Goal: Task Accomplishment & Management: Use online tool/utility

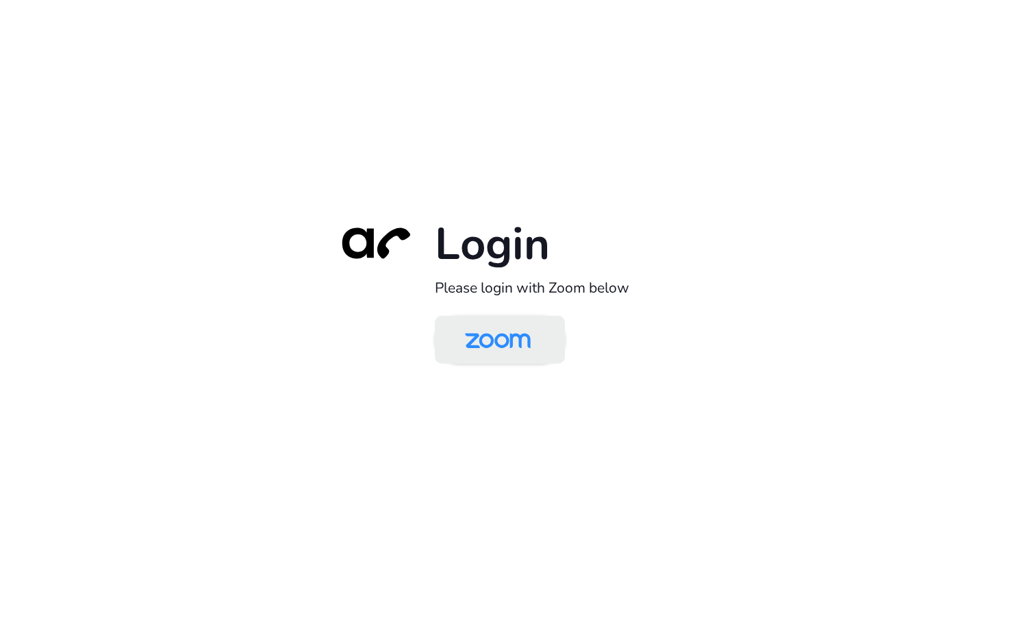
click at [509, 343] on img at bounding box center [498, 341] width 95 height 45
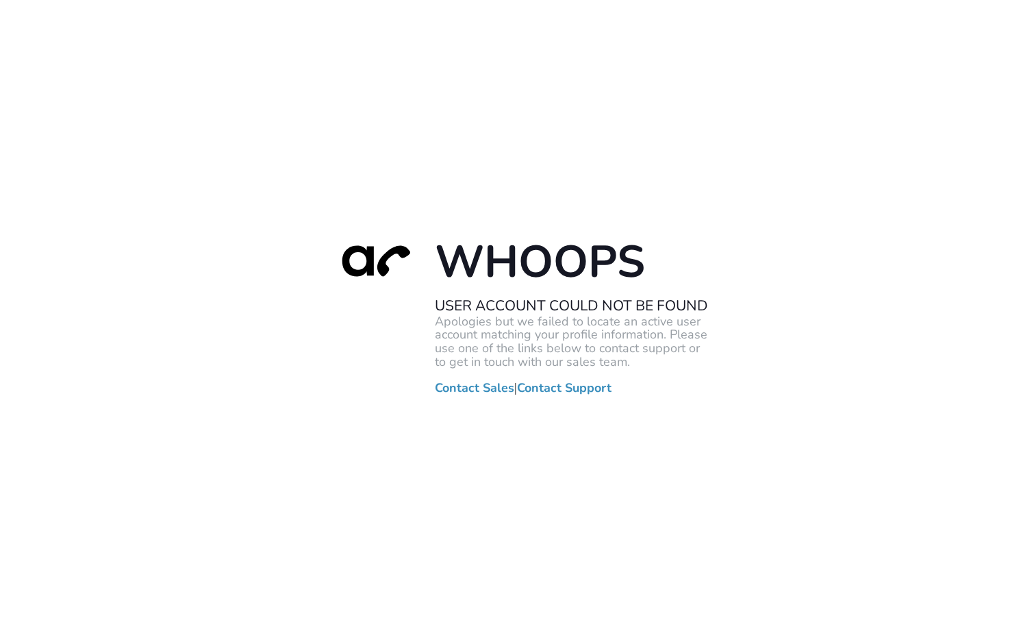
click at [162, 271] on div "Whoops User Account Could Not Be Found Apologies but we failed to locate an act…" at bounding box center [517, 314] width 1034 height 629
click at [271, 95] on div "Whoops User Account Could Not Be Found Apologies but we failed to locate an act…" at bounding box center [517, 314] width 1034 height 629
click at [78, 228] on div "Whoops User Account Could Not Be Found Apologies but we failed to locate an act…" at bounding box center [517, 314] width 1034 height 629
drag, startPoint x: 78, startPoint y: 228, endPoint x: 569, endPoint y: 63, distance: 518.2
click at [83, 224] on div "Whoops User Account Could Not Be Found Apologies but we failed to locate an act…" at bounding box center [517, 314] width 1034 height 629
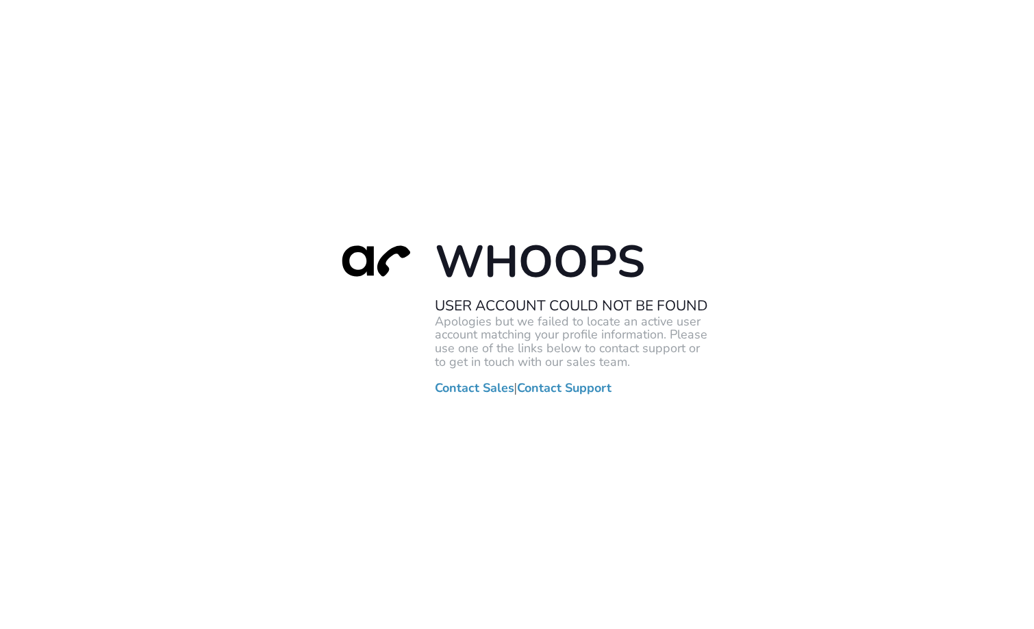
click at [210, 320] on div "Whoops User Account Could Not Be Found Apologies but we failed to locate an act…" at bounding box center [517, 314] width 1034 height 629
click at [686, 480] on div "Whoops User Account Could Not Be Found Apologies but we failed to locate an act…" at bounding box center [517, 314] width 1034 height 629
click at [230, 162] on div "Whoops User Account Could Not Be Found Apologies but we failed to locate an act…" at bounding box center [517, 314] width 1034 height 629
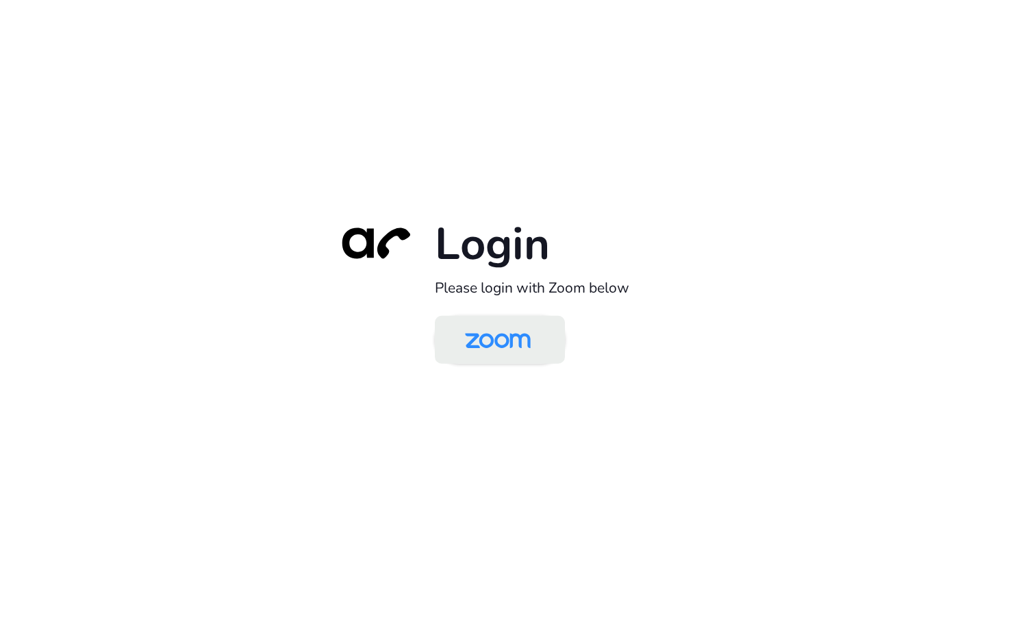
click at [517, 344] on img at bounding box center [498, 341] width 95 height 45
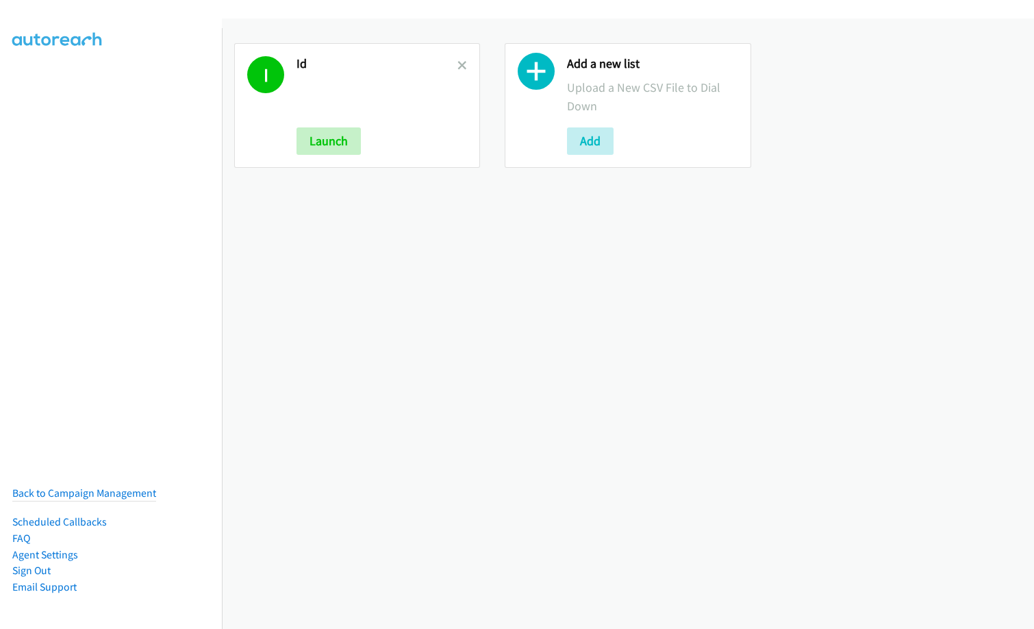
click at [460, 60] on link at bounding box center [463, 66] width 10 height 16
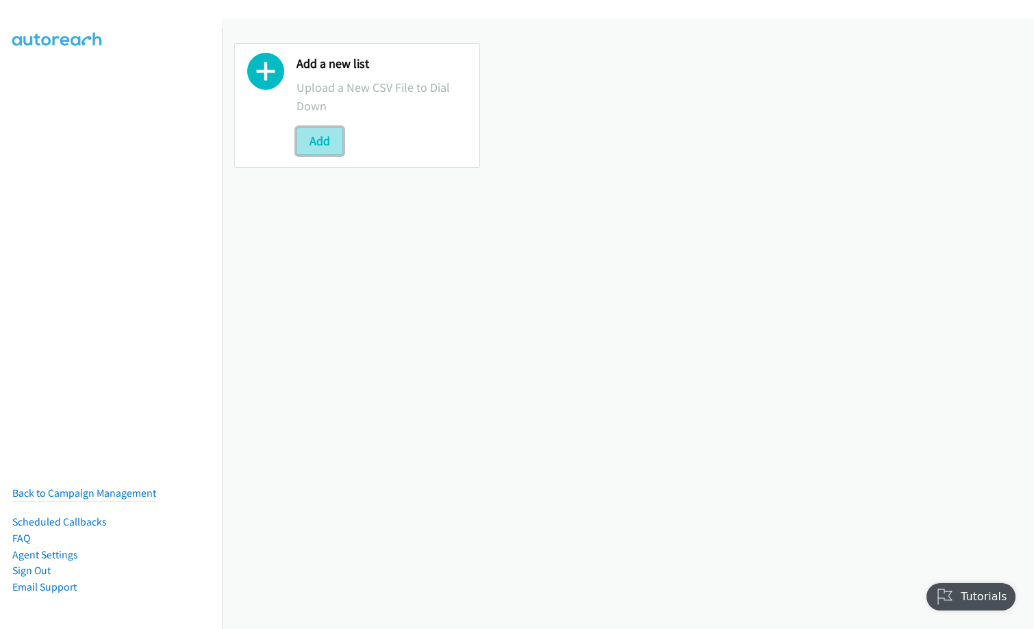
click at [312, 142] on button "Add" at bounding box center [320, 140] width 47 height 27
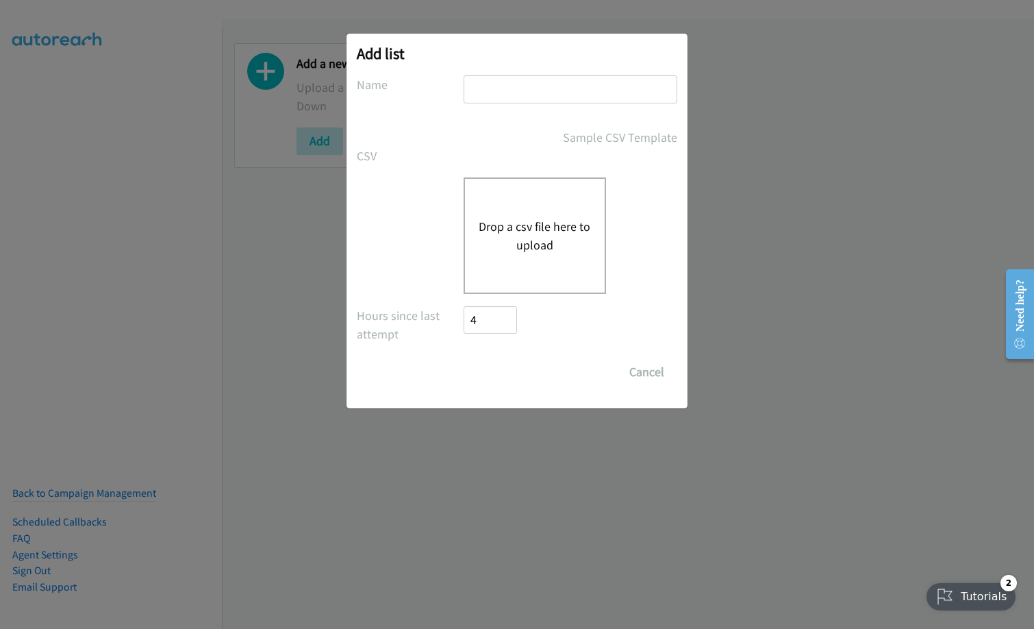
click at [549, 84] on input "text" at bounding box center [571, 89] width 214 height 28
type input "MY"
click at [572, 240] on button "Drop a csv file here to upload" at bounding box center [535, 235] width 112 height 37
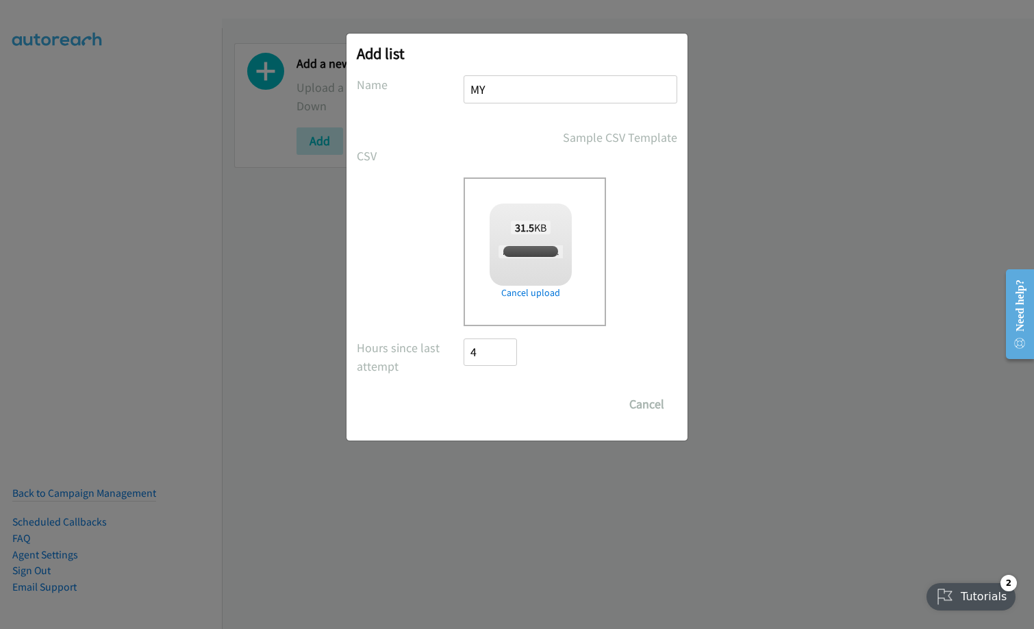
checkbox input "true"
click at [499, 406] on input "Save List" at bounding box center [500, 403] width 72 height 27
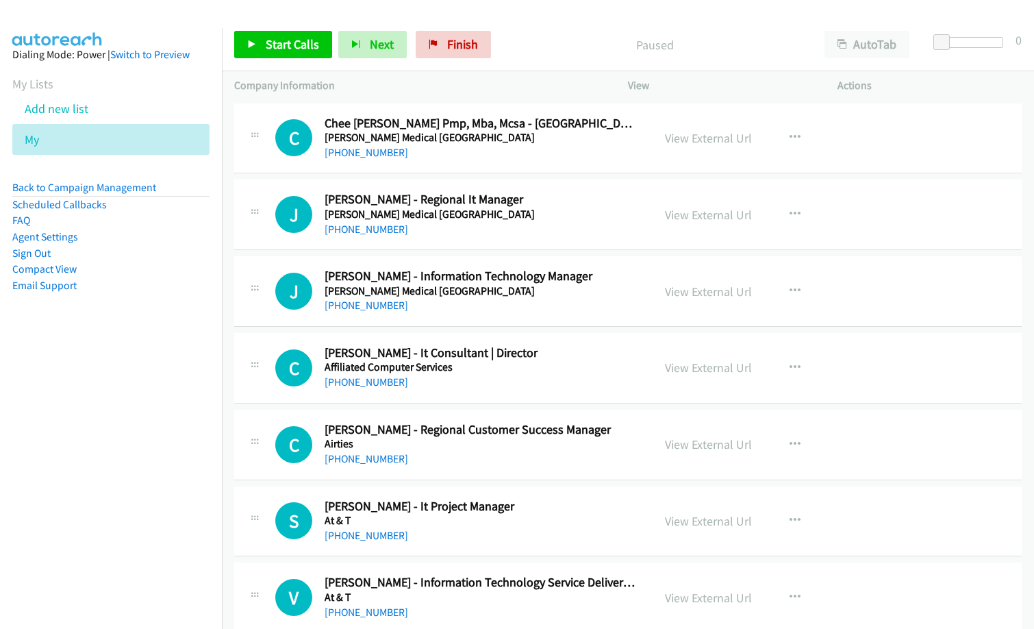
drag, startPoint x: 474, startPoint y: 158, endPoint x: 503, endPoint y: 156, distance: 28.9
click at [474, 158] on div "[PHONE_NUMBER]" at bounding box center [482, 153] width 314 height 16
click at [687, 136] on link "View External Url" at bounding box center [708, 138] width 87 height 16
click at [263, 42] on link "Start Calls" at bounding box center [283, 44] width 98 height 27
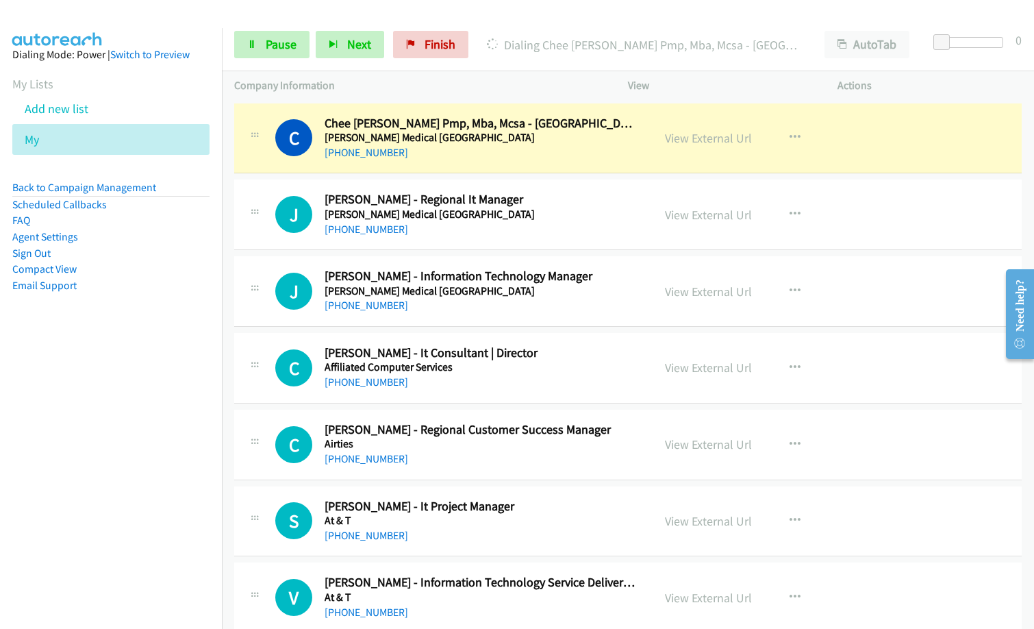
click at [105, 414] on nav "Dialing Mode: Power | Switch to Preview My Lists Add new list My Back to Campai…" at bounding box center [111, 342] width 223 height 629
click at [92, 434] on nav "Dialing Mode: Power | Switch to Preview My Lists Add new list My Back to Campai…" at bounding box center [111, 342] width 223 height 629
click at [68, 459] on nav "Dialing Mode: Power | Switch to Preview My Lists Add new list My Back to Campai…" at bounding box center [111, 342] width 223 height 629
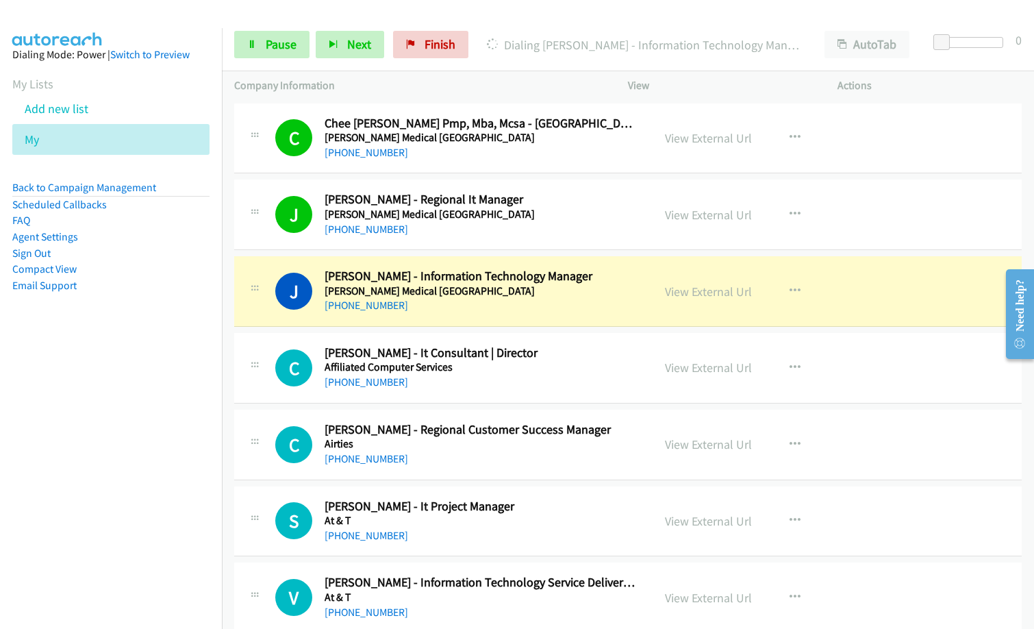
click at [3, 448] on nav "Dialing Mode: Power | Switch to Preview My Lists Add new list My Back to Campai…" at bounding box center [111, 342] width 223 height 629
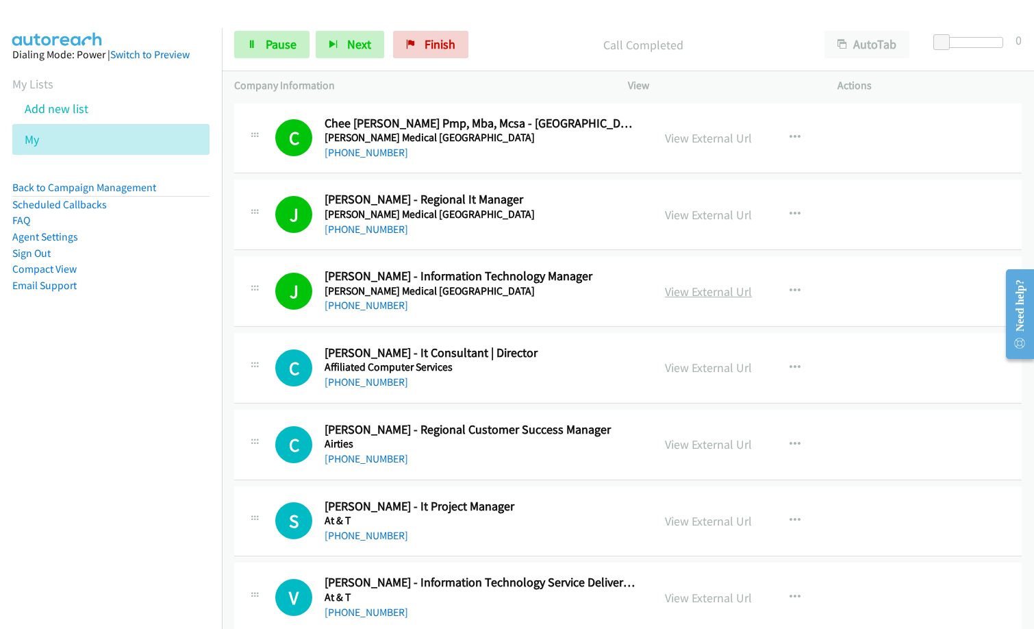
click at [714, 287] on link "View External Url" at bounding box center [708, 292] width 87 height 16
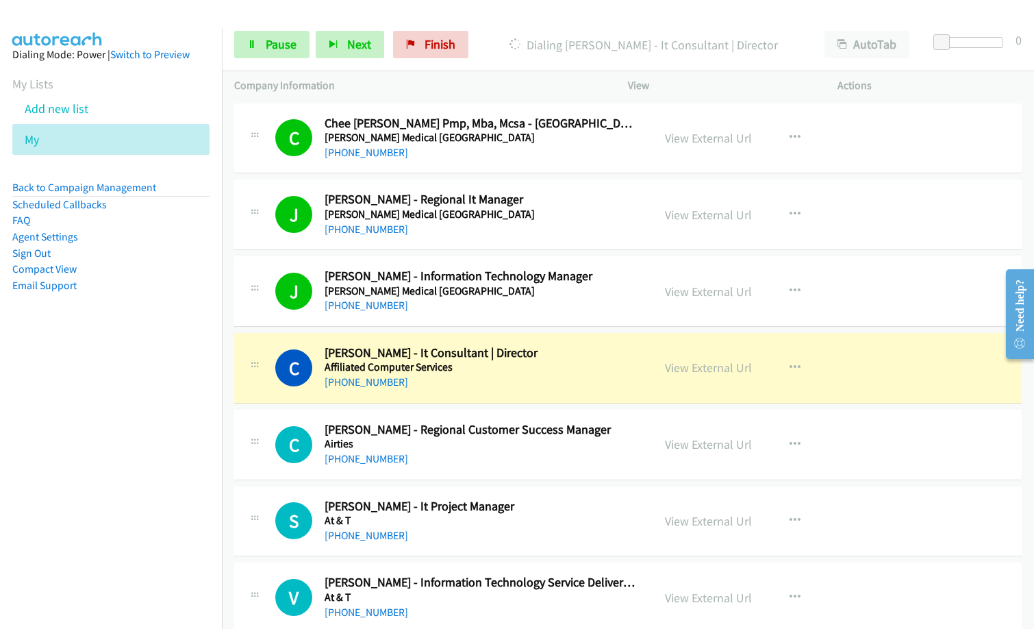
scroll to position [69, 0]
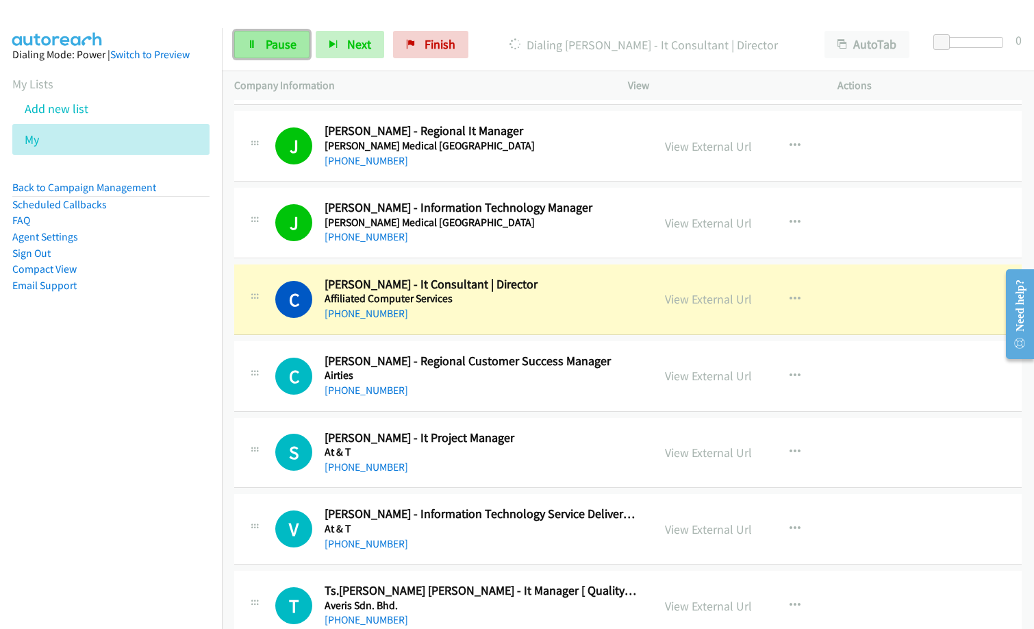
click at [282, 45] on span "Pause" at bounding box center [281, 44] width 31 height 16
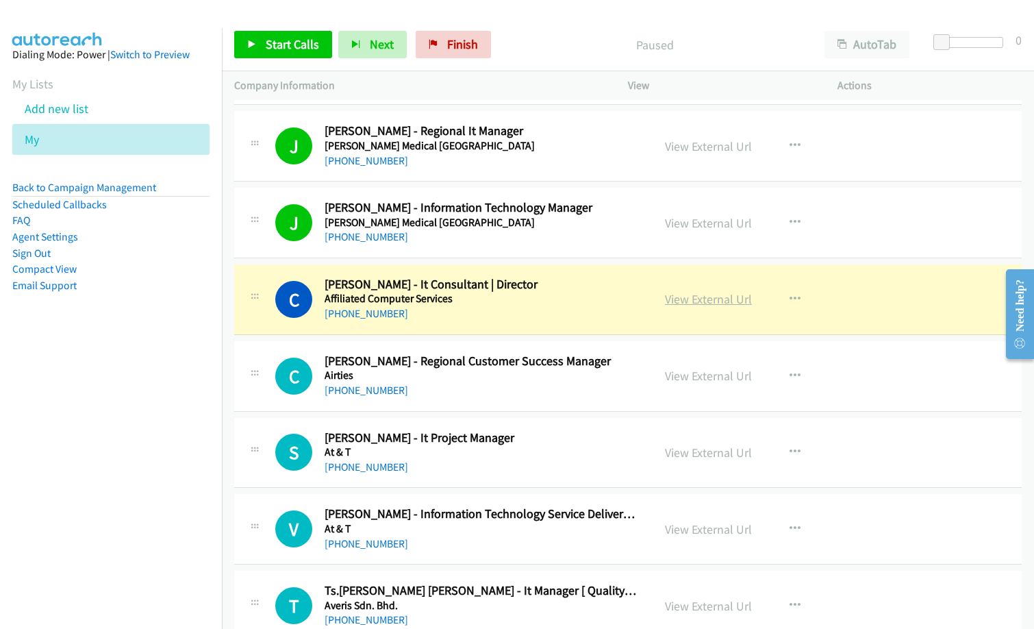
click at [737, 300] on link "View External Url" at bounding box center [708, 299] width 87 height 16
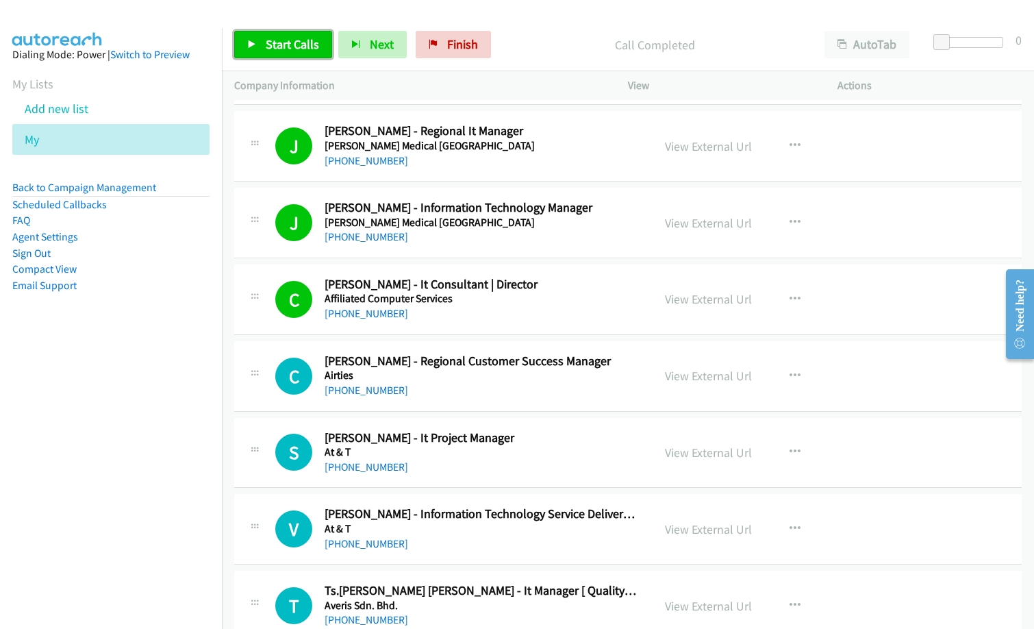
click at [277, 33] on link "Start Calls" at bounding box center [283, 44] width 98 height 27
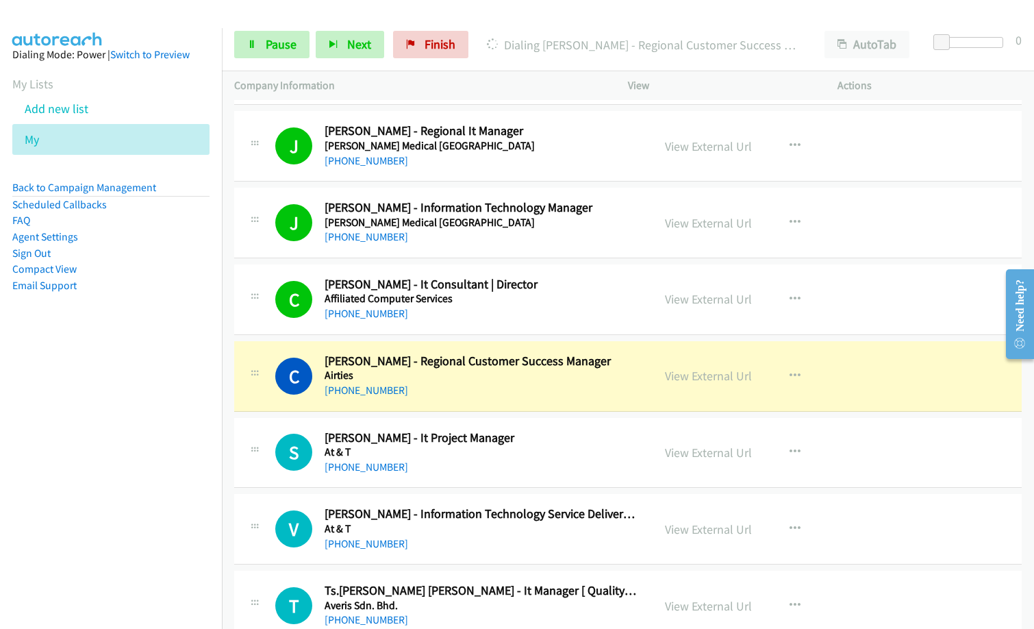
drag, startPoint x: 115, startPoint y: 465, endPoint x: 332, endPoint y: 427, distance: 220.4
click at [121, 456] on nav "Dialing Mode: Power | Switch to Preview My Lists Add new list My Back to Campai…" at bounding box center [111, 342] width 223 height 629
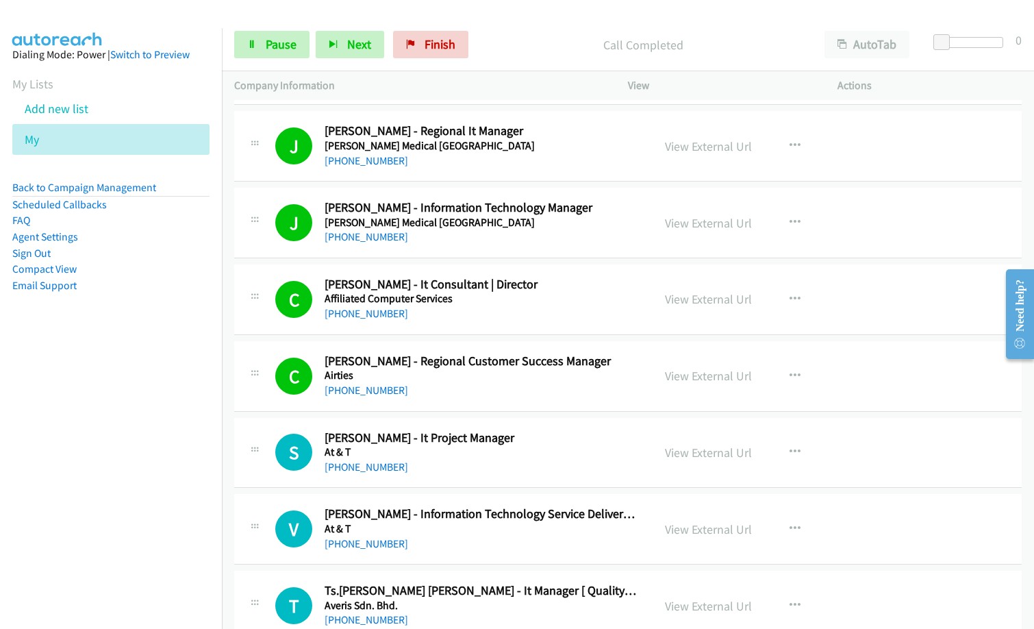
click at [82, 499] on nav "Dialing Mode: Power | Switch to Preview My Lists Add new list My Back to Campai…" at bounding box center [111, 342] width 223 height 629
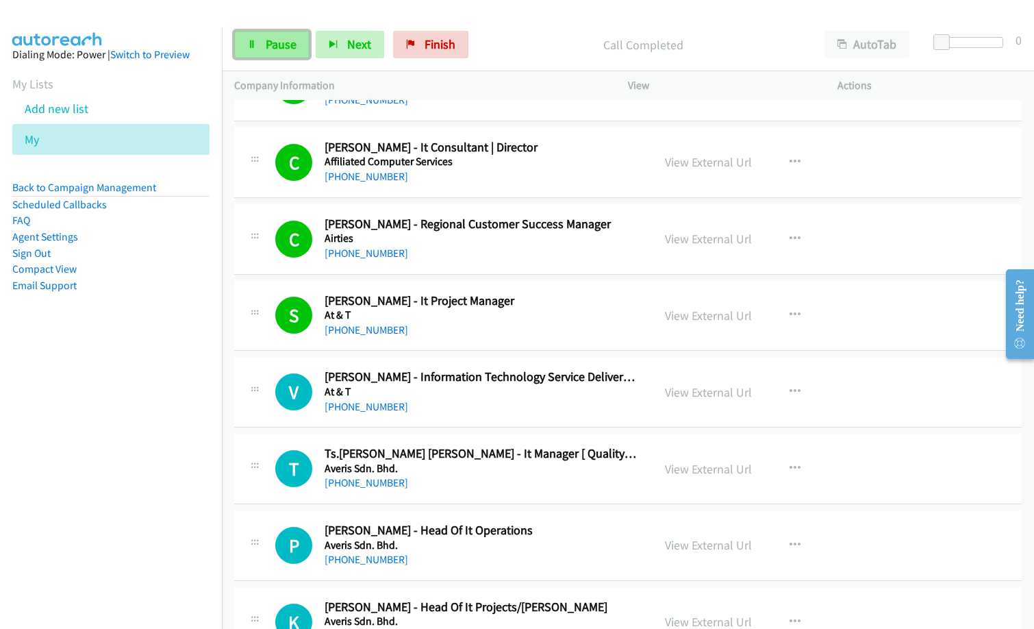
drag, startPoint x: 272, startPoint y: 39, endPoint x: 282, endPoint y: 55, distance: 19.4
click at [272, 39] on span "Pause" at bounding box center [281, 44] width 31 height 16
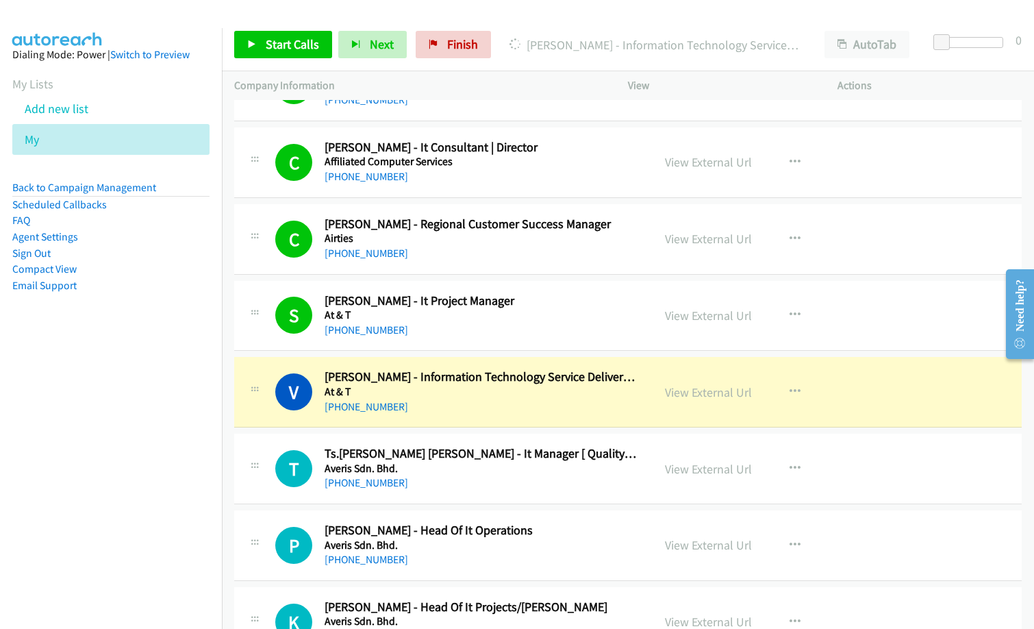
click at [621, 527] on h2 "[PERSON_NAME] - Head Of It Operations" at bounding box center [482, 531] width 314 height 16
click at [706, 389] on link "View External Url" at bounding box center [708, 392] width 87 height 16
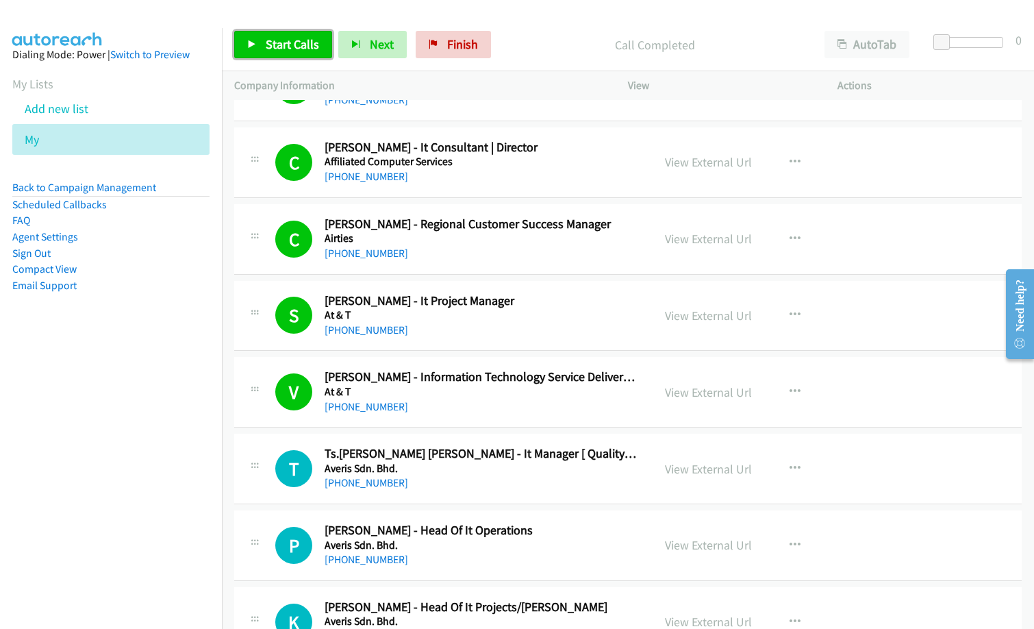
click at [284, 46] on span "Start Calls" at bounding box center [292, 44] width 53 height 16
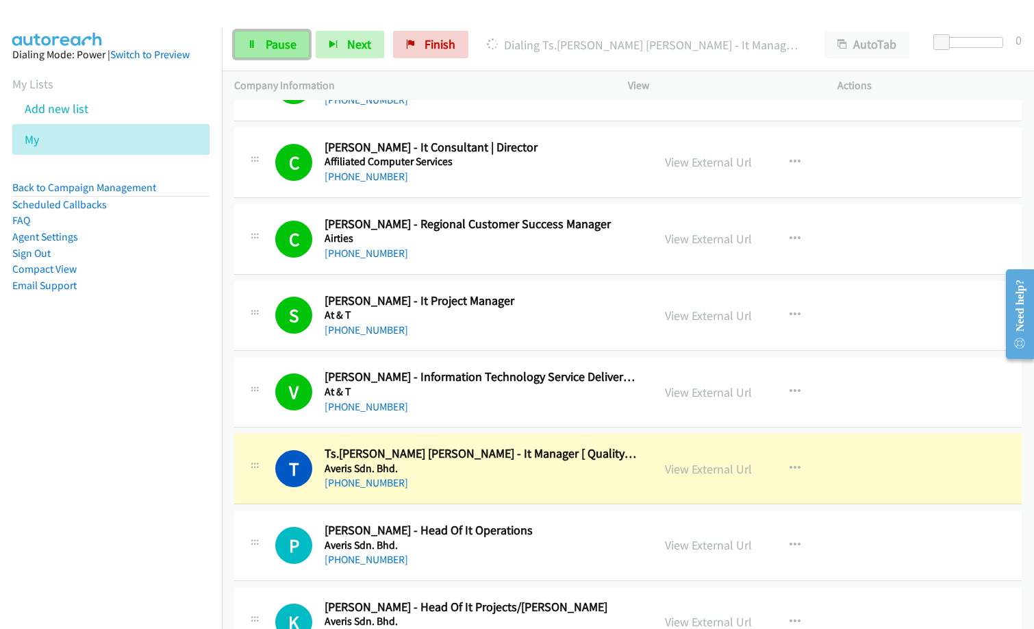
click at [273, 50] on span "Pause" at bounding box center [281, 44] width 31 height 16
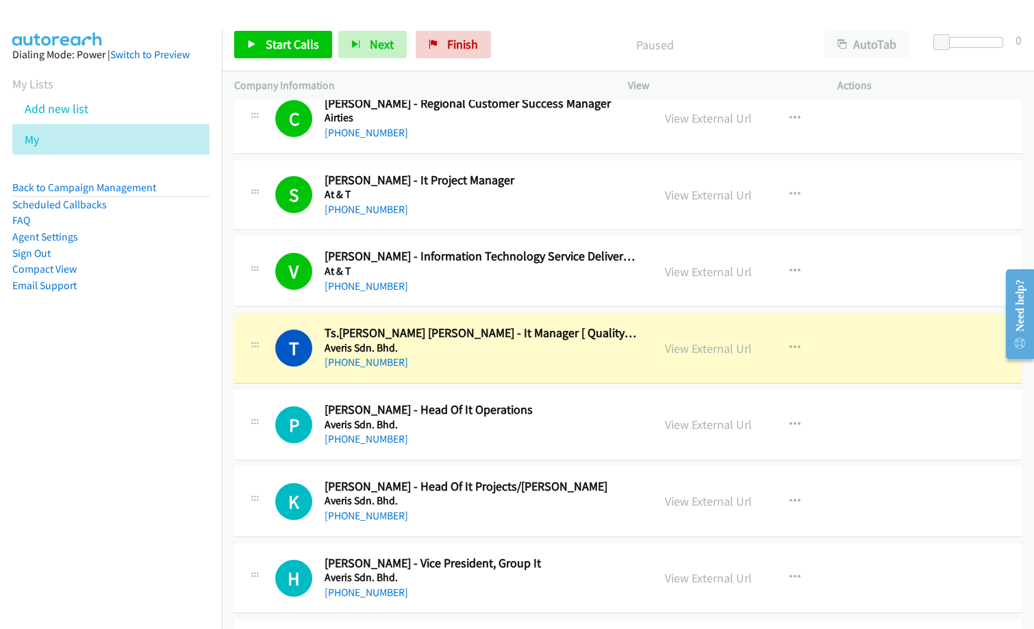
scroll to position [343, 0]
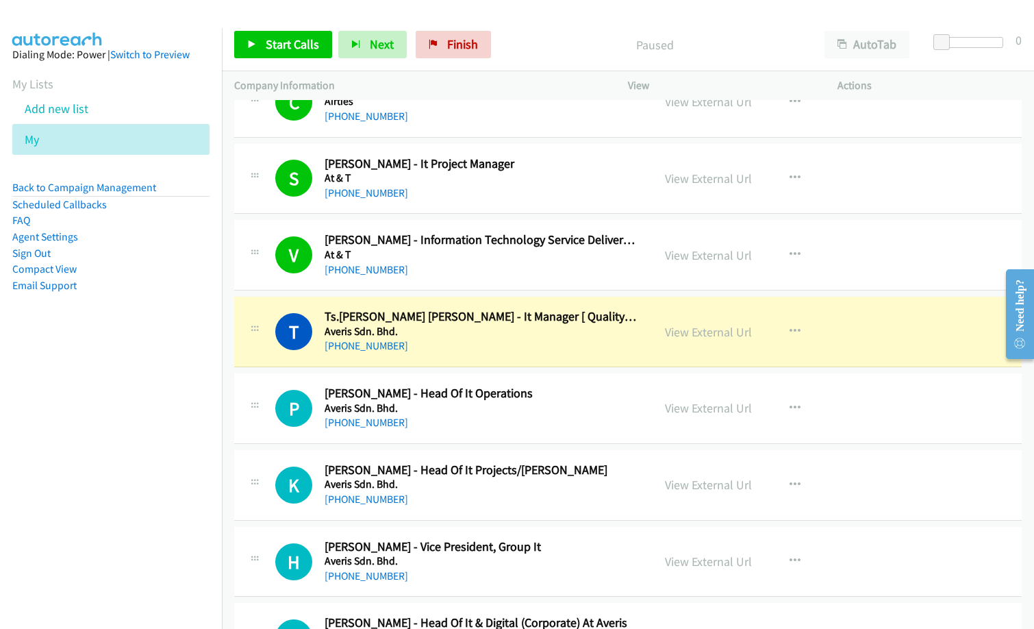
click at [543, 426] on div "[PHONE_NUMBER]" at bounding box center [482, 422] width 314 height 16
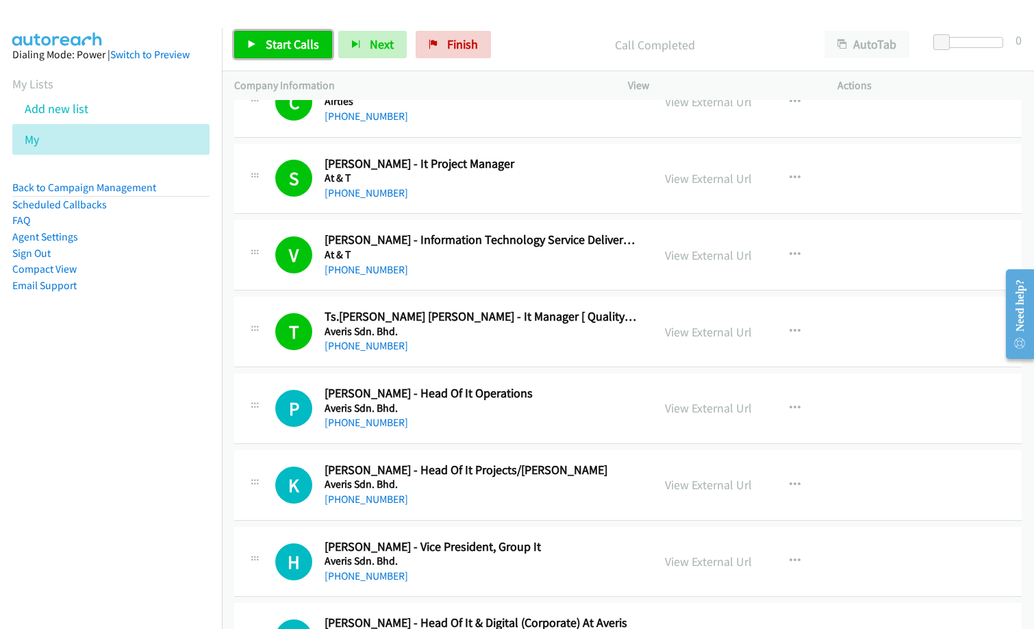
click at [262, 35] on link "Start Calls" at bounding box center [283, 44] width 98 height 27
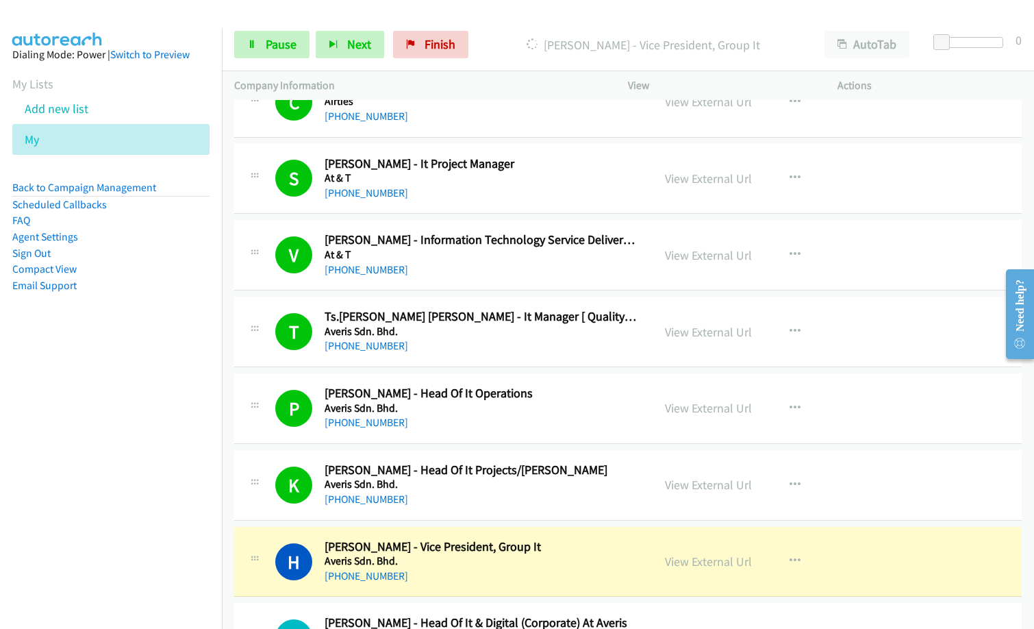
click at [92, 473] on nav "Dialing Mode: Power | Switch to Preview My Lists Add new list My Back to Campai…" at bounding box center [111, 342] width 223 height 629
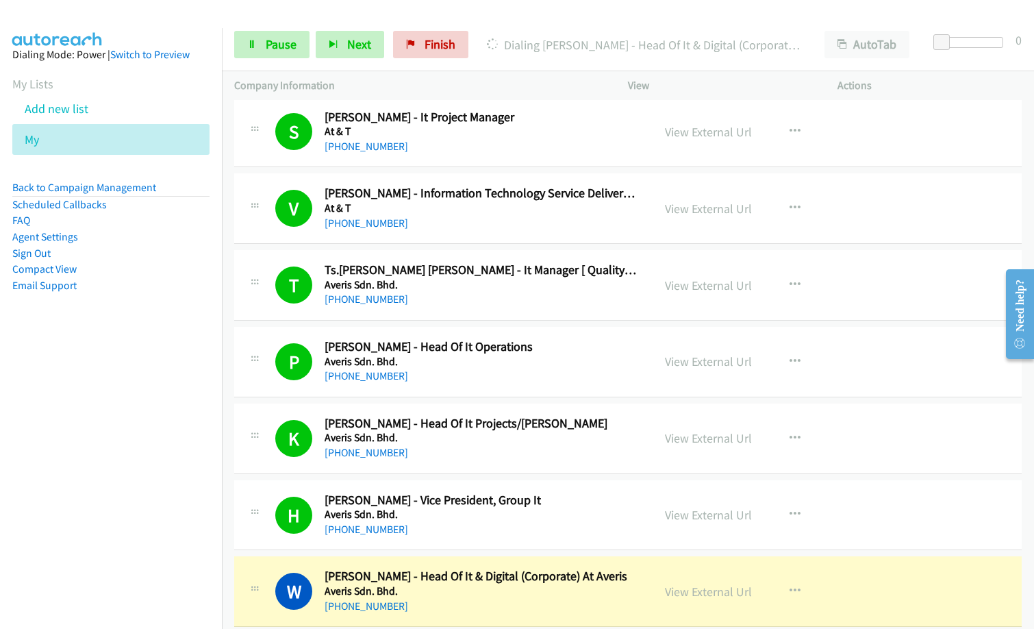
scroll to position [480, 0]
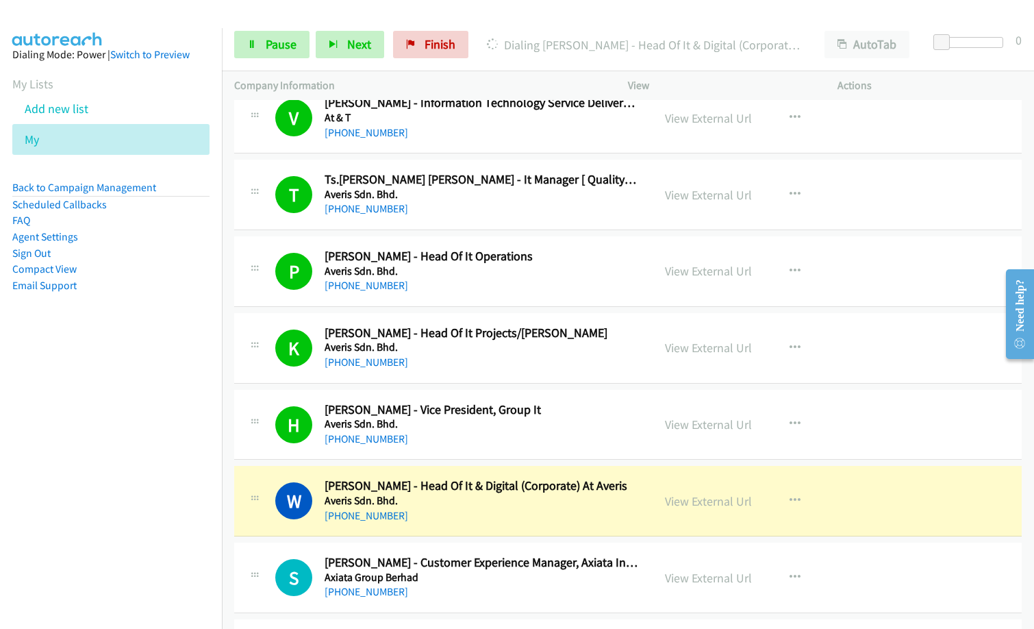
click at [106, 545] on nav "Dialing Mode: Power | Switch to Preview My Lists Add new list My Back to Campai…" at bounding box center [111, 342] width 223 height 629
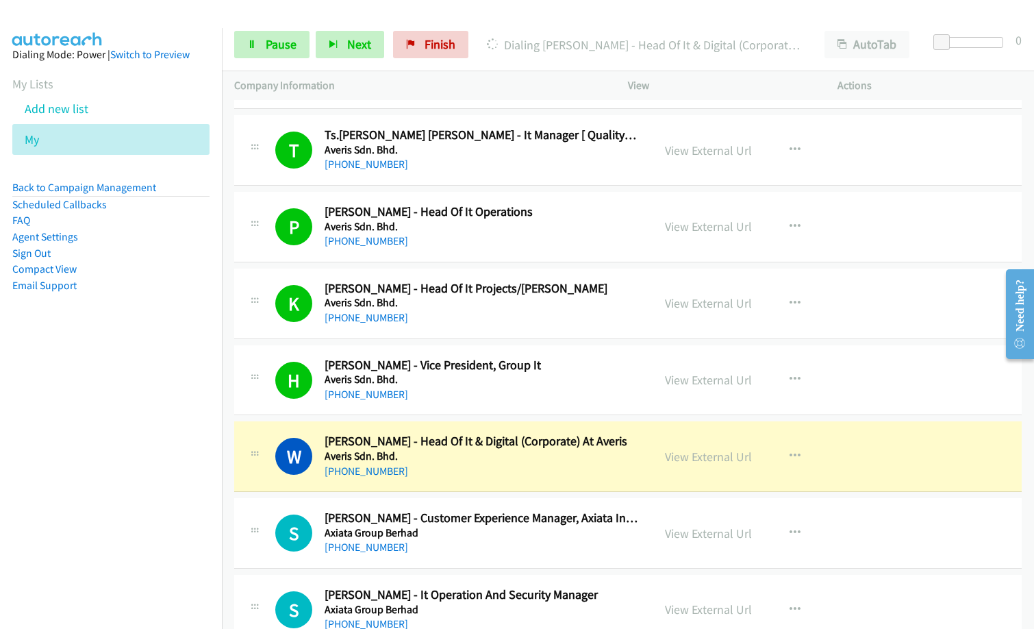
scroll to position [548, 0]
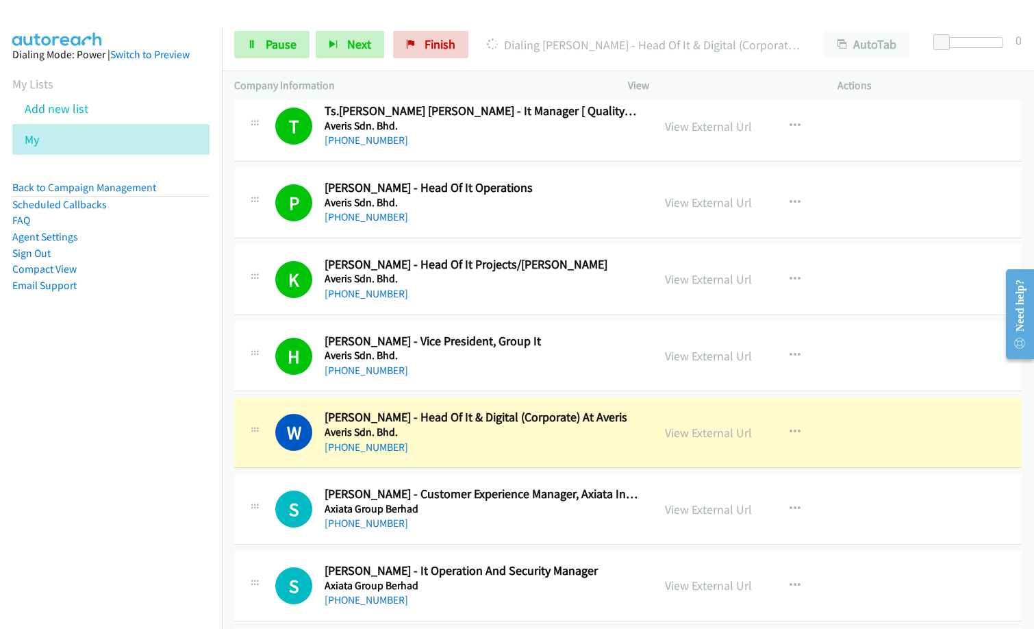
drag, startPoint x: 135, startPoint y: 465, endPoint x: 1026, endPoint y: 207, distance: 927.3
click at [147, 462] on nav "Dialing Mode: Power | Switch to Preview My Lists Add new list My Back to Campai…" at bounding box center [111, 342] width 223 height 629
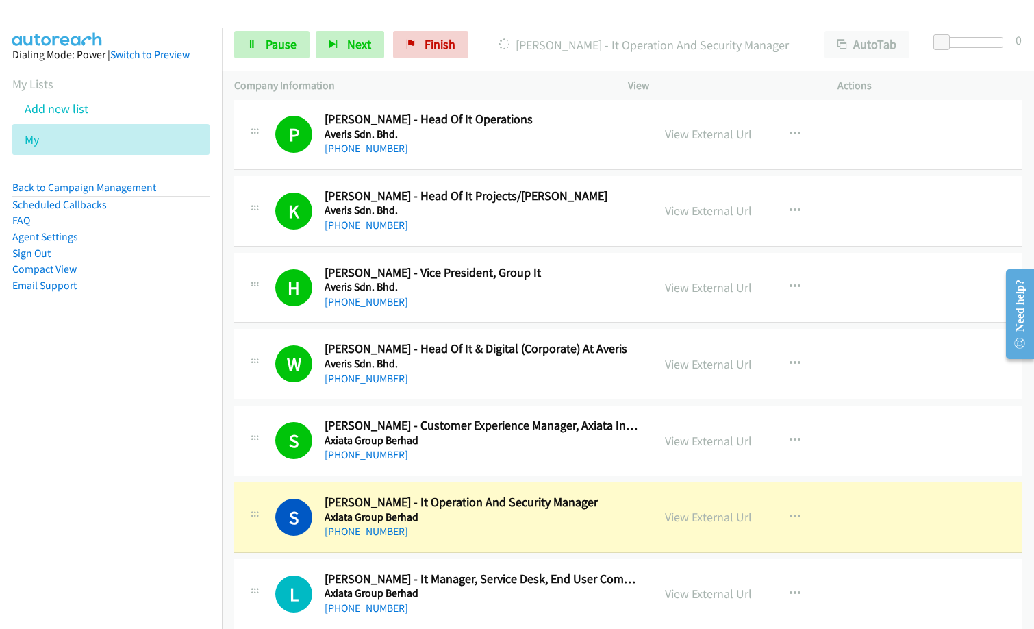
scroll to position [754, 0]
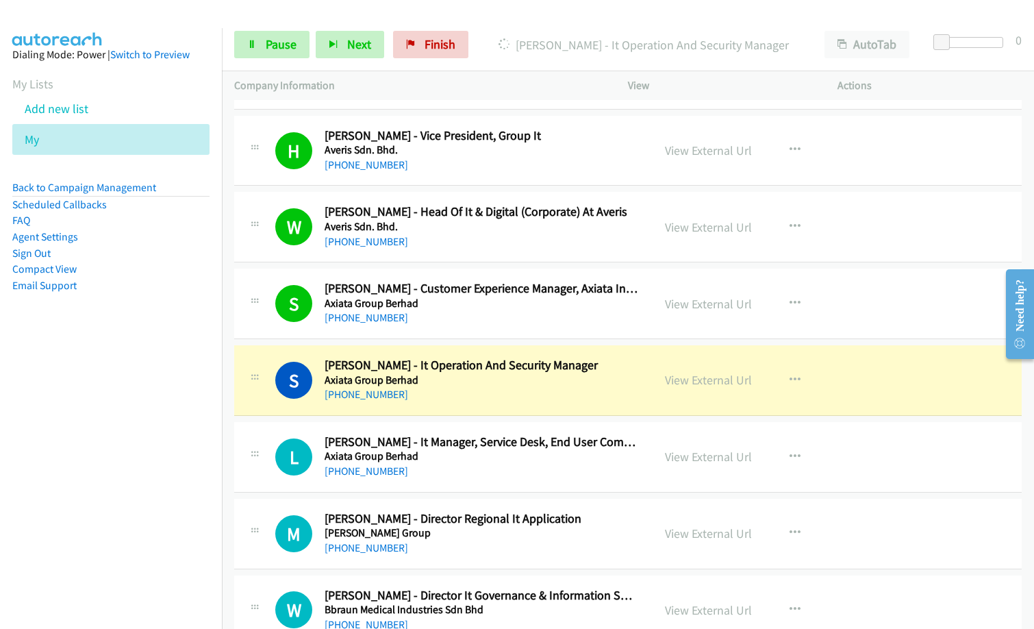
click at [58, 505] on nav "Dialing Mode: Power | Switch to Preview My Lists Add new list My Back to Campai…" at bounding box center [111, 342] width 223 height 629
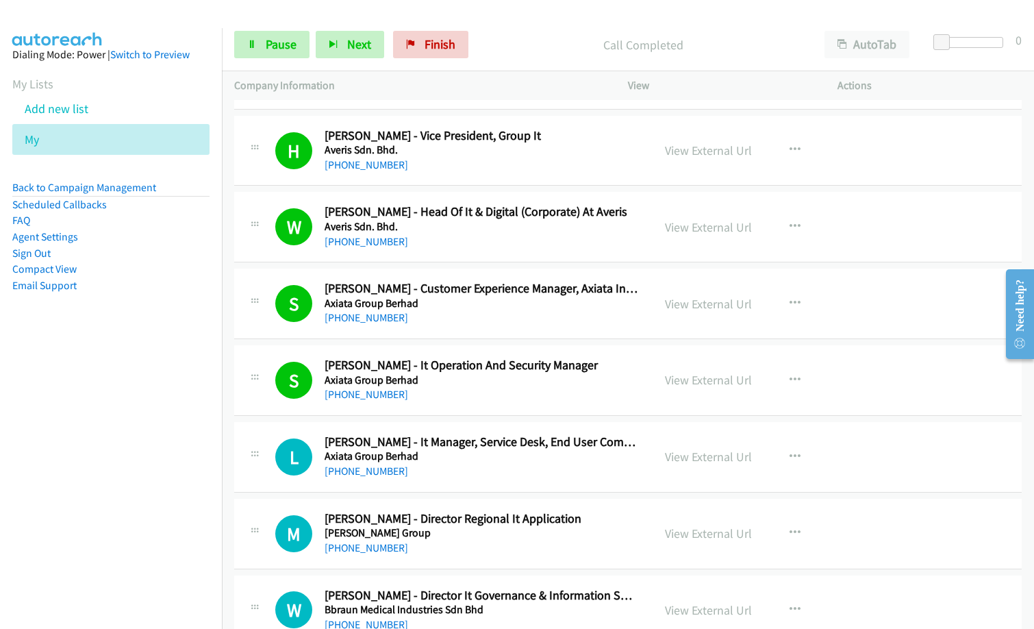
click at [518, 477] on div "[PHONE_NUMBER]" at bounding box center [482, 471] width 314 height 16
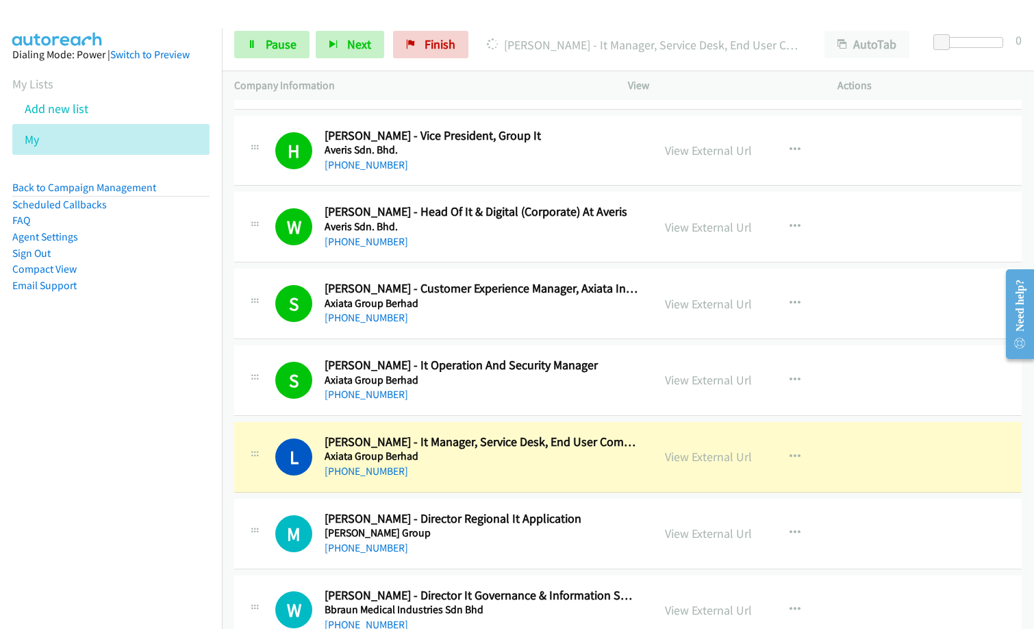
click at [510, 480] on div "L Callback Scheduled [PERSON_NAME] - It Manager, Service Desk, End User Computi…" at bounding box center [628, 457] width 788 height 71
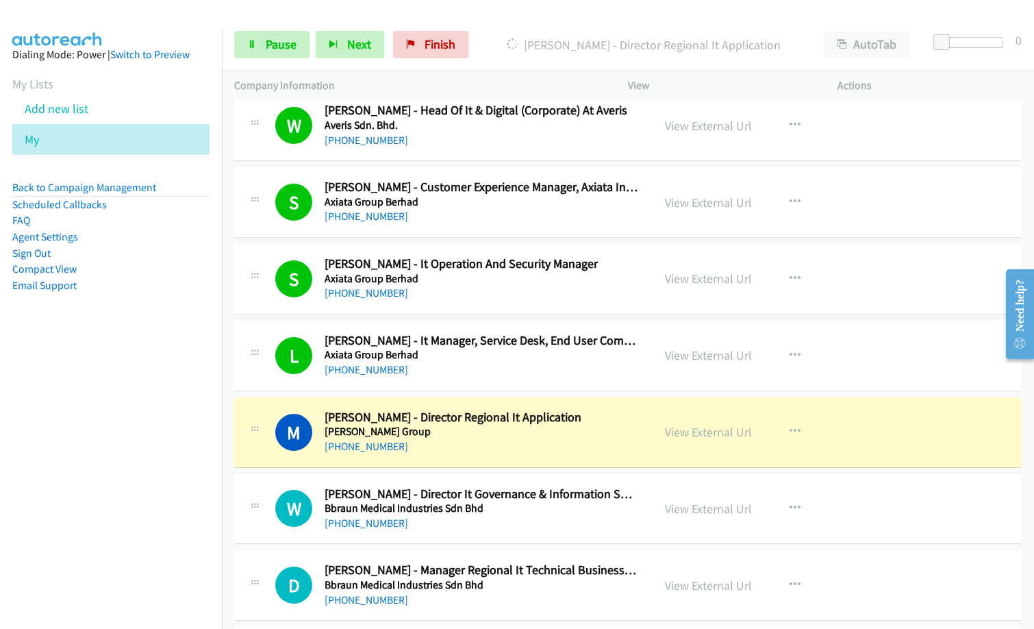
scroll to position [959, 0]
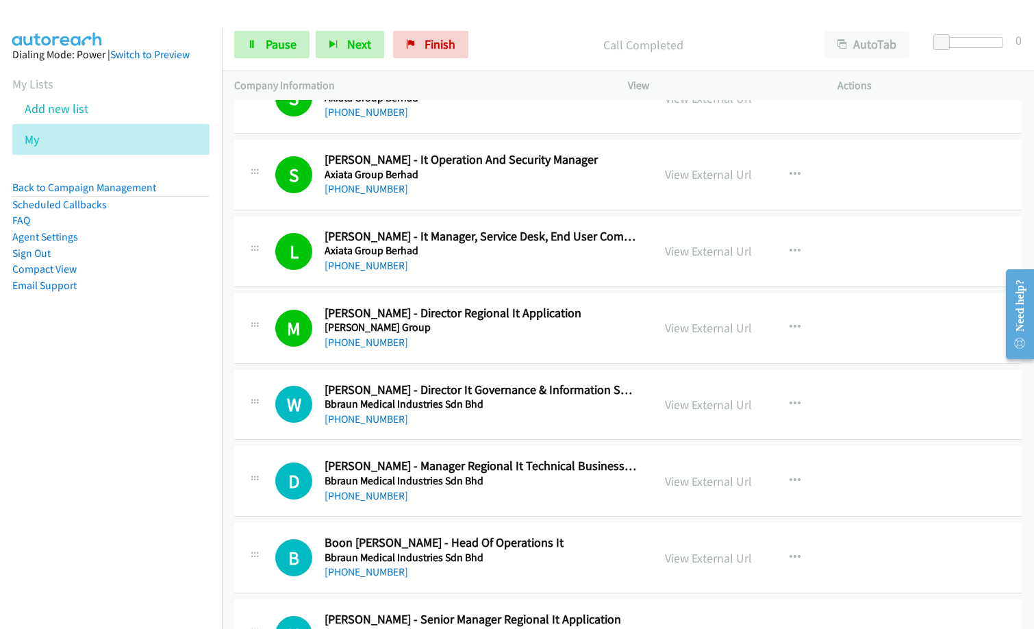
click at [449, 363] on div "M Callback Scheduled [PERSON_NAME] - Director Regional It Application [PERSON_N…" at bounding box center [628, 328] width 788 height 71
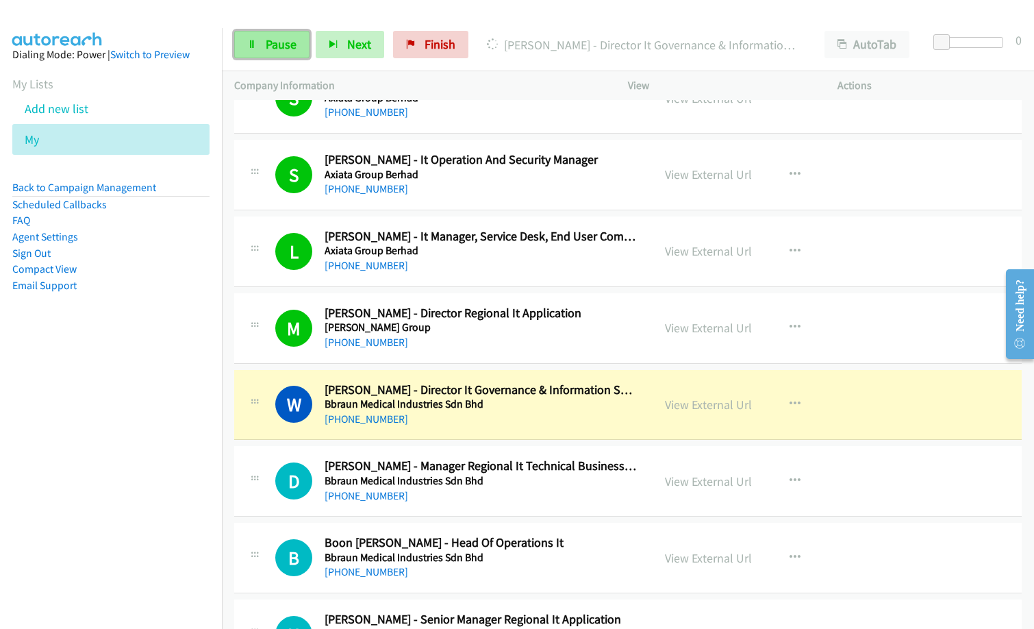
click at [288, 42] on span "Pause" at bounding box center [281, 44] width 31 height 16
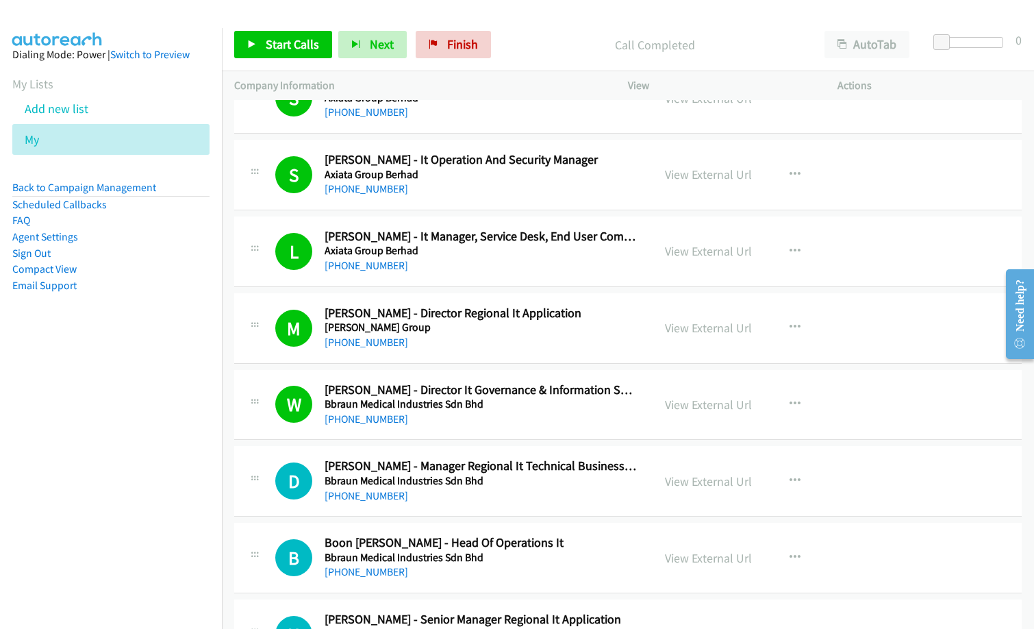
click at [92, 416] on nav "Dialing Mode: Power | Switch to Preview My Lists Add new list My Back to Campai…" at bounding box center [111, 342] width 223 height 629
click at [139, 563] on nav "Dialing Mode: Power | Switch to Preview My Lists Add new list My Back to Campai…" at bounding box center [111, 342] width 223 height 629
drag, startPoint x: 77, startPoint y: 482, endPoint x: 364, endPoint y: 288, distance: 346.8
click at [82, 480] on nav "Dialing Mode: Power | Switch to Preview My Lists Add new list My Back to Campai…" at bounding box center [111, 342] width 223 height 629
click at [289, 47] on span "Start Calls" at bounding box center [292, 44] width 53 height 16
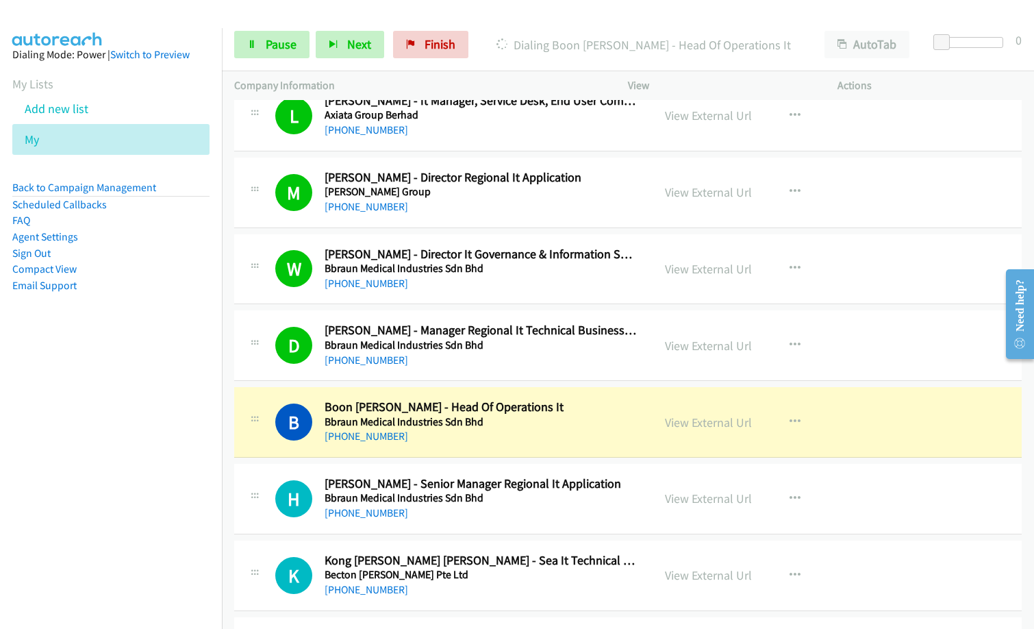
scroll to position [1096, 0]
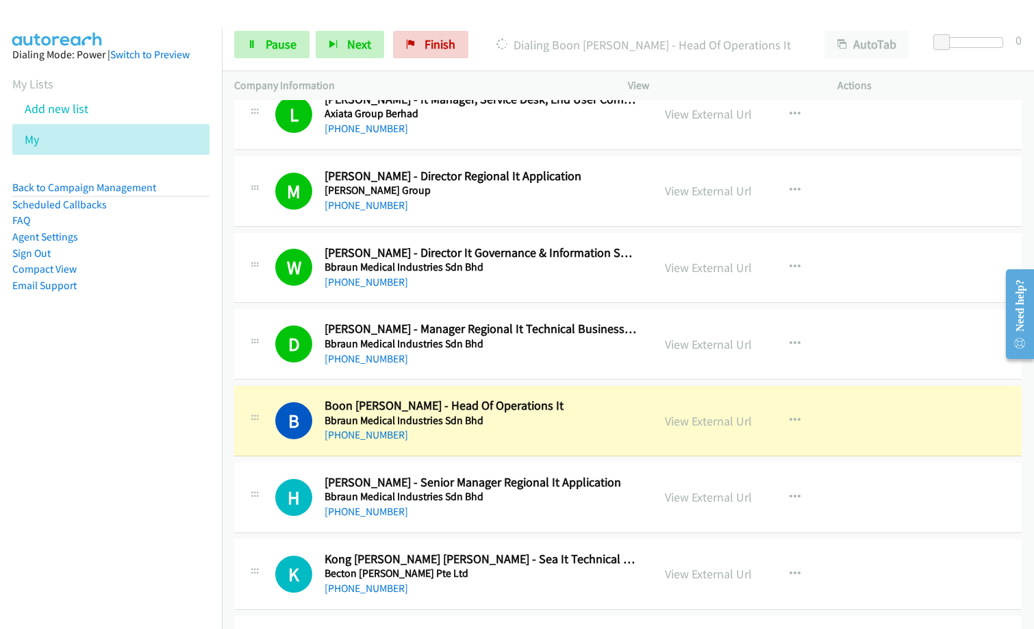
click at [115, 508] on nav "Dialing Mode: Power | Switch to Preview My Lists Add new list My Back to Campai…" at bounding box center [111, 342] width 223 height 629
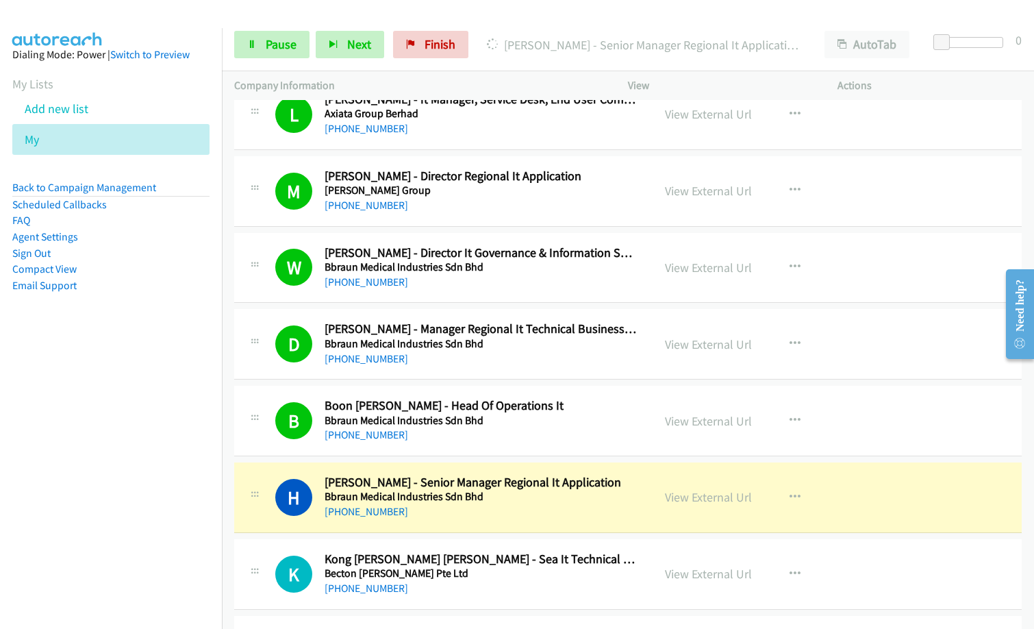
click at [61, 556] on nav "Dialing Mode: Power | Switch to Preview My Lists Add new list My Back to Campai…" at bounding box center [111, 342] width 223 height 629
click at [690, 493] on link "View External Url" at bounding box center [708, 497] width 87 height 16
click at [505, 526] on div "H Callback Scheduled [PERSON_NAME] - Senior Manager Regional It Application Bbr…" at bounding box center [628, 497] width 788 height 71
click at [725, 499] on link "View External Url" at bounding box center [708, 497] width 87 height 16
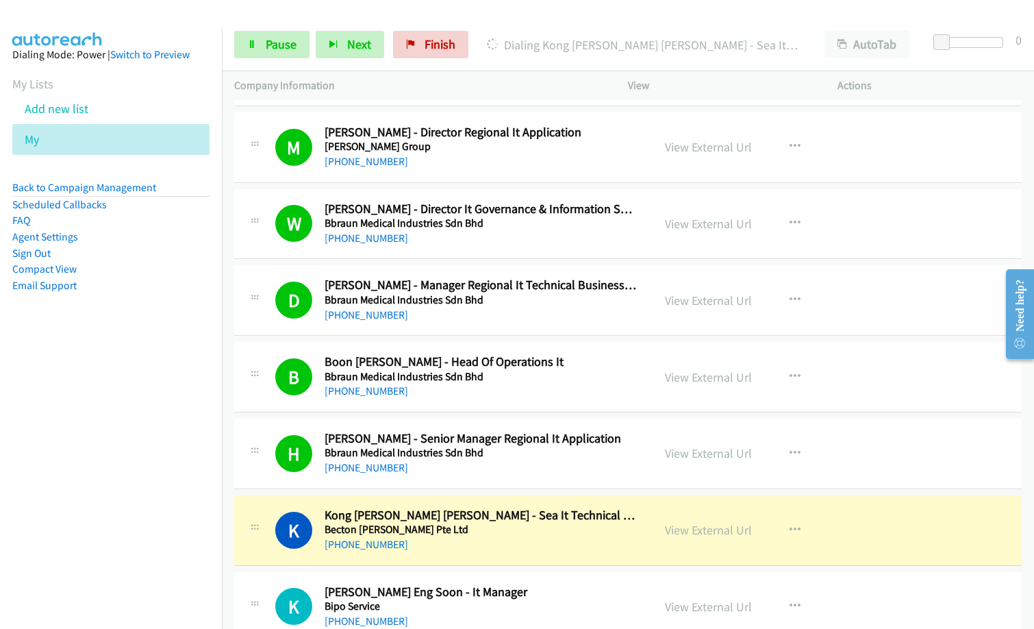
scroll to position [1165, 0]
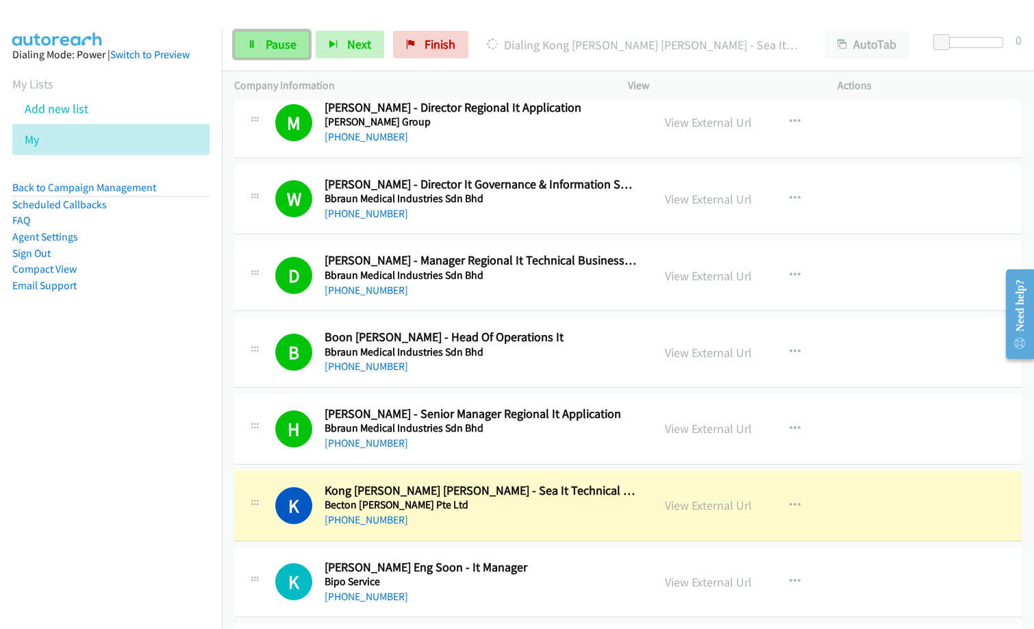
click at [286, 44] on span "Pause" at bounding box center [281, 44] width 31 height 16
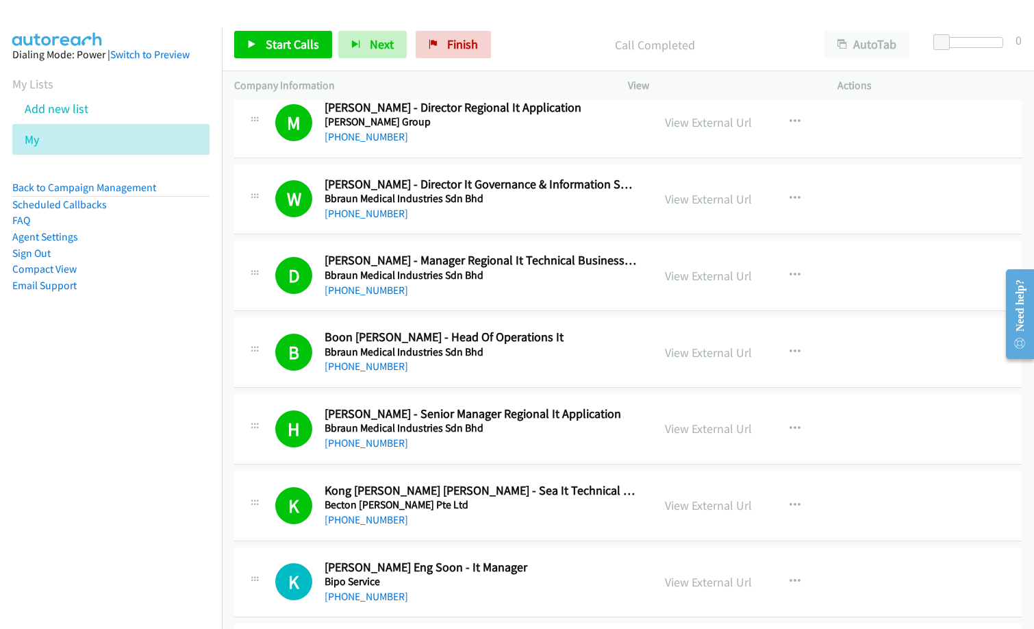
click at [580, 521] on div "[PHONE_NUMBER]" at bounding box center [482, 520] width 314 height 16
click at [484, 510] on h5 "Becton [PERSON_NAME] Pte Ltd" at bounding box center [482, 505] width 314 height 14
click at [66, 480] on nav "Dialing Mode: Power | Switch to Preview My Lists Add new list My Back to Campai…" at bounding box center [111, 342] width 223 height 629
click at [728, 510] on link "View External Url" at bounding box center [708, 505] width 87 height 16
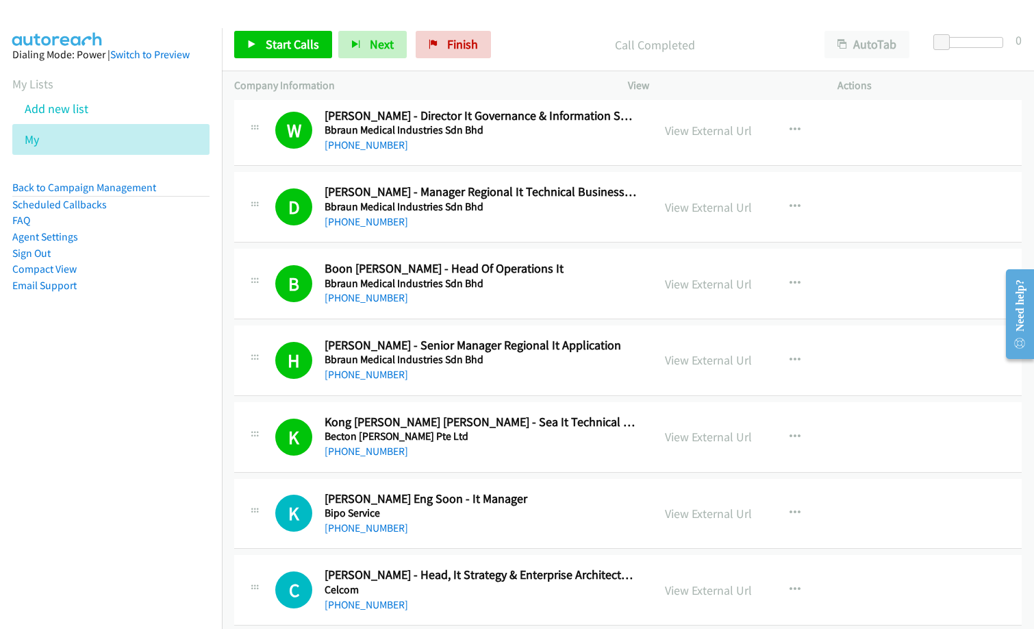
scroll to position [1370, 0]
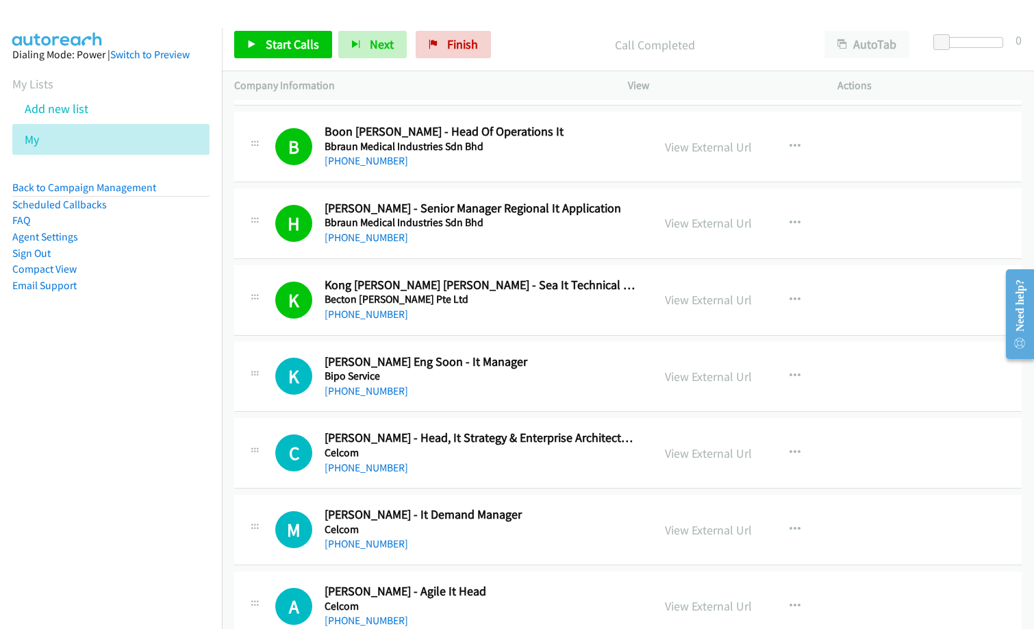
click at [472, 471] on div "[PHONE_NUMBER]" at bounding box center [482, 468] width 314 height 16
click at [299, 53] on link "Start Calls" at bounding box center [283, 44] width 98 height 27
click at [507, 55] on div "Started" at bounding box center [644, 44] width 338 height 27
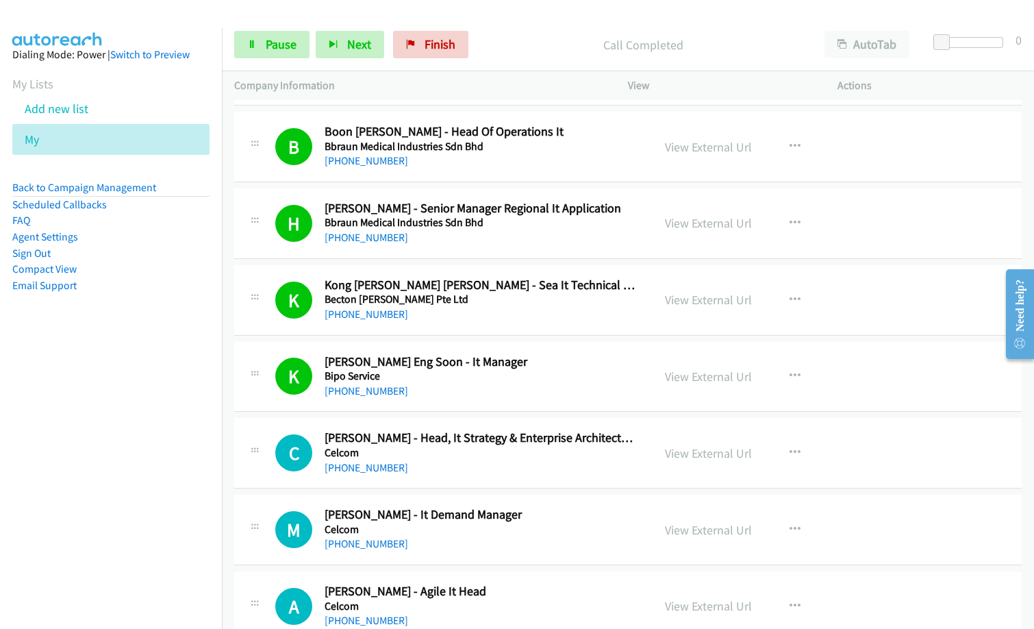
click at [99, 479] on nav "Dialing Mode: Power | Switch to Preview My Lists Add new list My Back to Campai…" at bounding box center [111, 342] width 223 height 629
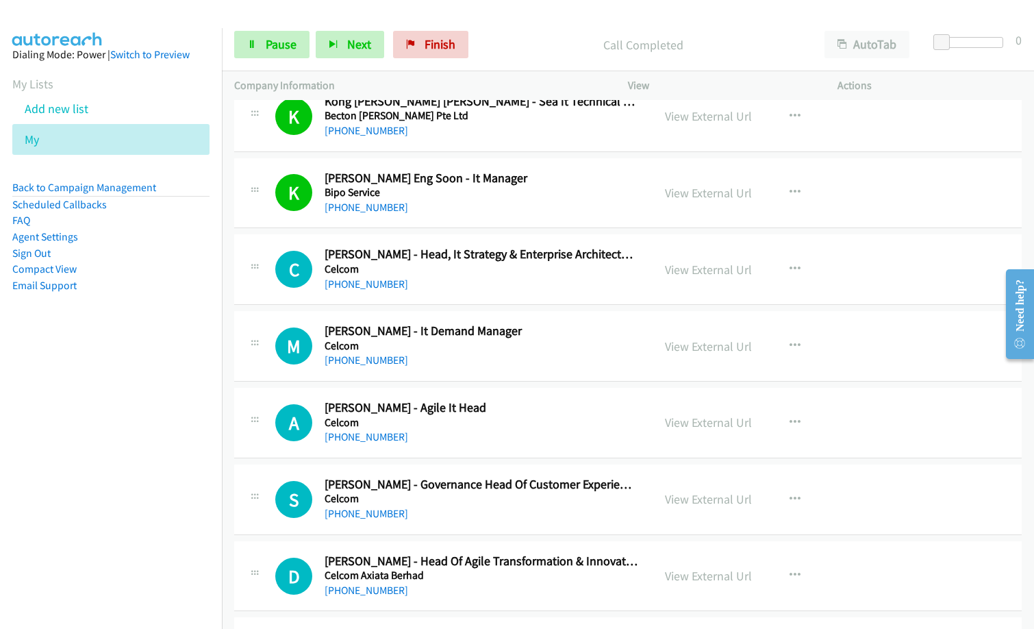
scroll to position [1576, 0]
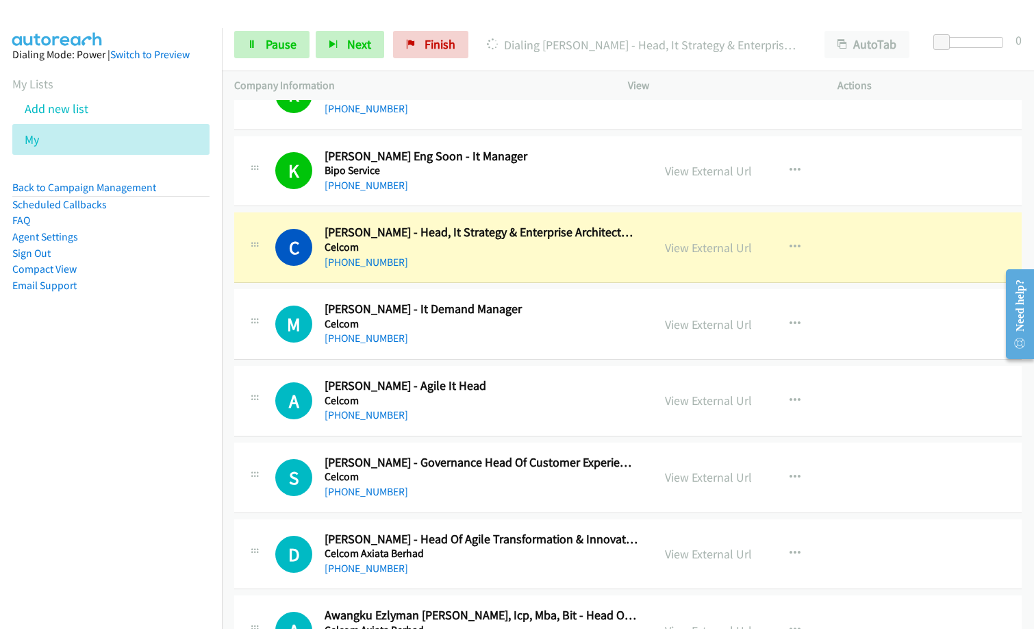
click at [98, 493] on nav "Dialing Mode: Power | Switch to Preview My Lists Add new list My Back to Campai…" at bounding box center [111, 342] width 223 height 629
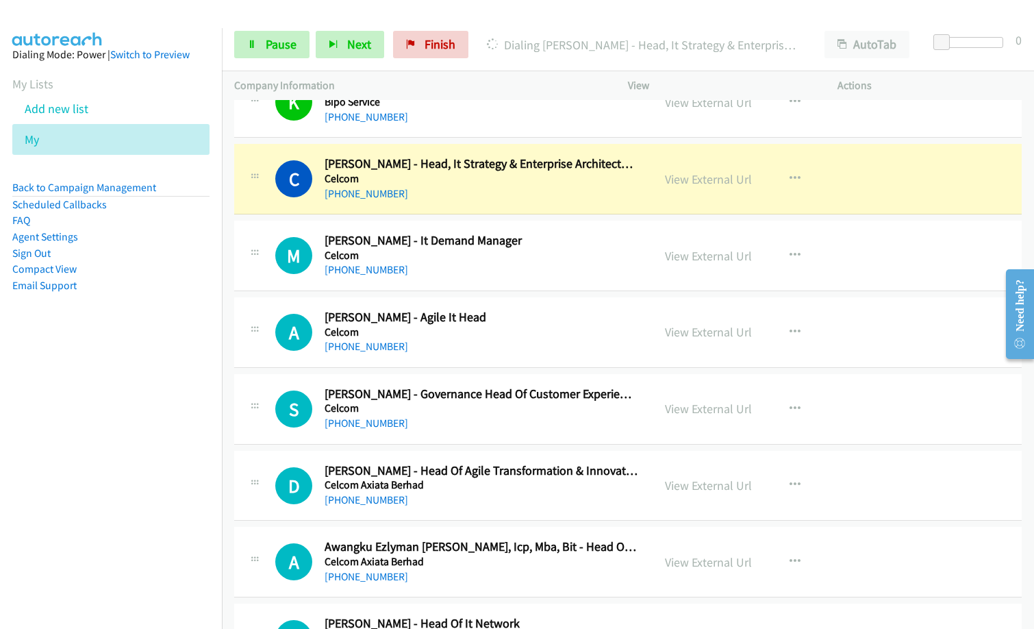
drag, startPoint x: 472, startPoint y: 431, endPoint x: 487, endPoint y: 439, distance: 17.2
click at [472, 431] on div "[PHONE_NUMBER]" at bounding box center [482, 423] width 314 height 16
click at [708, 485] on link "View External Url" at bounding box center [708, 485] width 87 height 16
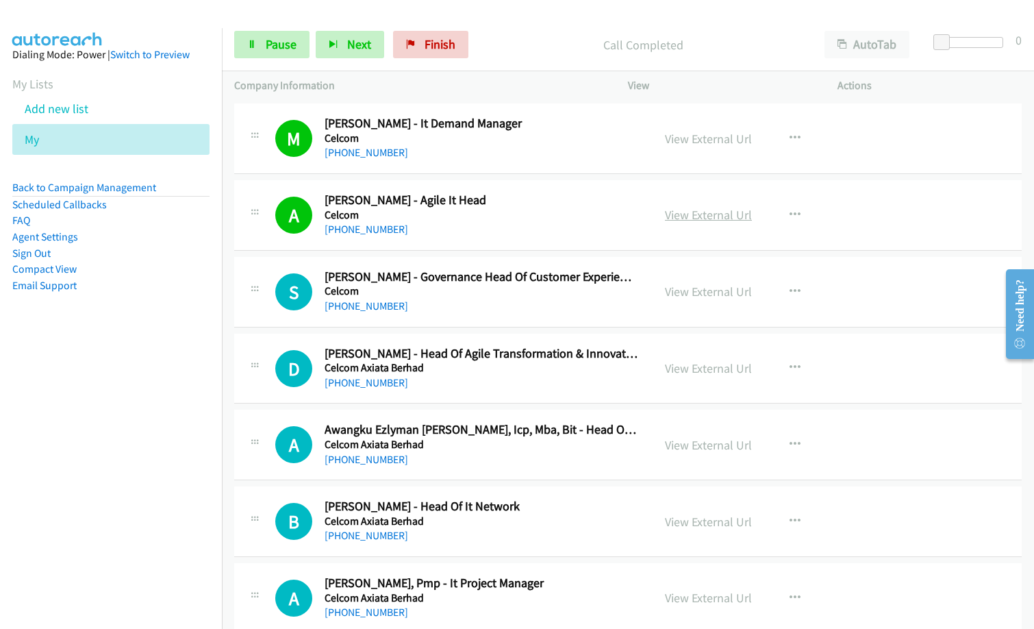
scroll to position [1850, 0]
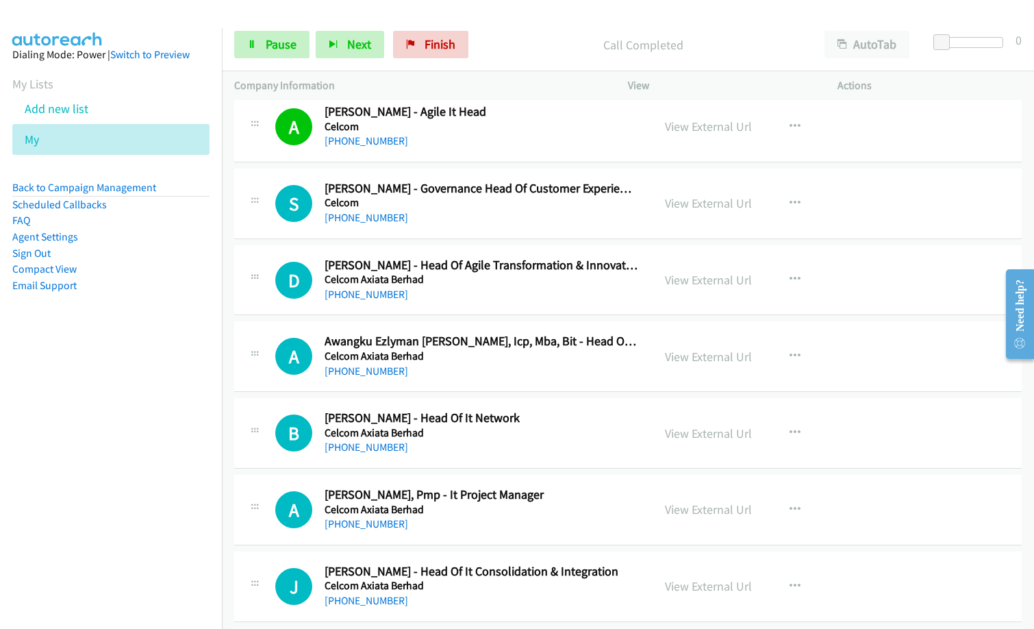
click at [459, 221] on div "[PHONE_NUMBER]" at bounding box center [482, 218] width 314 height 16
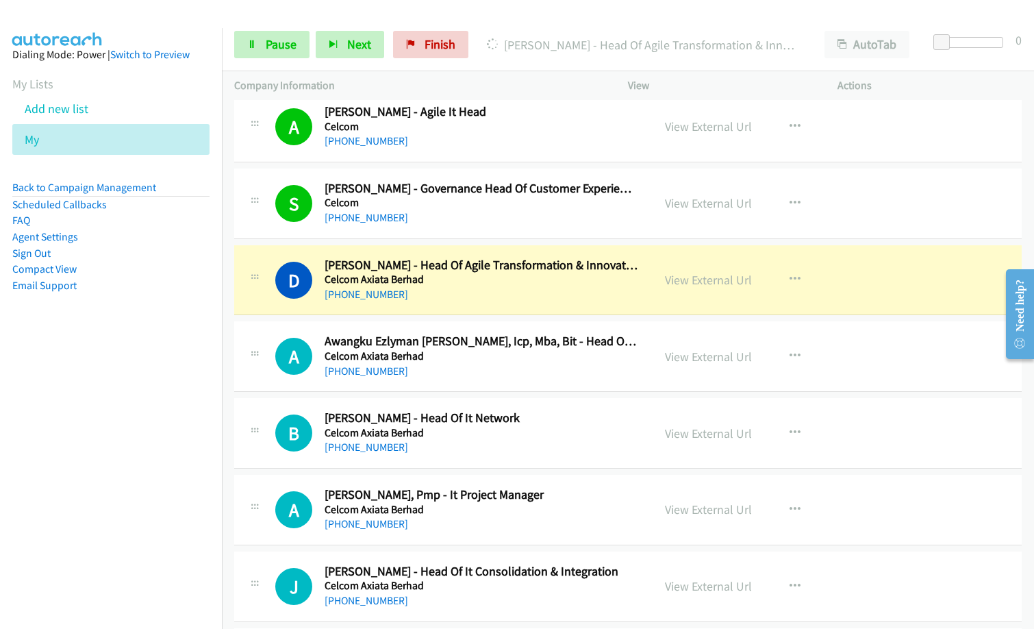
drag, startPoint x: 123, startPoint y: 408, endPoint x: 190, endPoint y: 397, distance: 67.9
click at [124, 408] on nav "Dialing Mode: Power | Switch to Preview My Lists Add new list My Back to Campai…" at bounding box center [111, 342] width 223 height 629
click at [475, 293] on div "[PHONE_NUMBER]" at bounding box center [482, 294] width 314 height 16
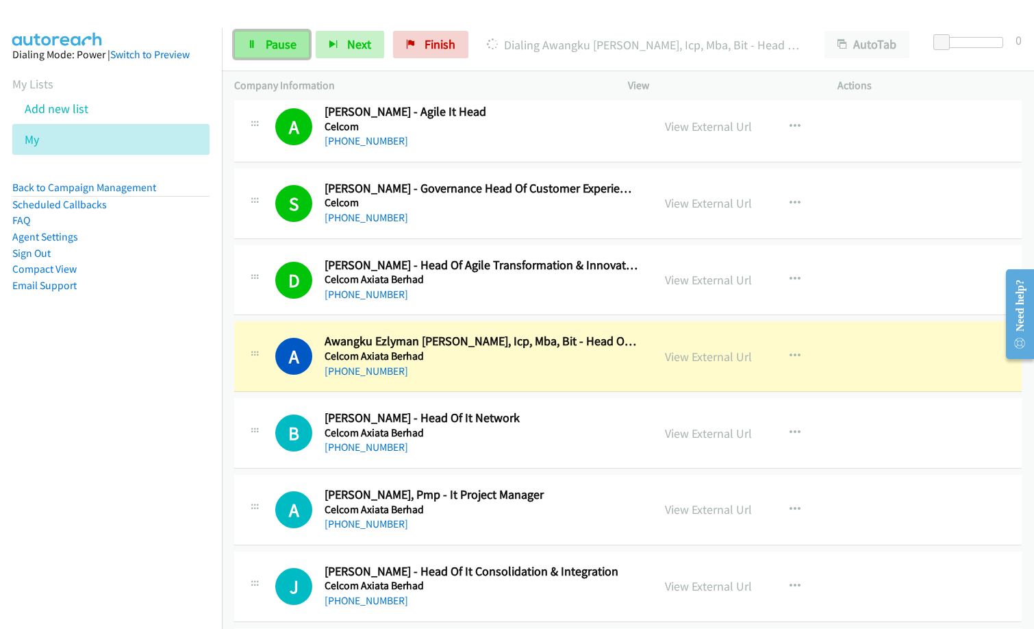
click at [271, 54] on link "Pause" at bounding box center [271, 44] width 75 height 27
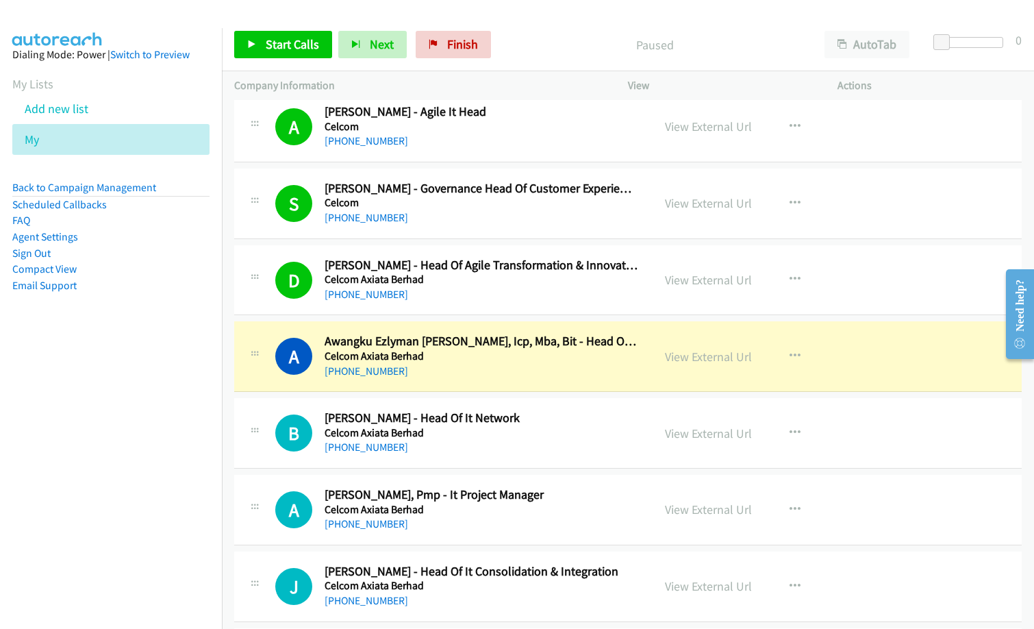
click at [623, 426] on h5 "Celcom Axiata Berhad" at bounding box center [482, 433] width 314 height 14
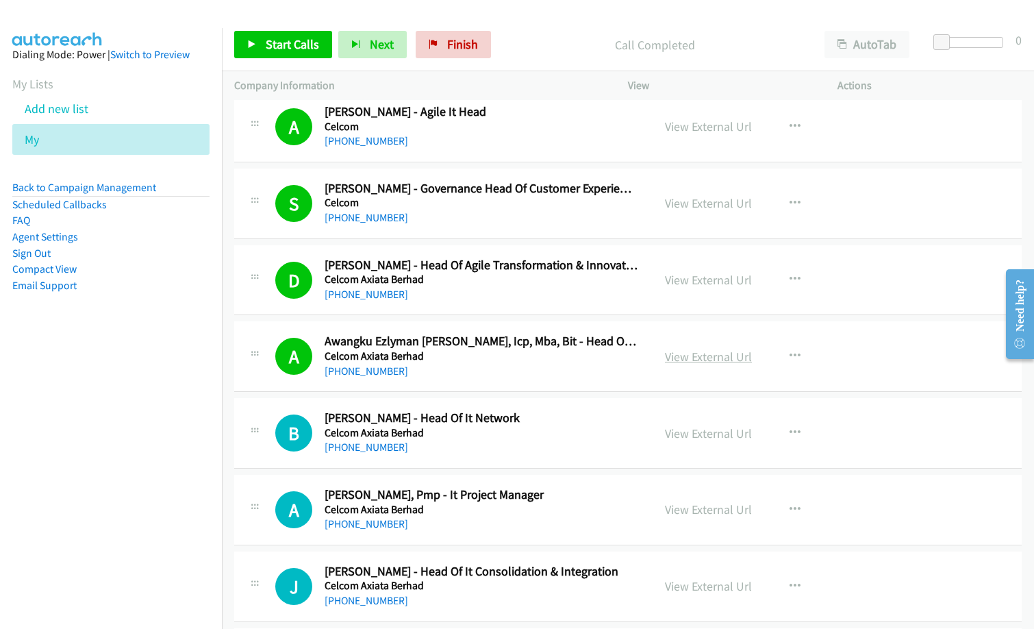
click at [708, 357] on link "View External Url" at bounding box center [708, 357] width 87 height 16
click at [287, 41] on span "Start Calls" at bounding box center [292, 44] width 53 height 16
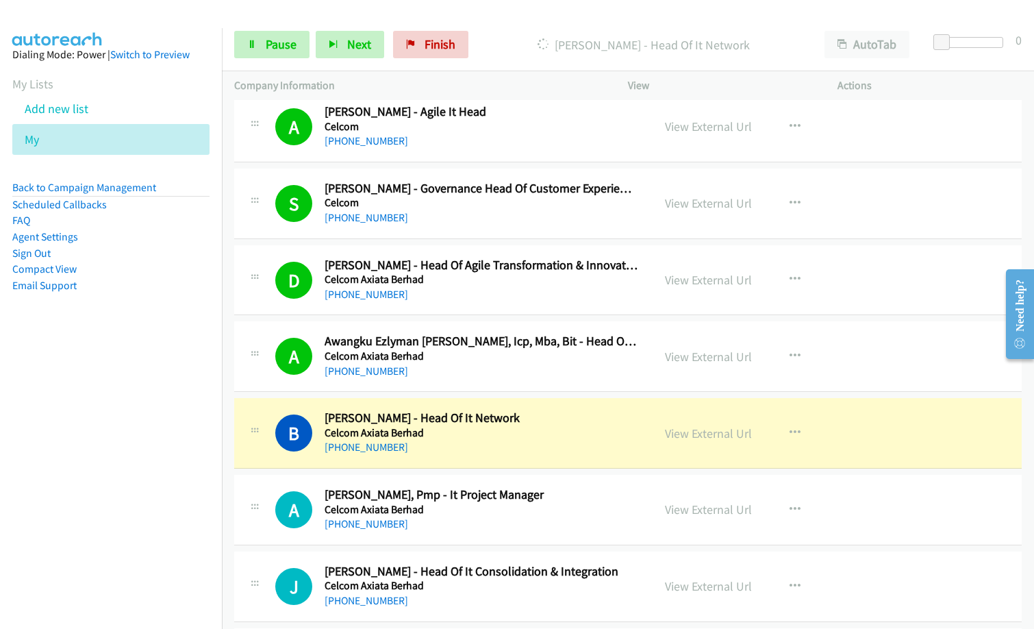
click at [266, 59] on div "Start Calls Pause Next Finish [PERSON_NAME] - Head Of It Network AutoTab AutoTa…" at bounding box center [628, 44] width 812 height 53
drag, startPoint x: 270, startPoint y: 54, endPoint x: 280, endPoint y: 58, distance: 10.2
click at [270, 53] on link "Pause" at bounding box center [271, 44] width 75 height 27
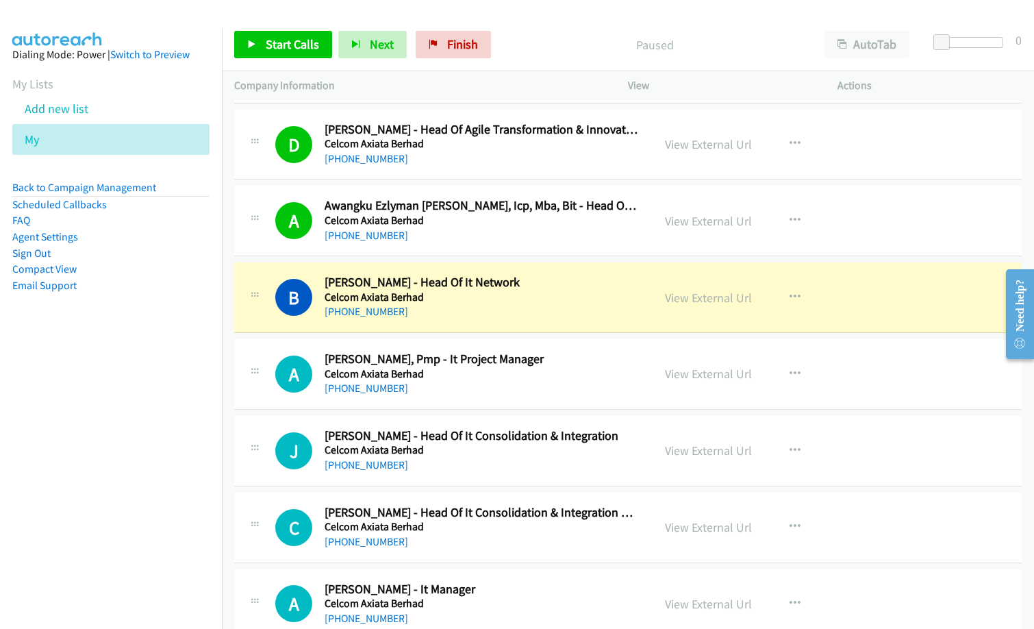
scroll to position [1987, 0]
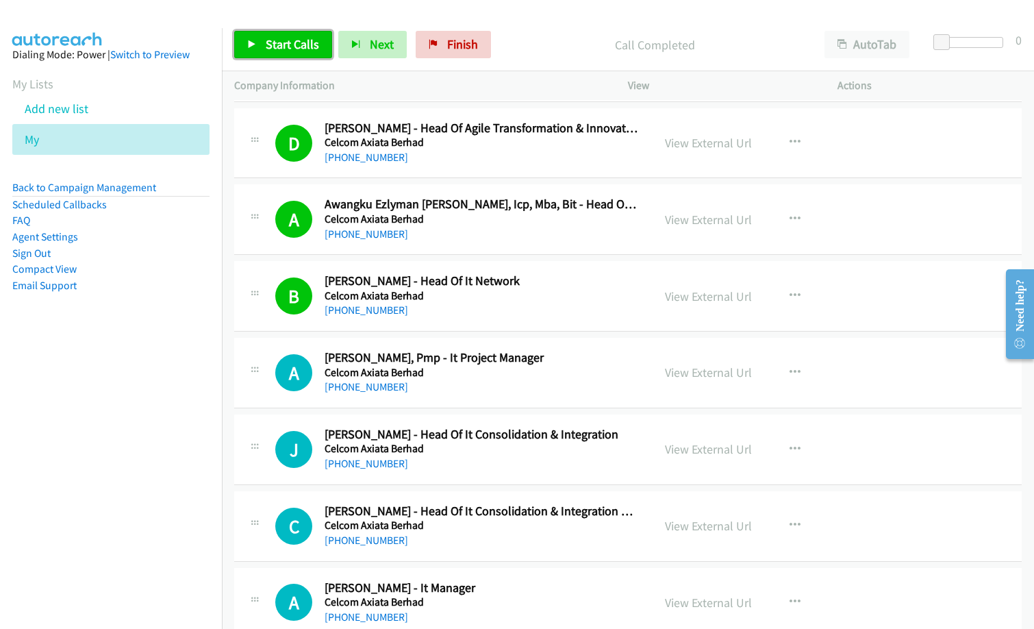
click at [295, 49] on span "Start Calls" at bounding box center [292, 44] width 53 height 16
click at [519, 43] on p "Started" at bounding box center [643, 45] width 313 height 18
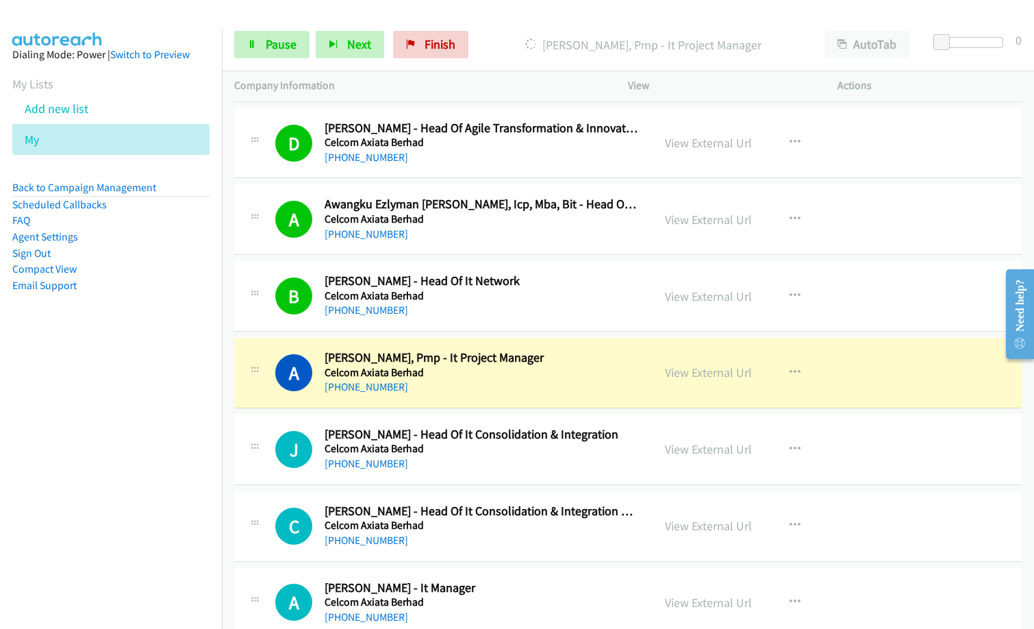
scroll to position [2055, 0]
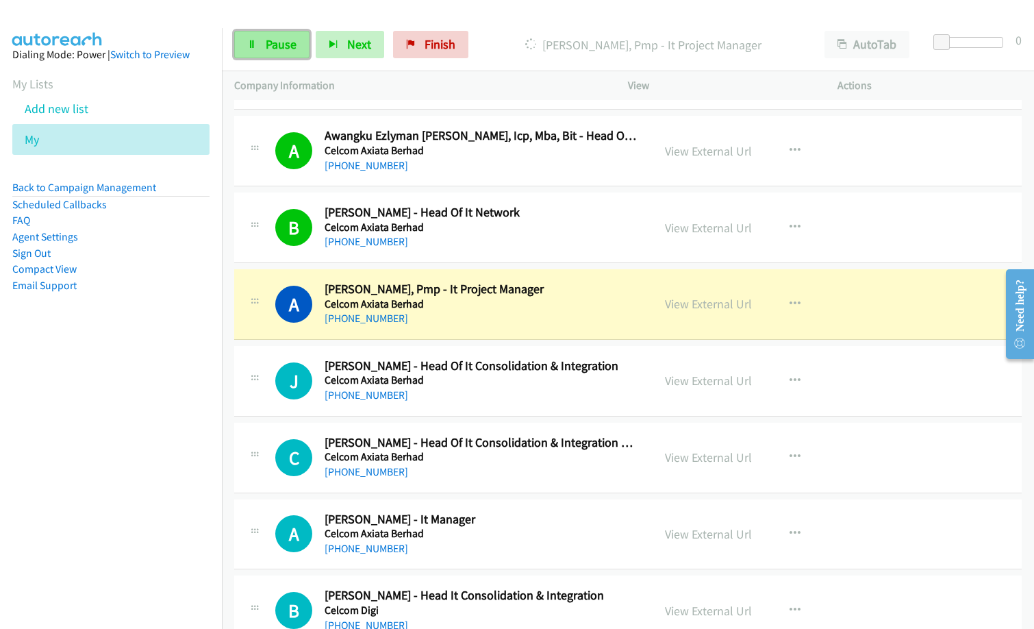
click at [275, 52] on link "Pause" at bounding box center [271, 44] width 75 height 27
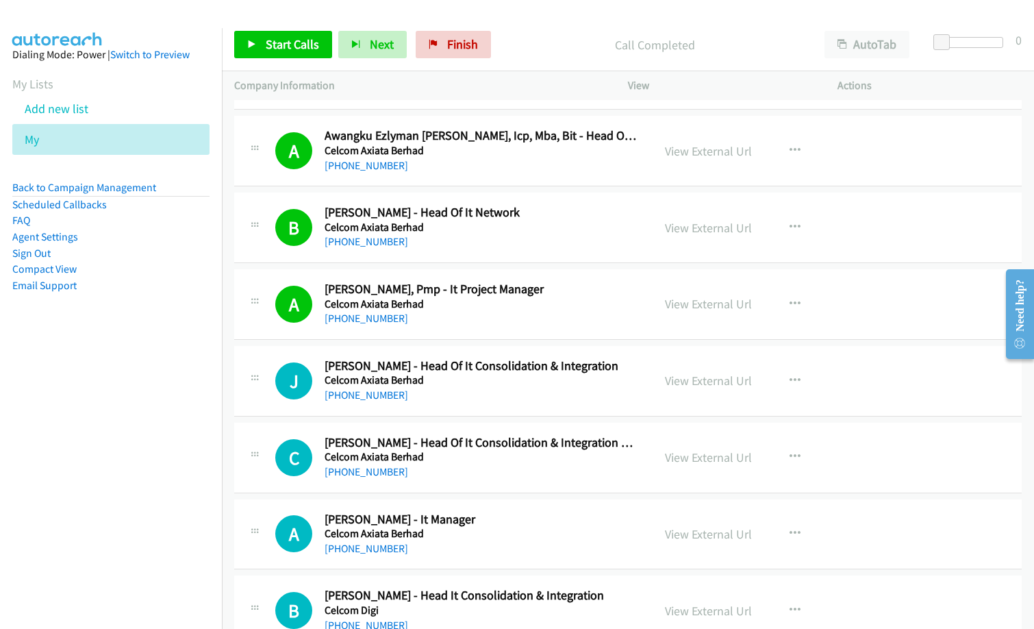
click at [603, 521] on h2 "[PERSON_NAME] - It Manager" at bounding box center [482, 520] width 314 height 16
click at [792, 535] on icon "button" at bounding box center [795, 533] width 11 height 11
click at [881, 497] on div at bounding box center [517, 314] width 1034 height 629
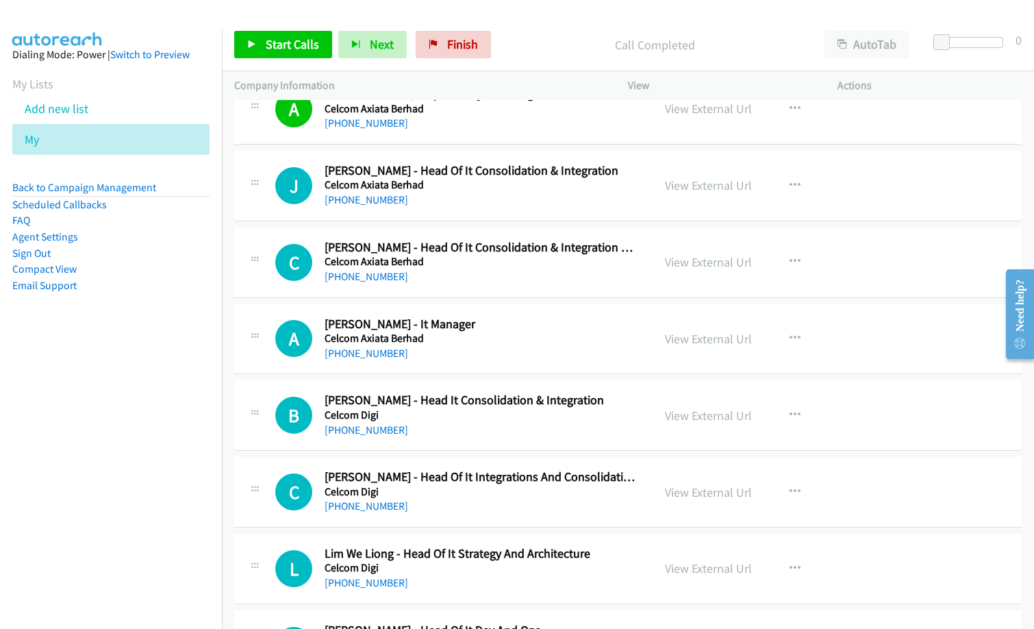
scroll to position [2261, 0]
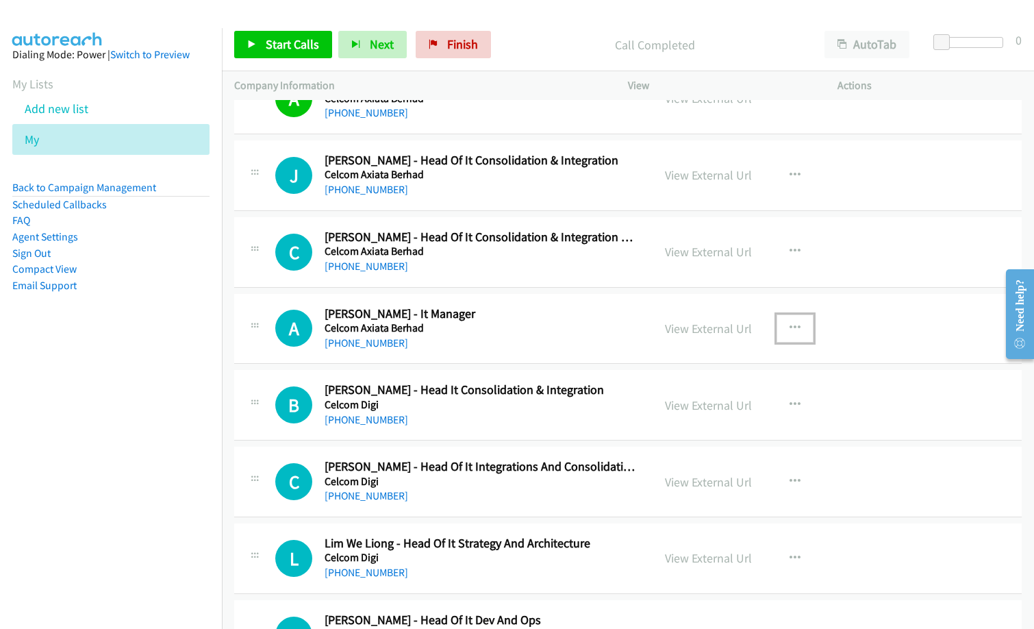
click at [788, 316] on button "button" at bounding box center [795, 327] width 37 height 27
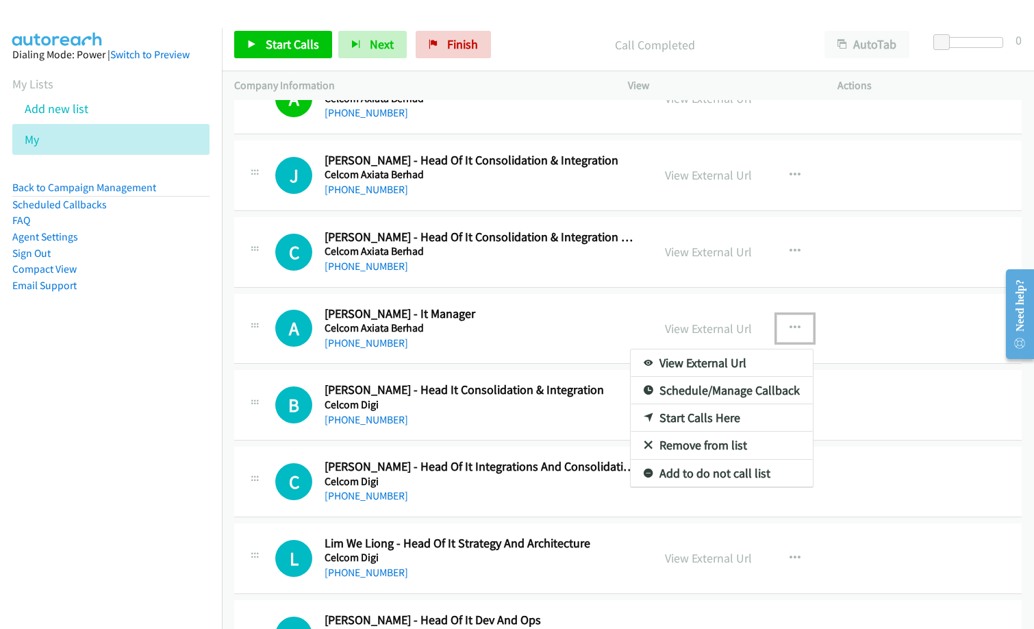
click at [693, 421] on link "Start Calls Here" at bounding box center [722, 417] width 182 height 27
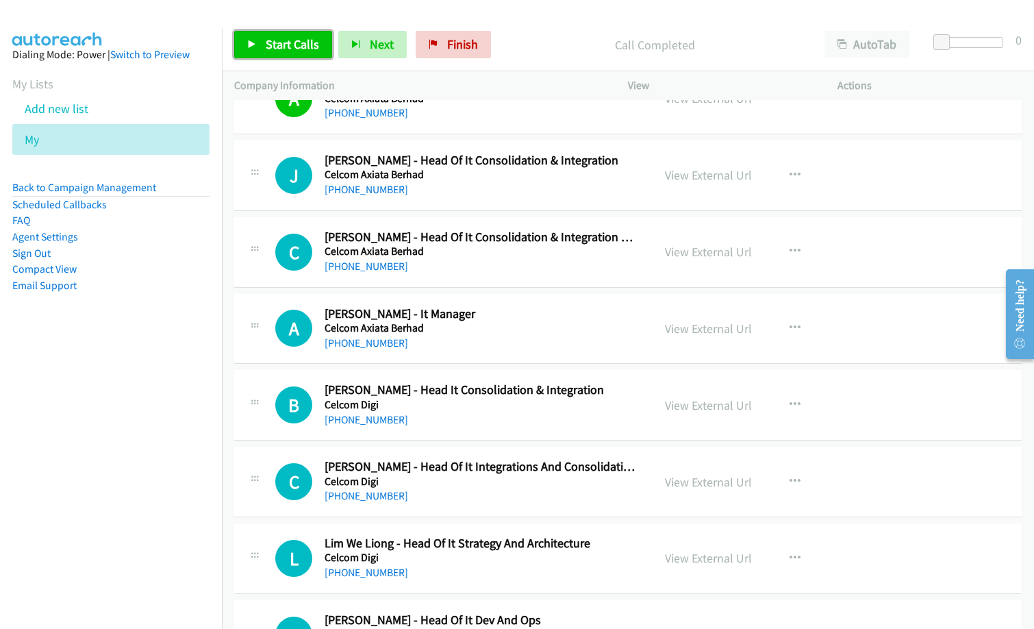
click at [298, 43] on span "Start Calls" at bounding box center [292, 44] width 53 height 16
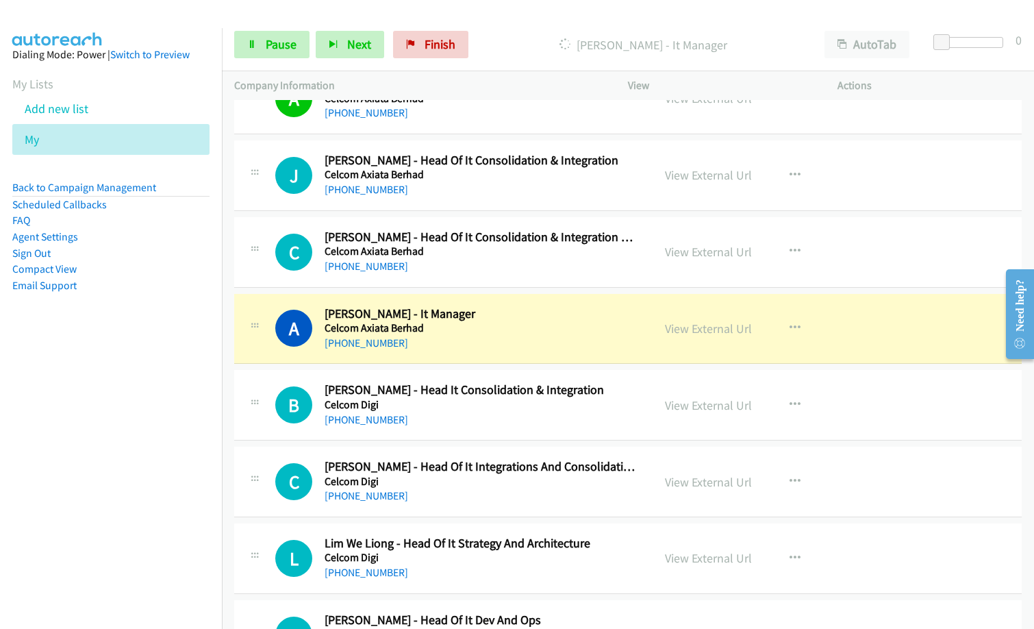
click at [477, 409] on h5 "Celcom Digi" at bounding box center [482, 405] width 314 height 14
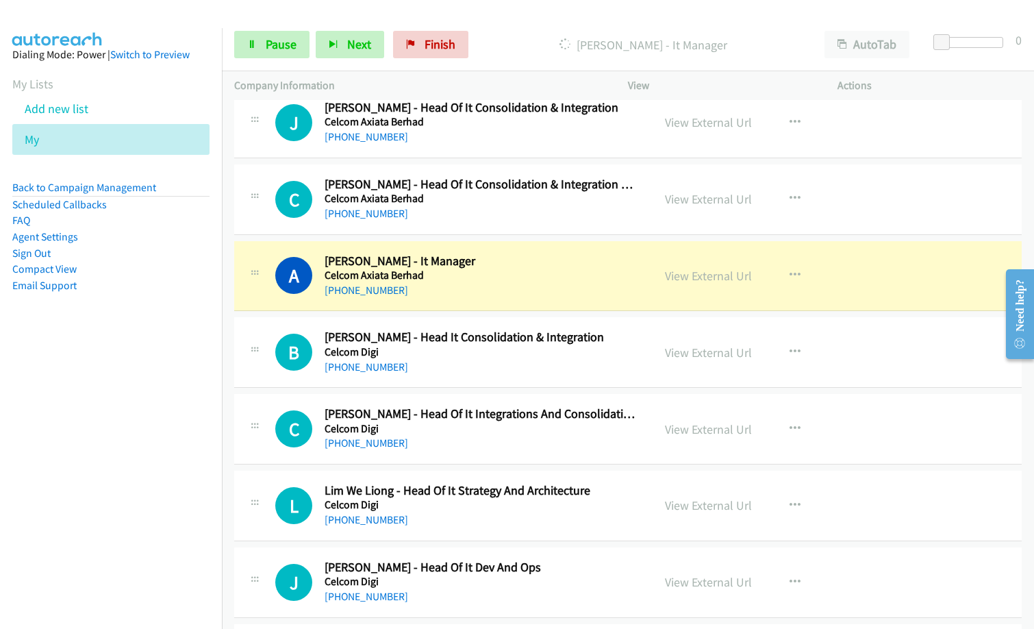
scroll to position [2329, 0]
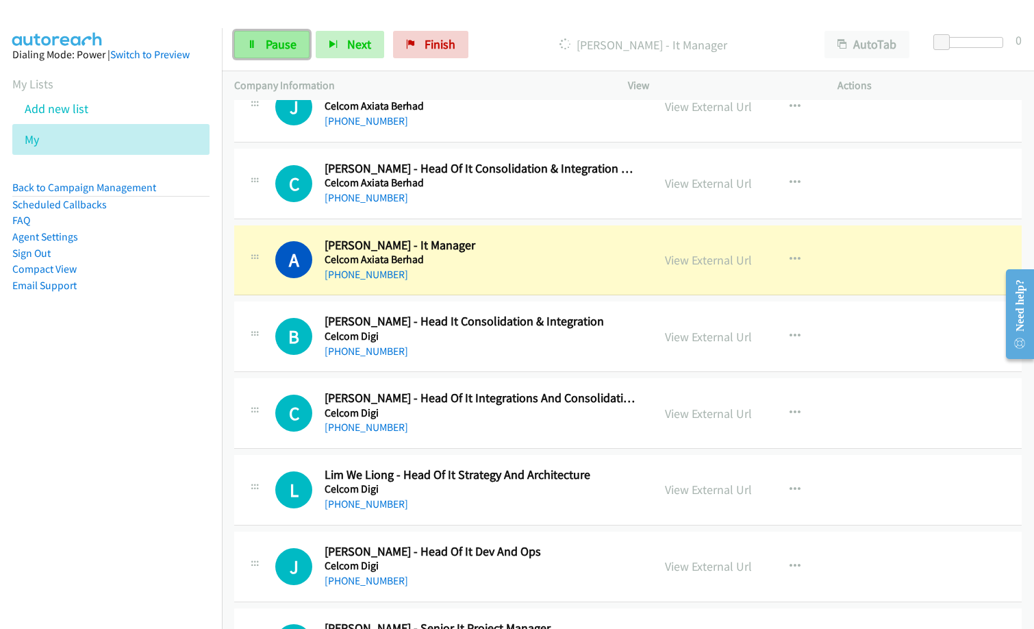
click at [287, 38] on span "Pause" at bounding box center [281, 44] width 31 height 16
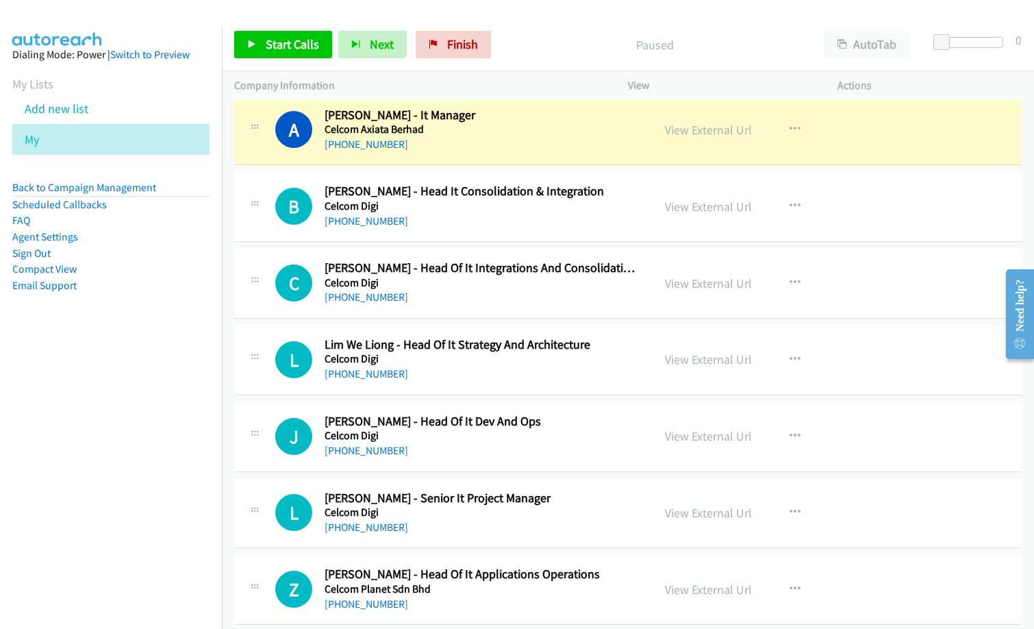
scroll to position [2466, 0]
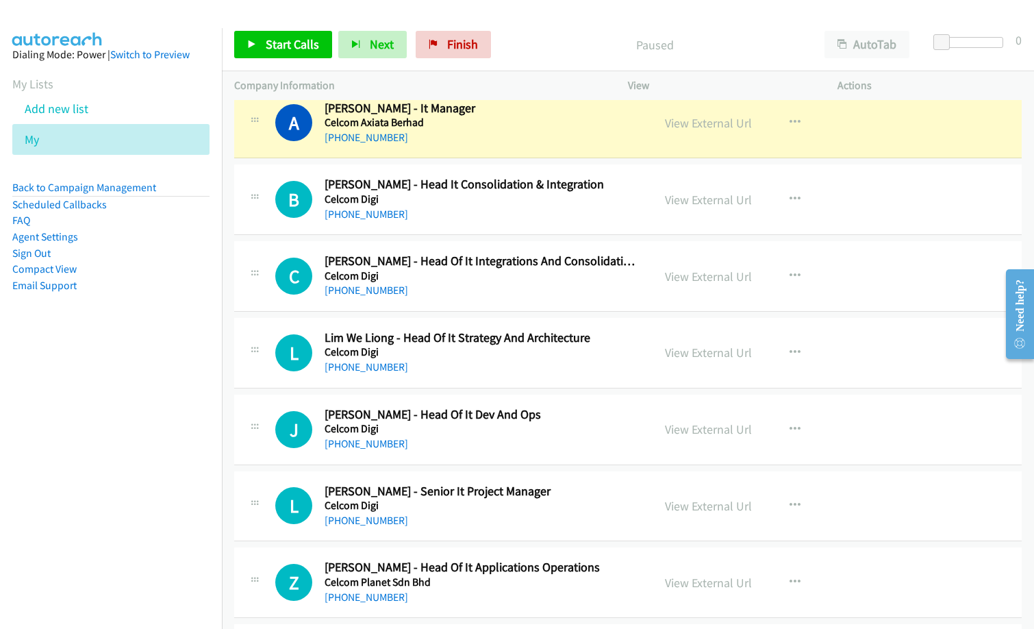
click at [472, 448] on div "[PHONE_NUMBER]" at bounding box center [482, 444] width 314 height 16
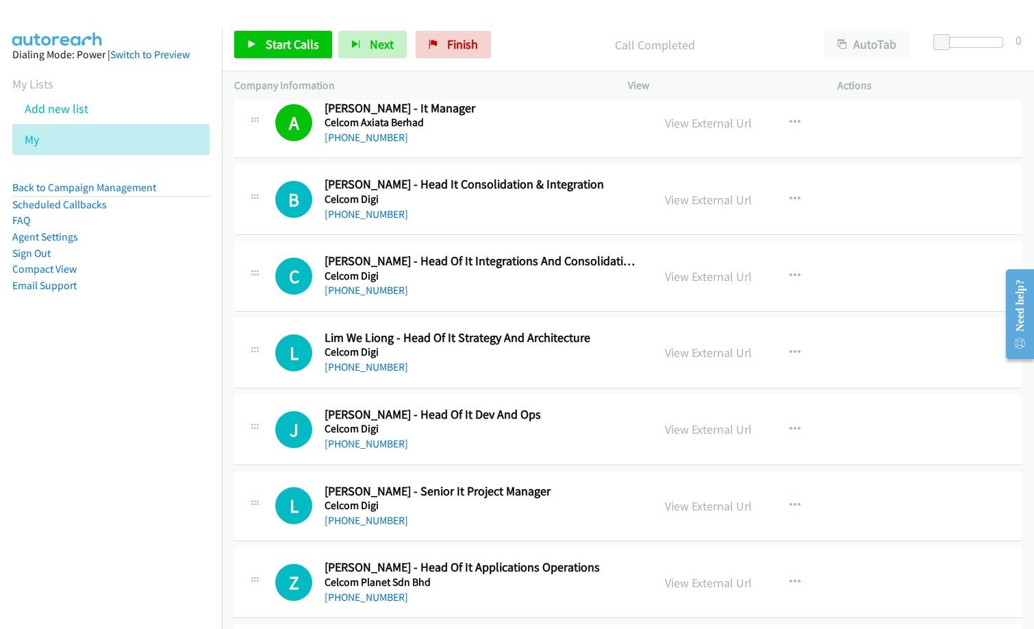
click at [431, 378] on div "L Callback Scheduled Lim We Liong - Head Of It Strategy And Architecture [PERSO…" at bounding box center [628, 353] width 788 height 71
click at [790, 349] on icon "button" at bounding box center [795, 352] width 11 height 11
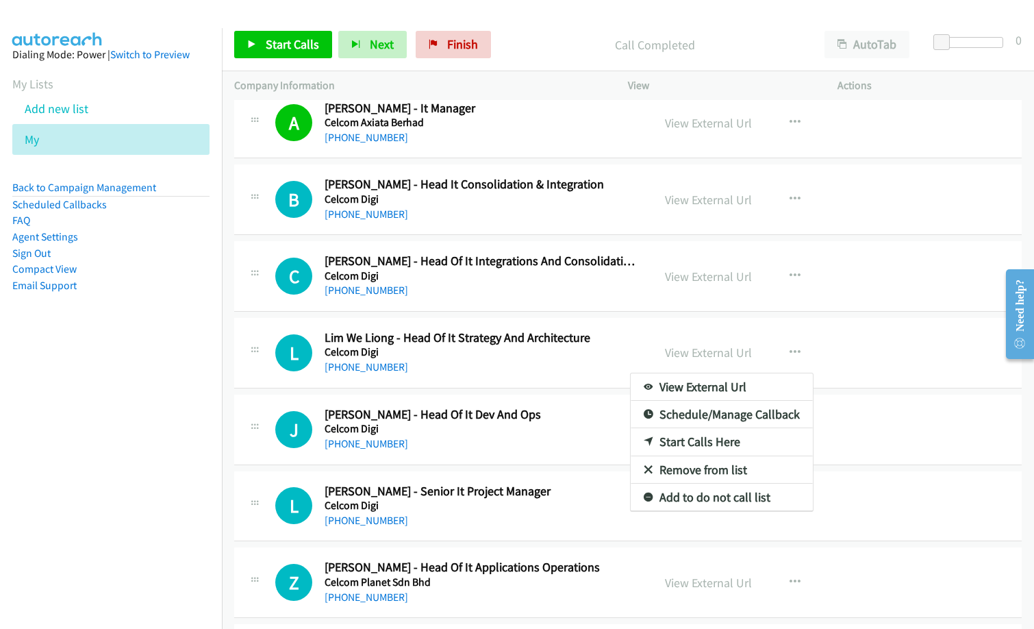
click at [691, 441] on link "Start Calls Here" at bounding box center [722, 441] width 182 height 27
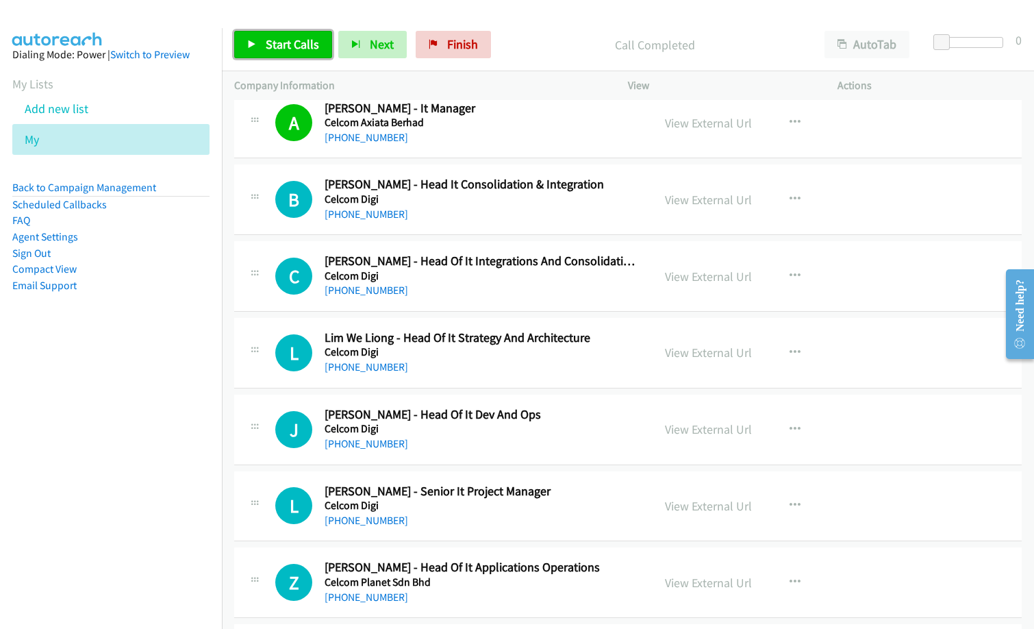
click at [299, 56] on link "Start Calls" at bounding box center [283, 44] width 98 height 27
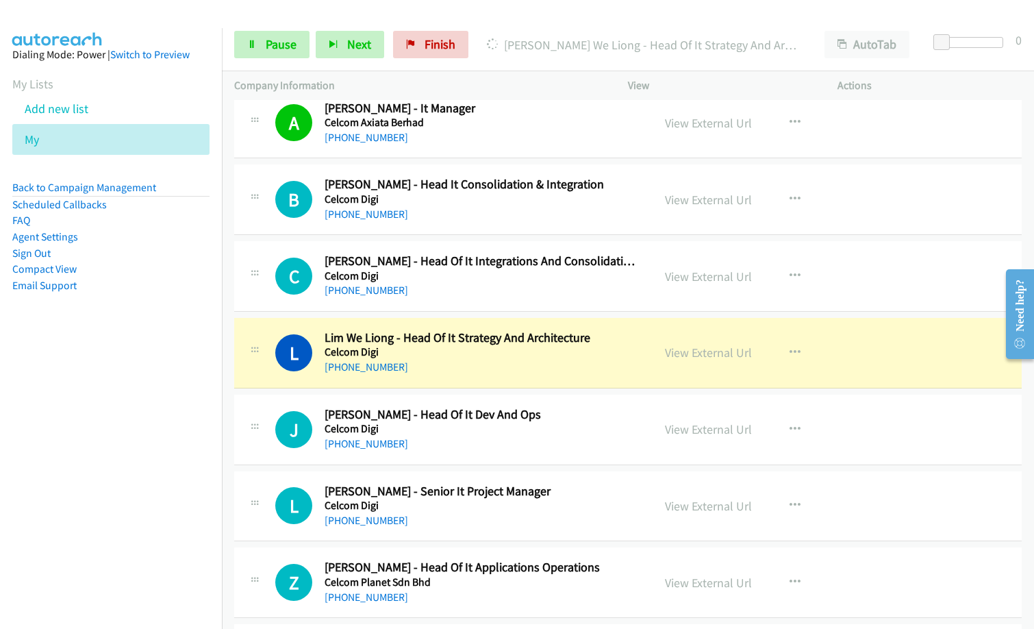
click at [497, 369] on div "[PHONE_NUMBER]" at bounding box center [482, 367] width 314 height 16
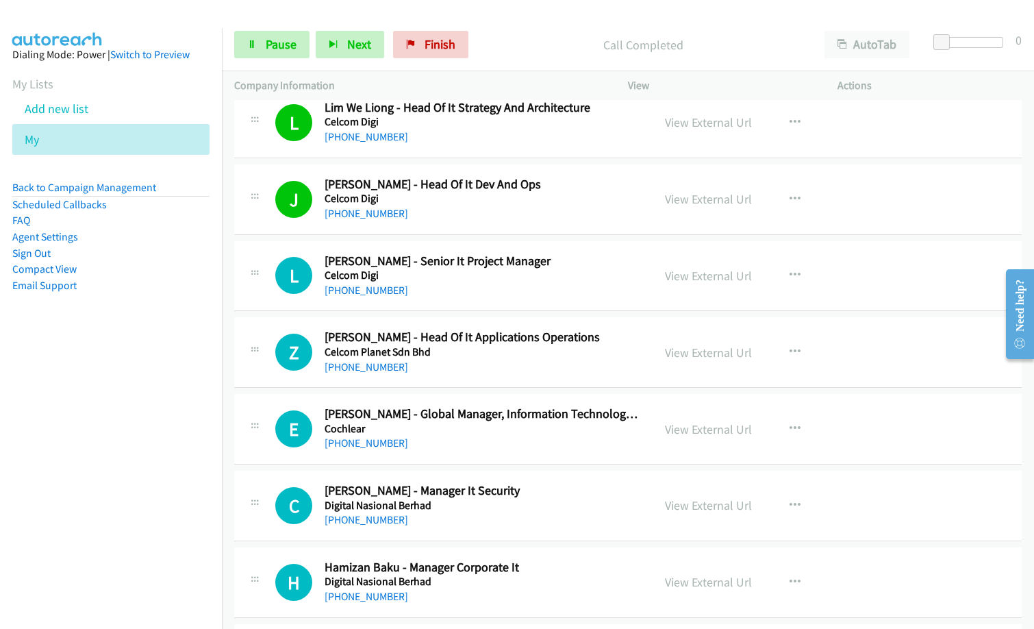
scroll to position [2740, 0]
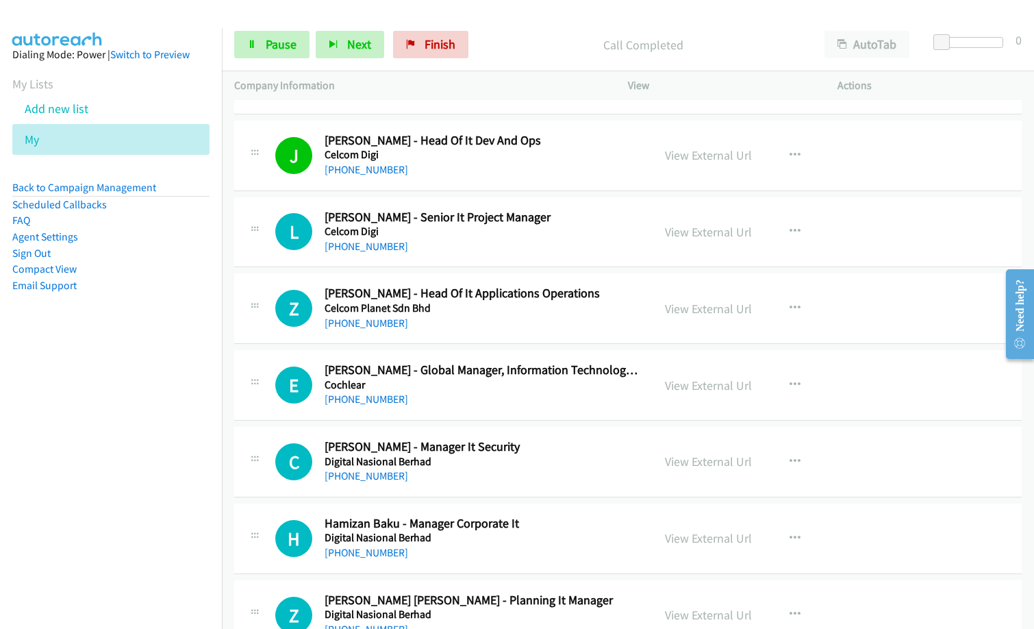
drag, startPoint x: 146, startPoint y: 464, endPoint x: 222, endPoint y: 438, distance: 80.2
click at [146, 464] on nav "Dialing Mode: Power | Switch to Preview My Lists Add new list My Back to Campai…" at bounding box center [111, 342] width 223 height 629
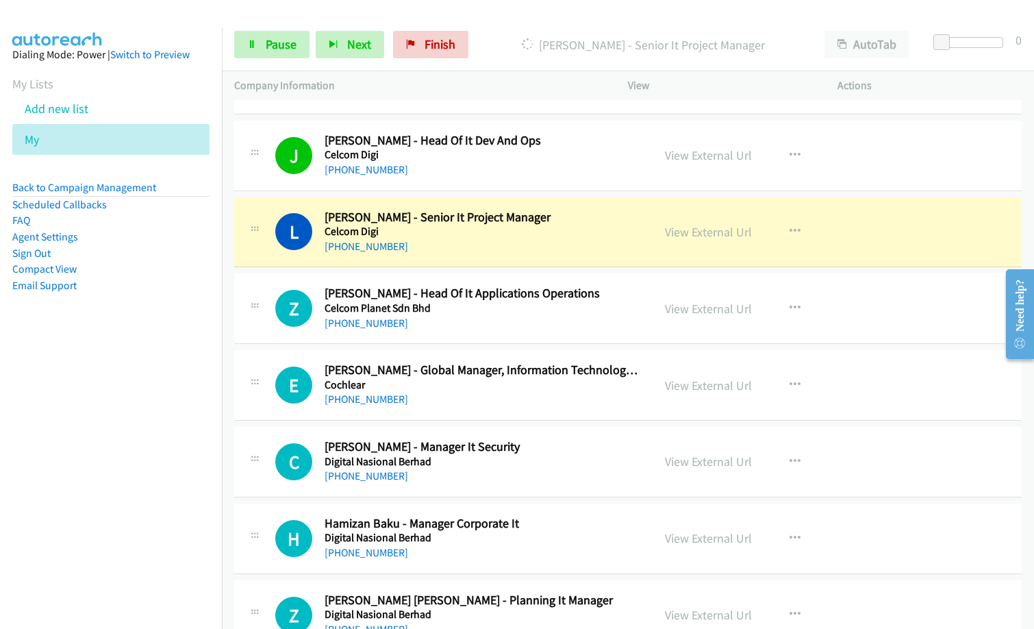
click at [523, 38] on p "[PERSON_NAME] - Senior It Project Manager" at bounding box center [643, 45] width 313 height 18
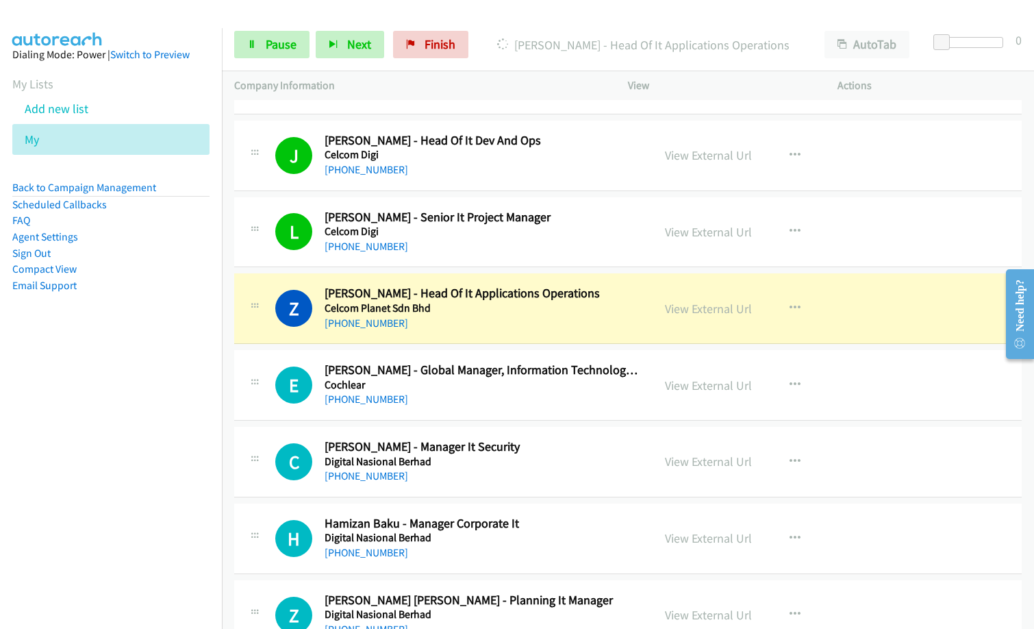
click at [89, 536] on nav "Dialing Mode: Power | Switch to Preview My Lists Add new list My Back to Campai…" at bounding box center [111, 342] width 223 height 629
click at [645, 42] on p "[PERSON_NAME] - Head Of It Applications Operations" at bounding box center [643, 45] width 313 height 18
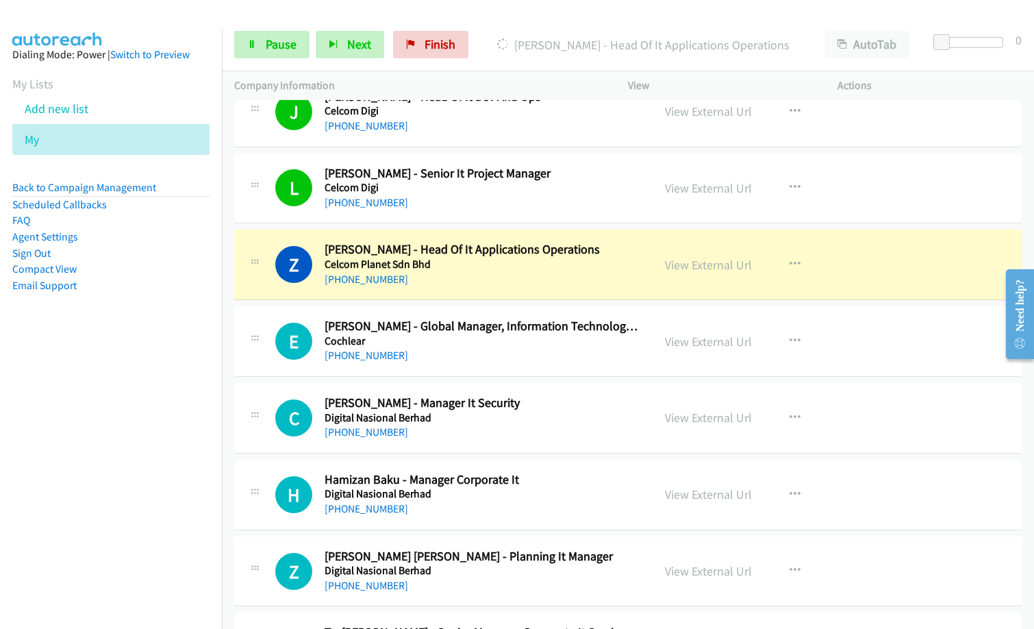
scroll to position [2809, 0]
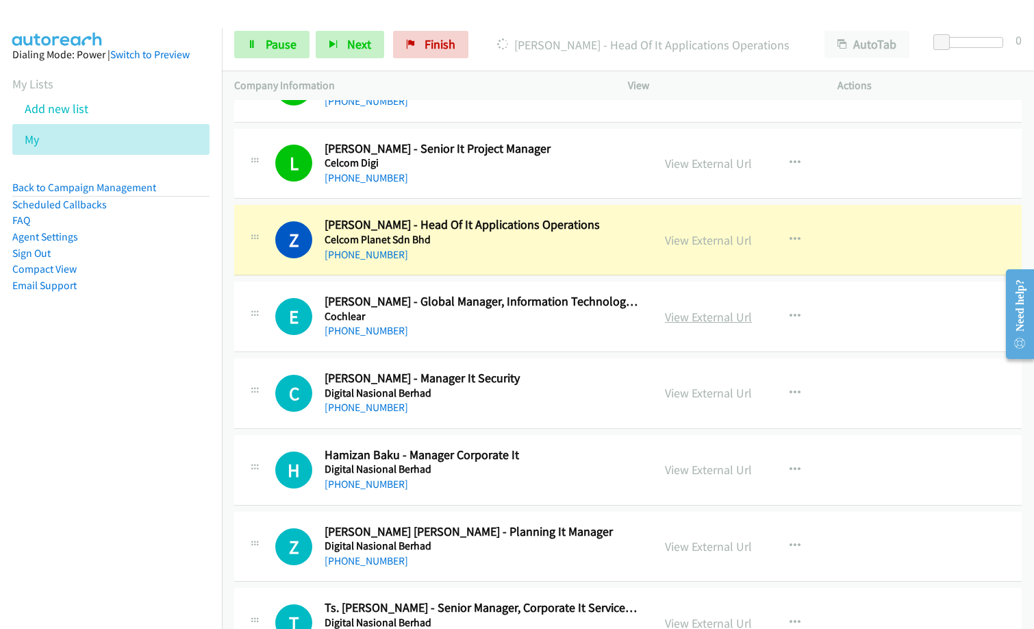
click at [713, 314] on link "View External Url" at bounding box center [708, 317] width 87 height 16
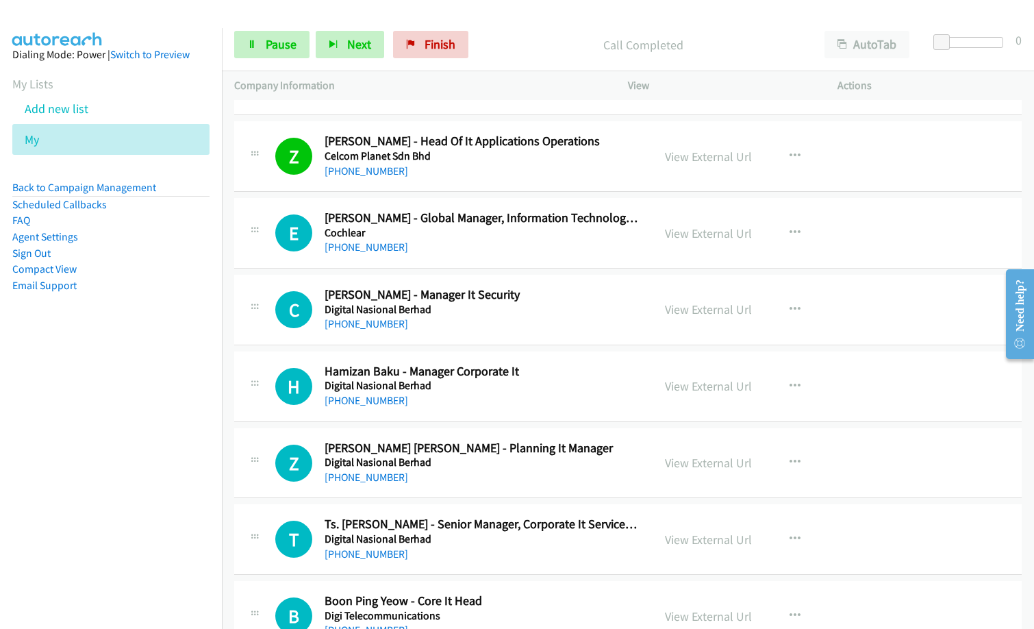
scroll to position [2877, 0]
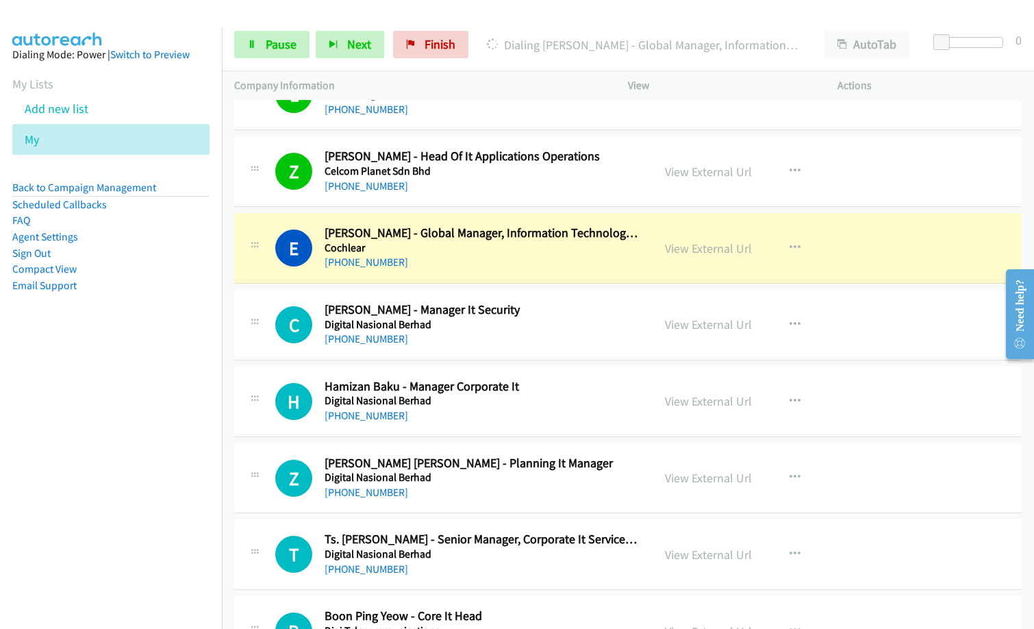
click at [548, 307] on h2 "[PERSON_NAME] - Manager It Security" at bounding box center [482, 310] width 314 height 16
click at [286, 55] on link "Pause" at bounding box center [271, 44] width 75 height 27
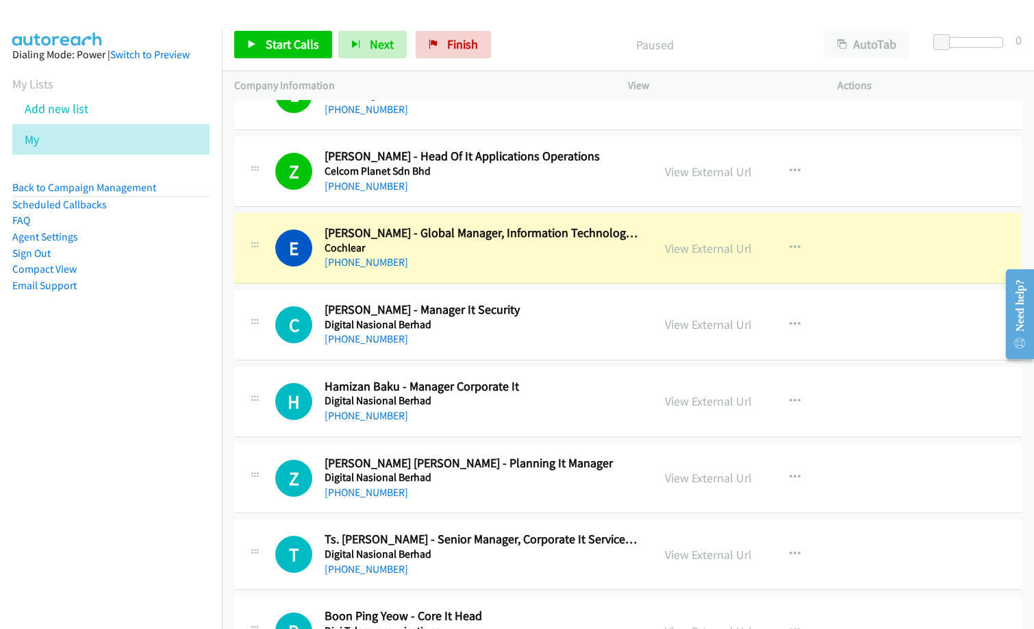
click at [542, 413] on div "[PHONE_NUMBER]" at bounding box center [482, 416] width 314 height 16
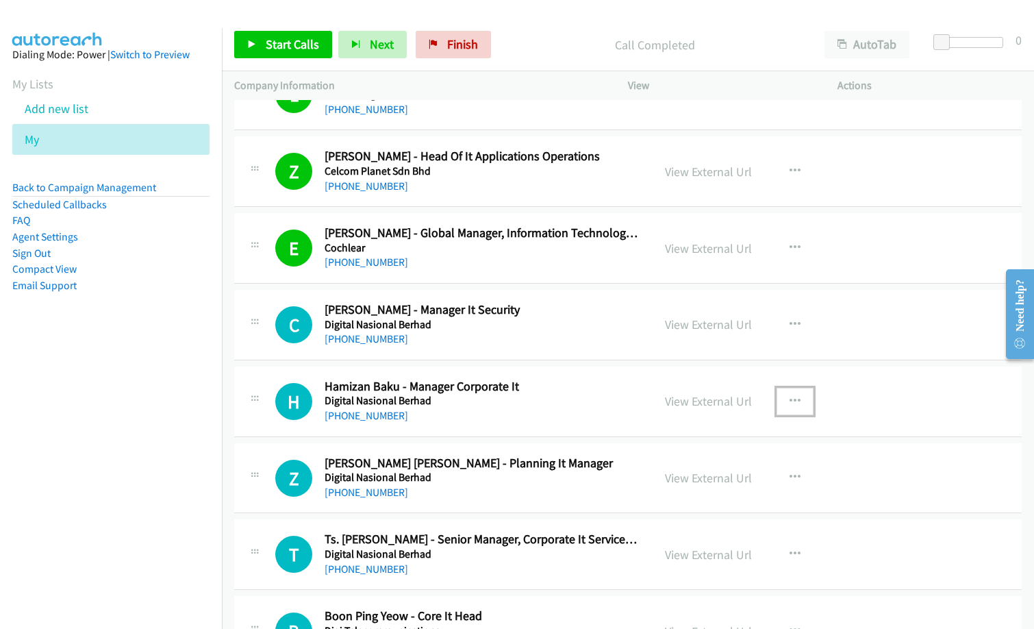
click at [797, 397] on button "button" at bounding box center [795, 401] width 37 height 27
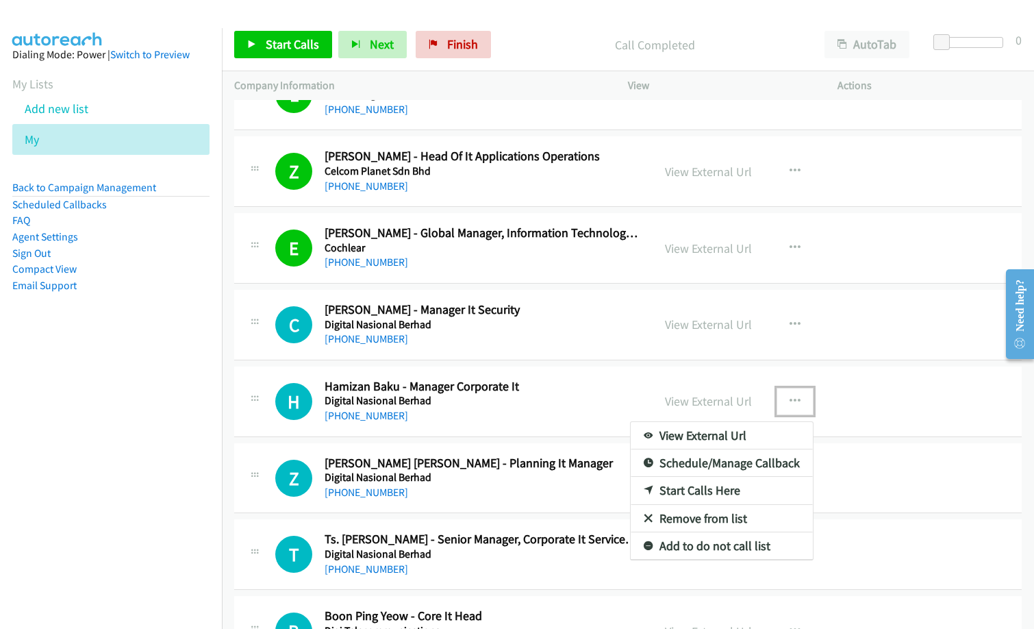
click at [716, 495] on link "Start Calls Here" at bounding box center [722, 490] width 182 height 27
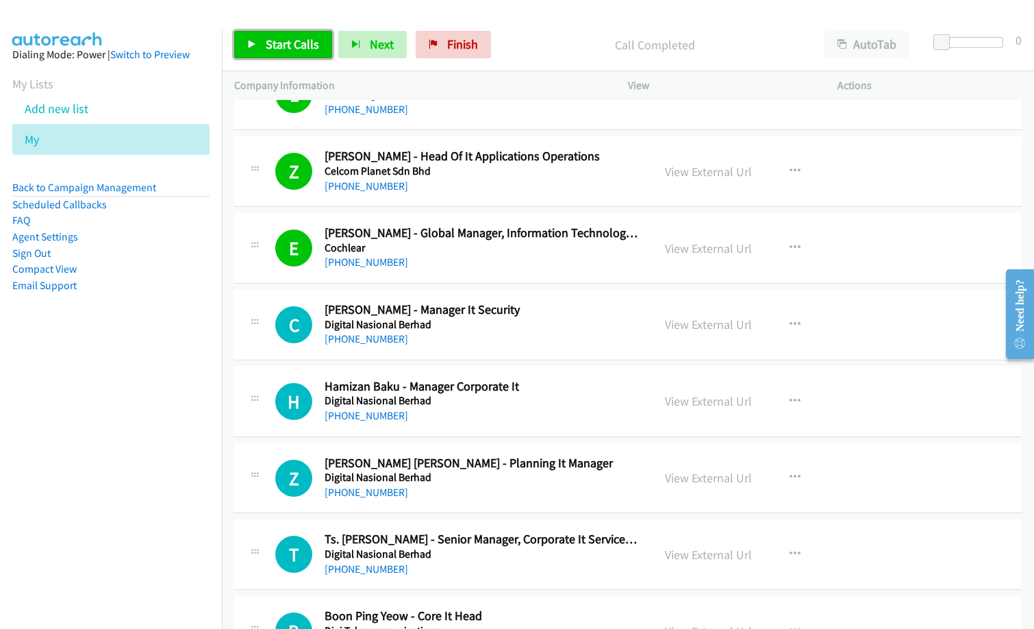
click at [308, 56] on link "Start Calls" at bounding box center [283, 44] width 98 height 27
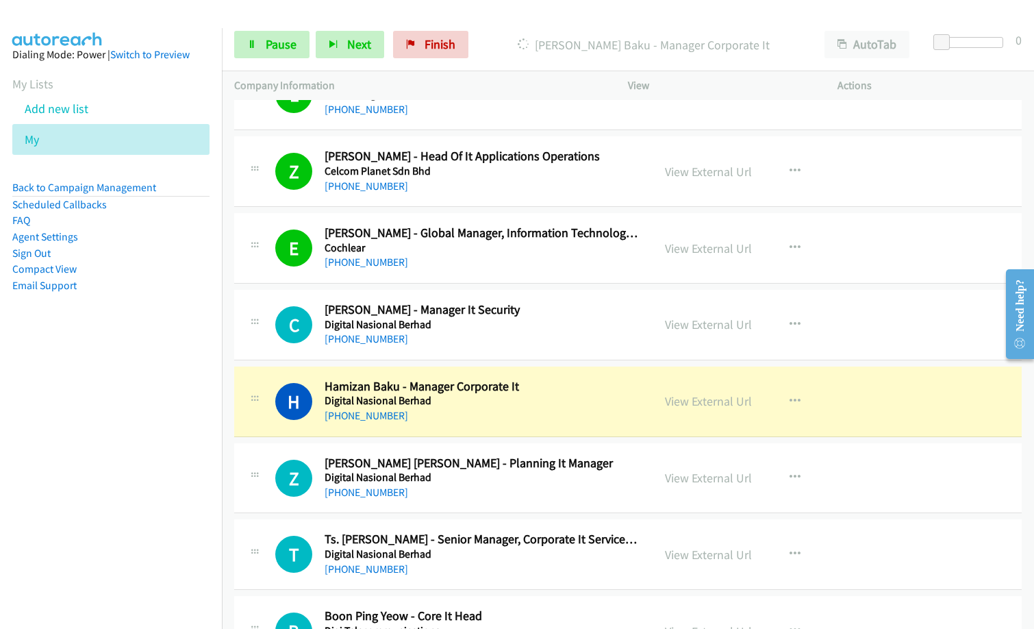
click at [483, 414] on div "[PHONE_NUMBER]" at bounding box center [482, 416] width 314 height 16
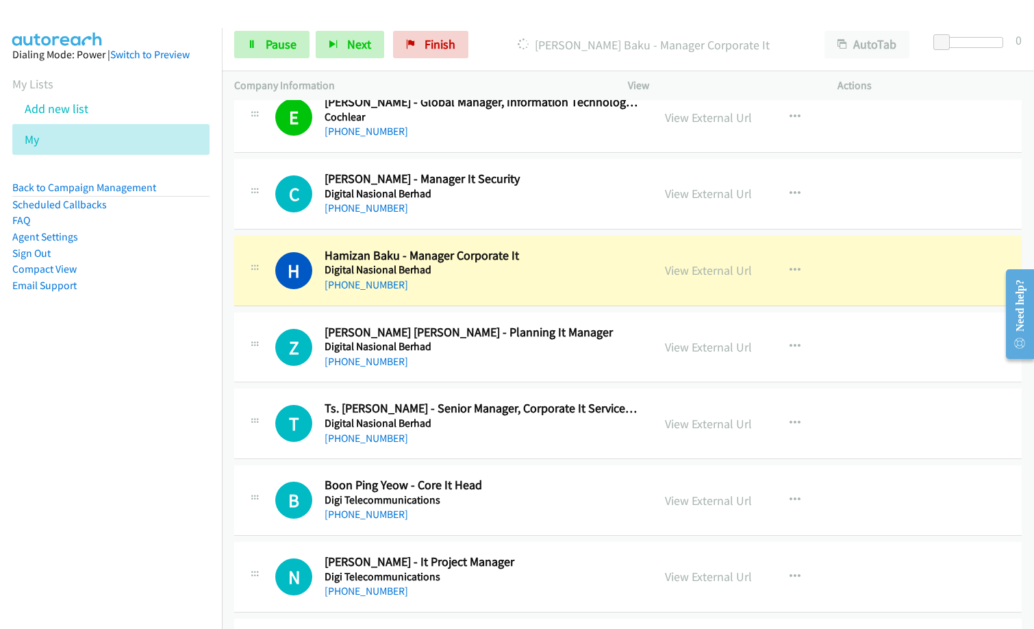
scroll to position [3014, 0]
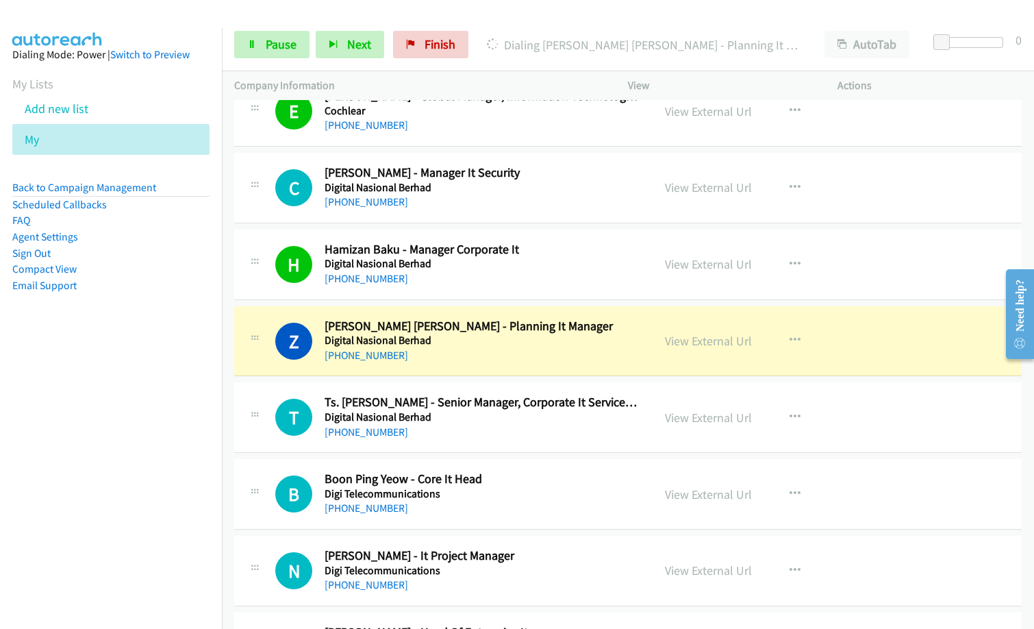
click at [521, 377] on td "Z Callback Scheduled [PERSON_NAME] [PERSON_NAME] - Planning It Manager Digital …" at bounding box center [628, 341] width 812 height 77
click at [715, 340] on link "View External Url" at bounding box center [708, 341] width 87 height 16
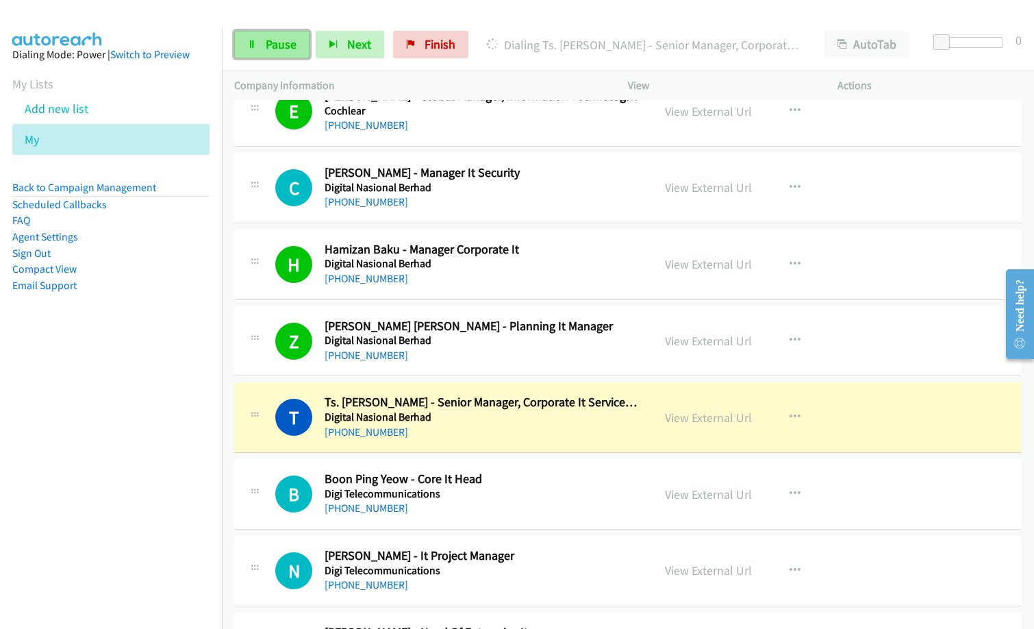
click at [275, 51] on span "Pause" at bounding box center [281, 44] width 31 height 16
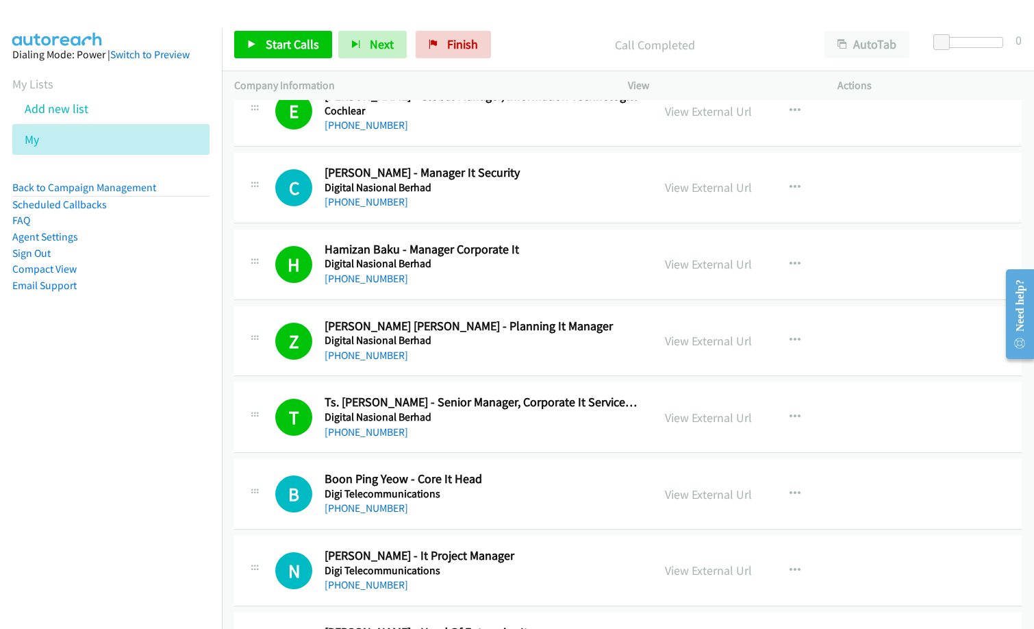
scroll to position [3083, 0]
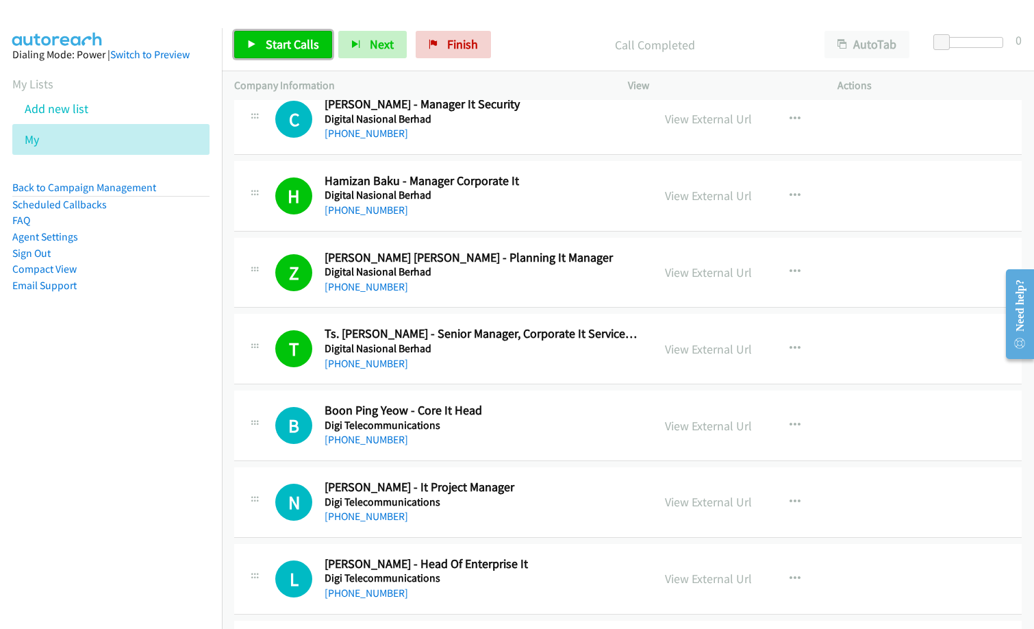
drag, startPoint x: 301, startPoint y: 47, endPoint x: 321, endPoint y: 46, distance: 20.6
click at [301, 47] on span "Start Calls" at bounding box center [292, 44] width 53 height 16
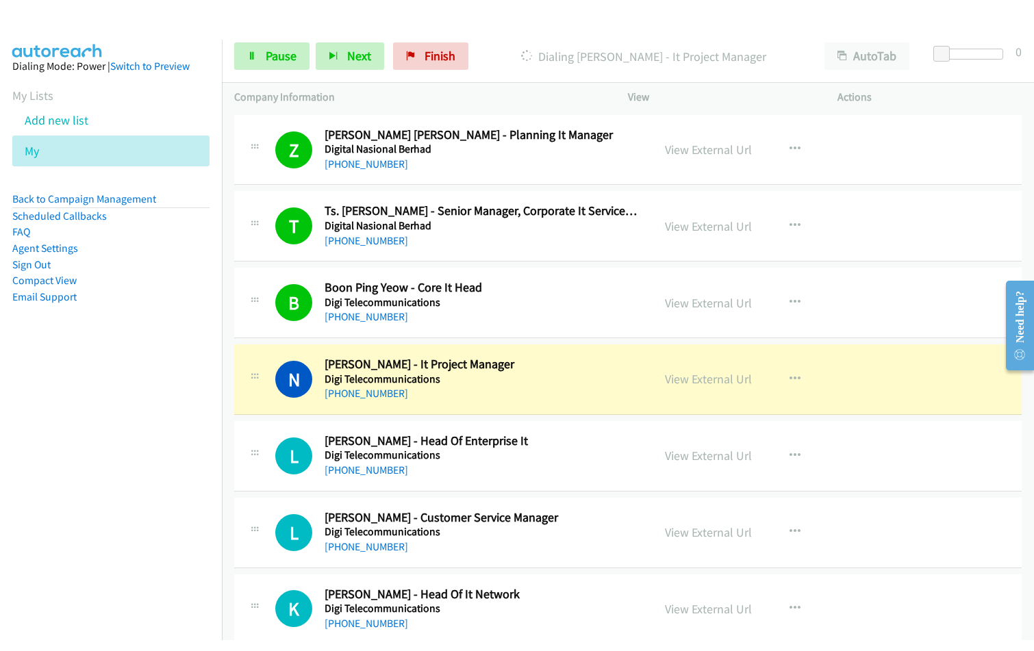
scroll to position [3220, 0]
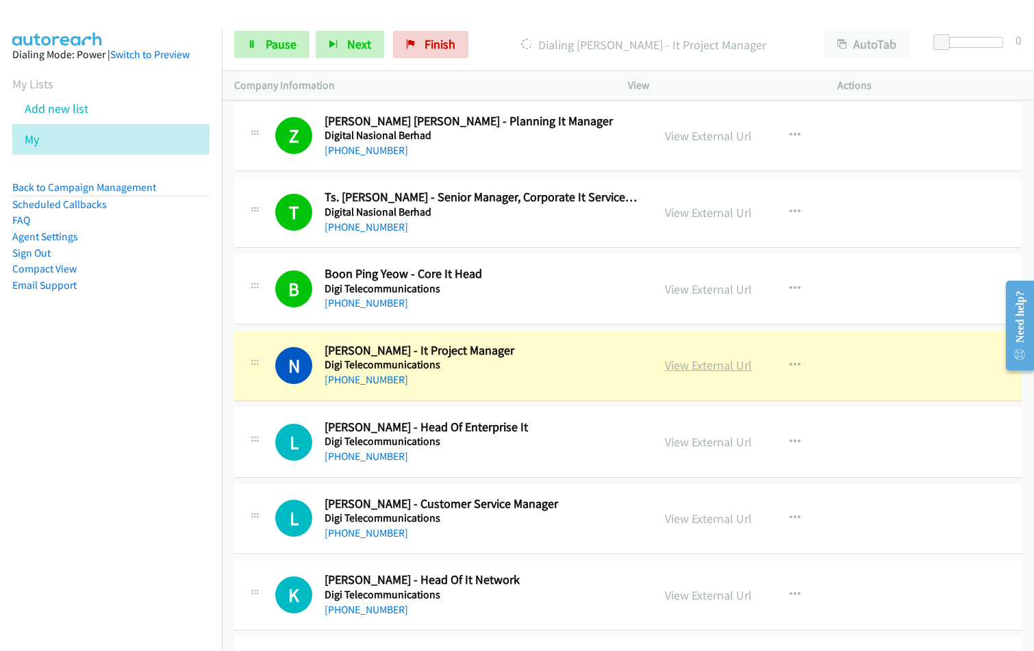
click at [715, 362] on link "View External Url" at bounding box center [708, 366] width 87 height 16
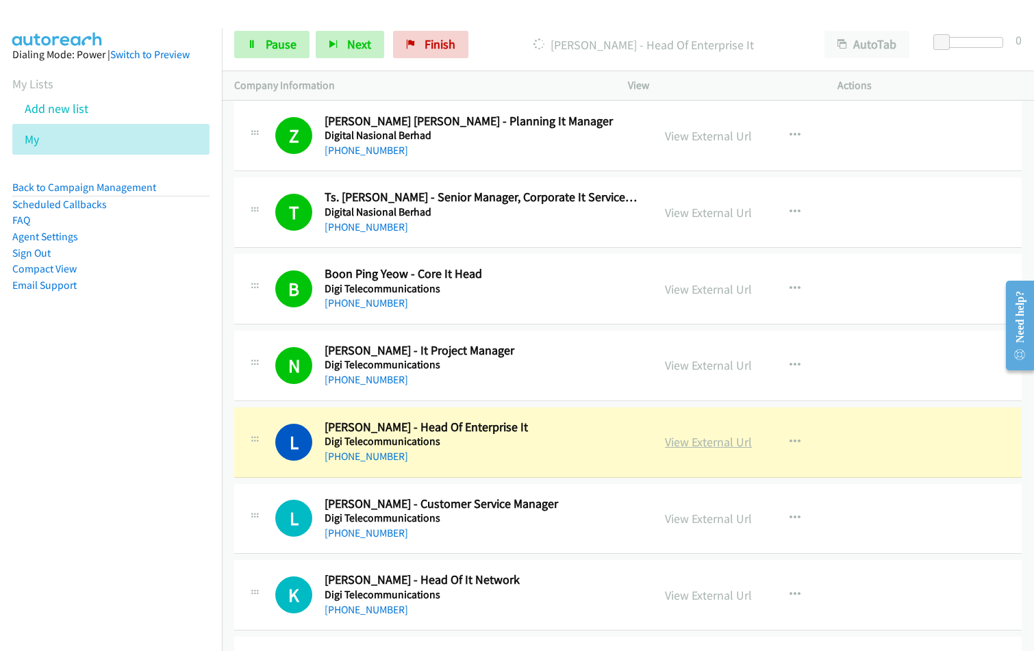
scroll to position [3288, 0]
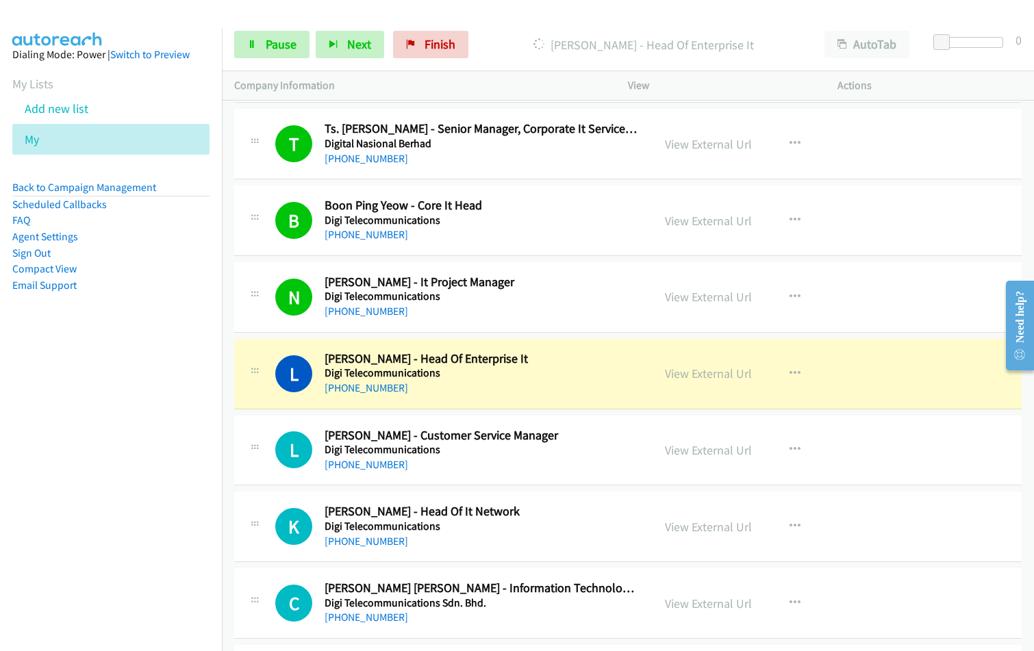
click at [112, 395] on nav "Dialing Mode: Power | Switch to Preview My Lists Add new list My Back to Campai…" at bounding box center [111, 353] width 223 height 651
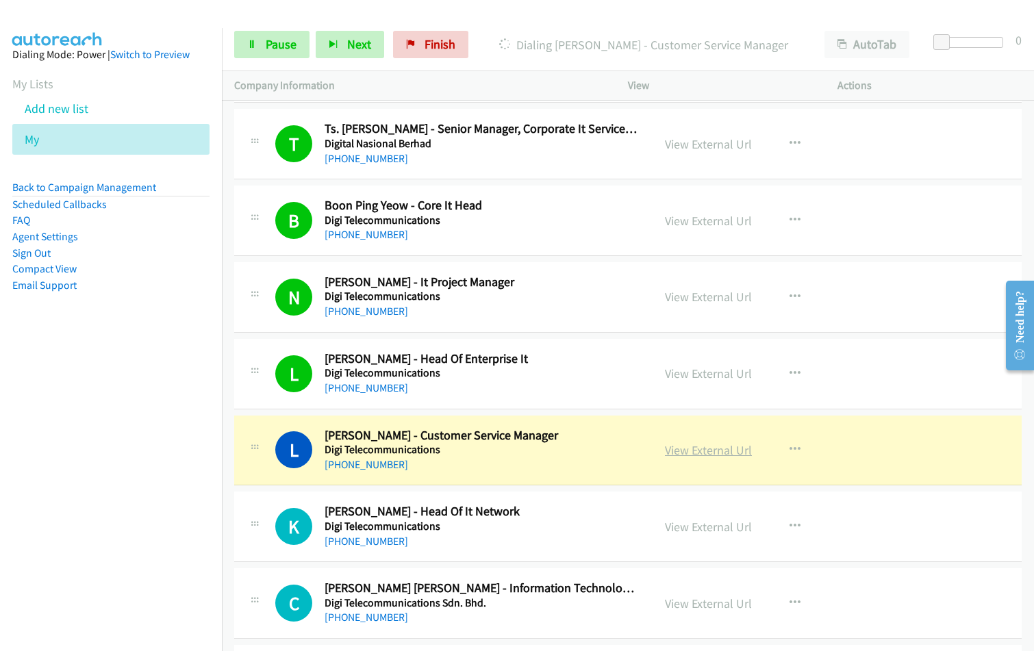
click at [723, 452] on link "View External Url" at bounding box center [708, 451] width 87 height 16
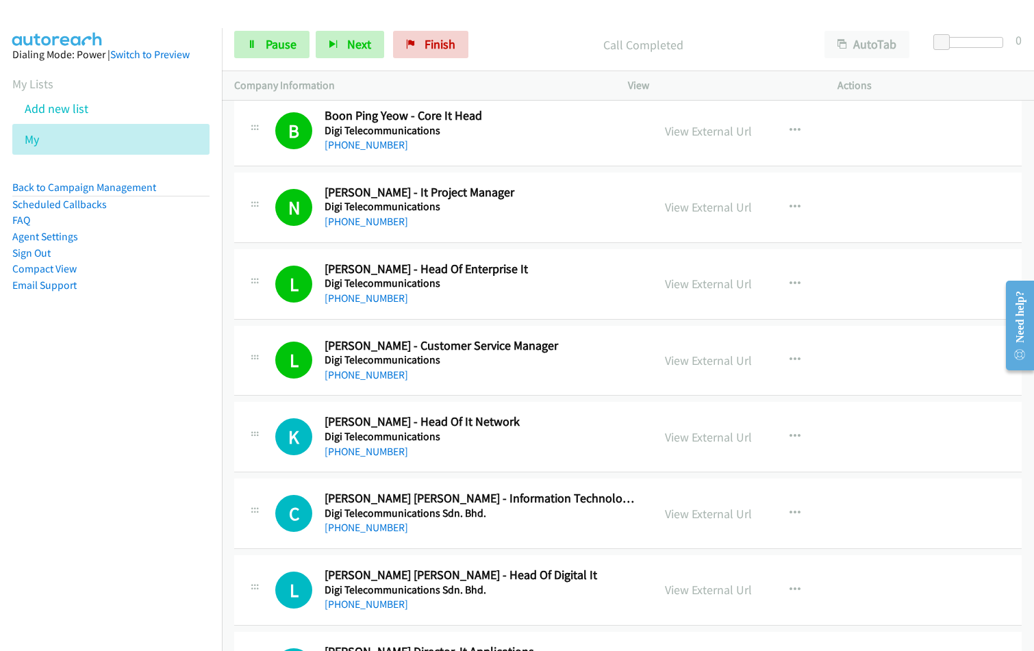
scroll to position [3357, 0]
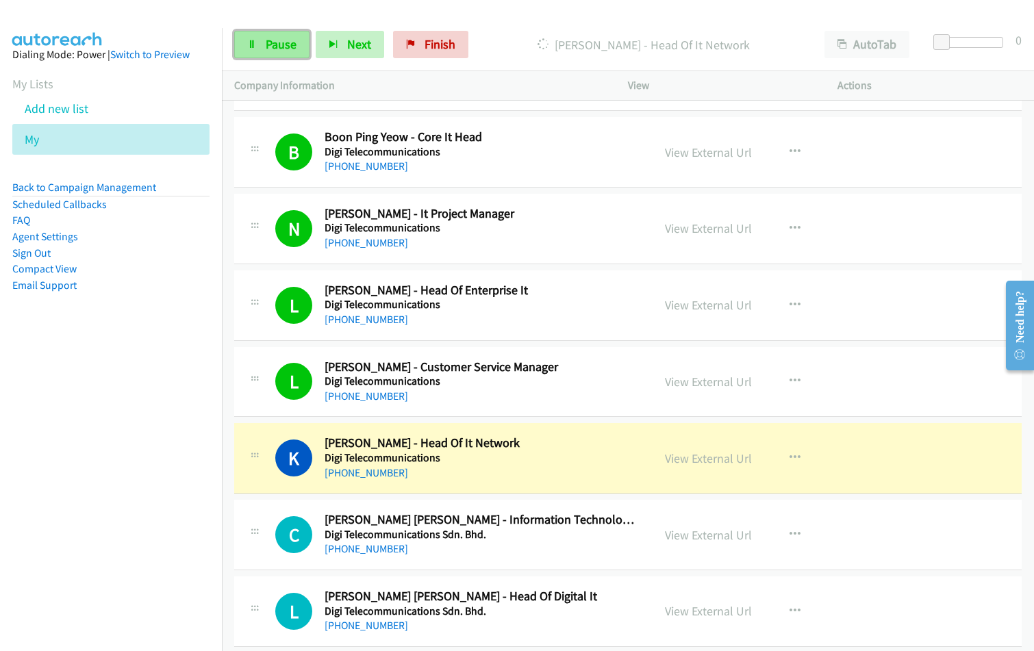
click at [293, 56] on link "Pause" at bounding box center [271, 44] width 75 height 27
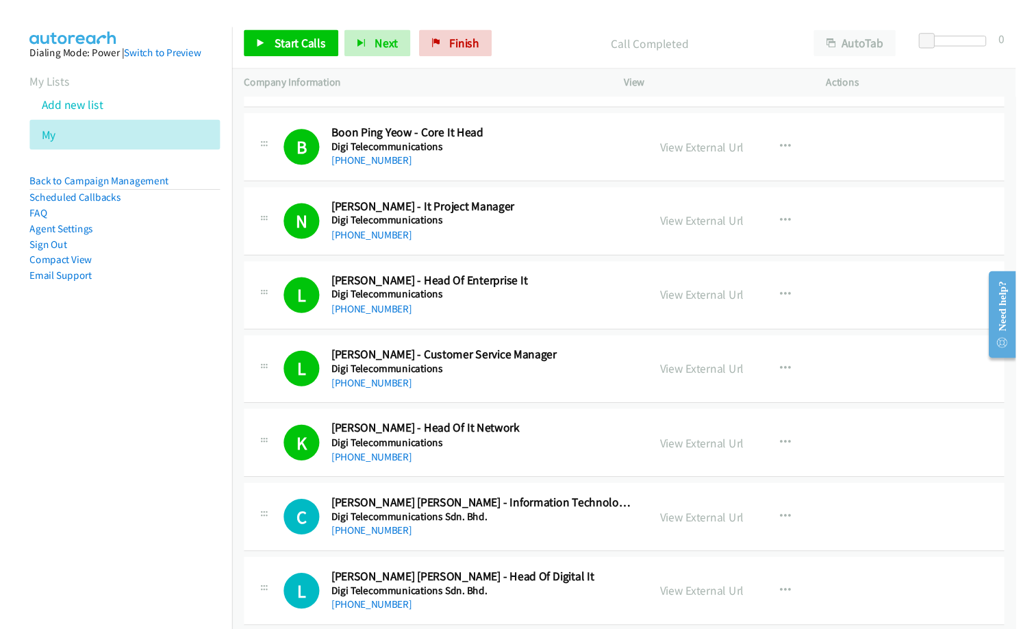
scroll to position [3562, 0]
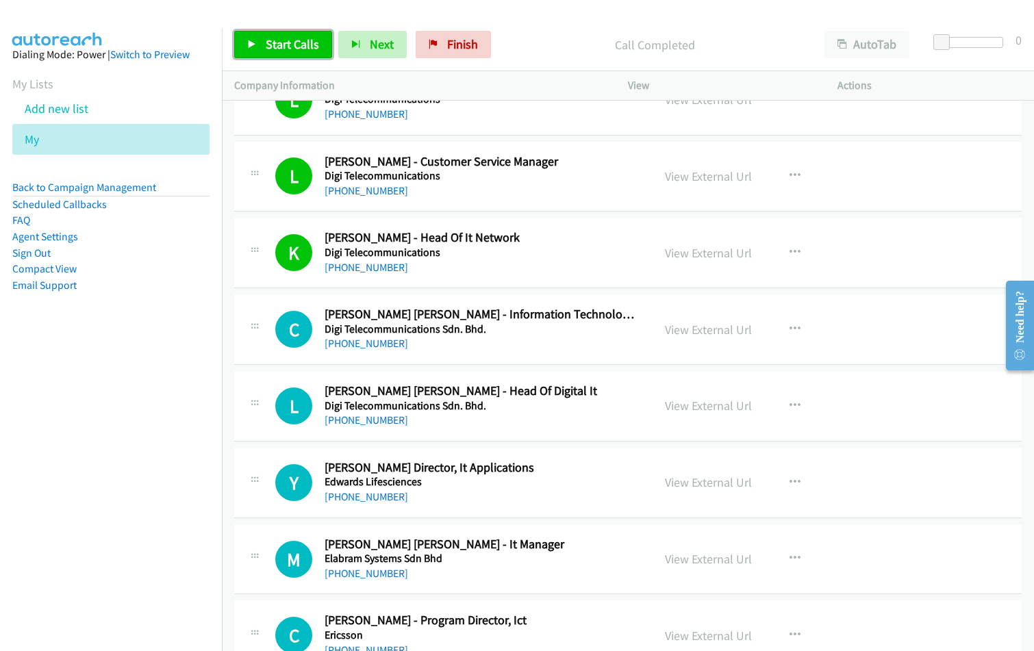
click at [290, 52] on link "Start Calls" at bounding box center [283, 44] width 98 height 27
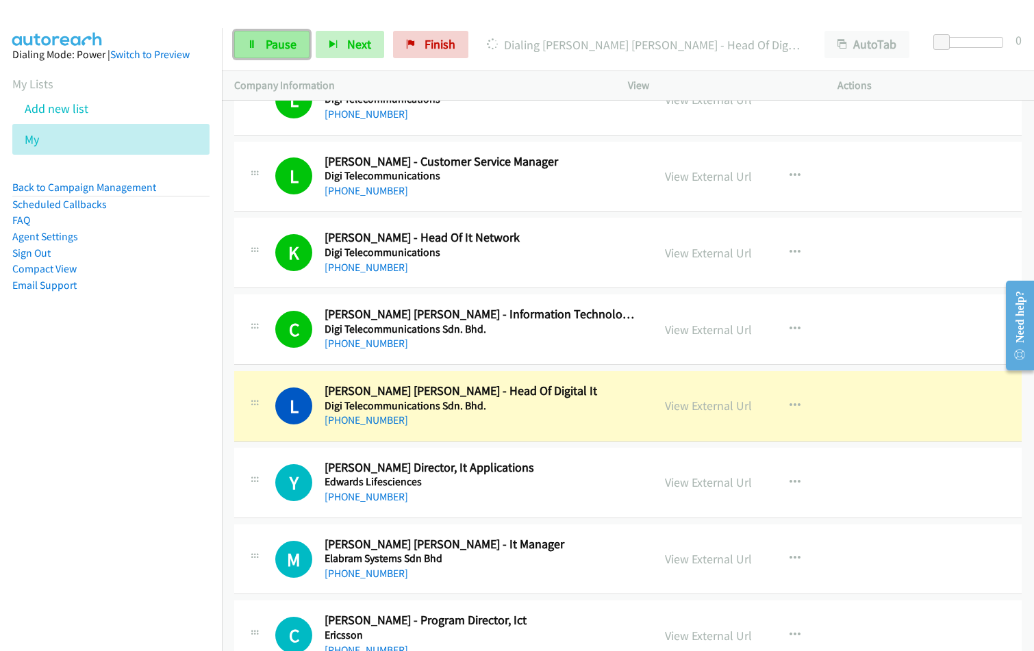
click at [269, 32] on link "Pause" at bounding box center [271, 44] width 75 height 27
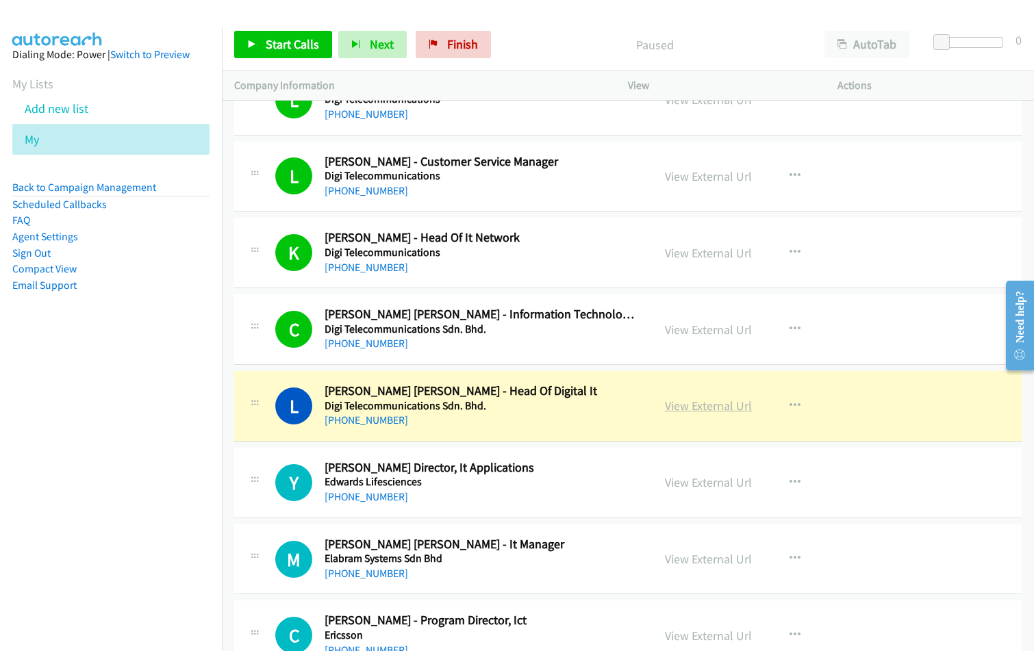
click at [709, 404] on link "View External Url" at bounding box center [708, 406] width 87 height 16
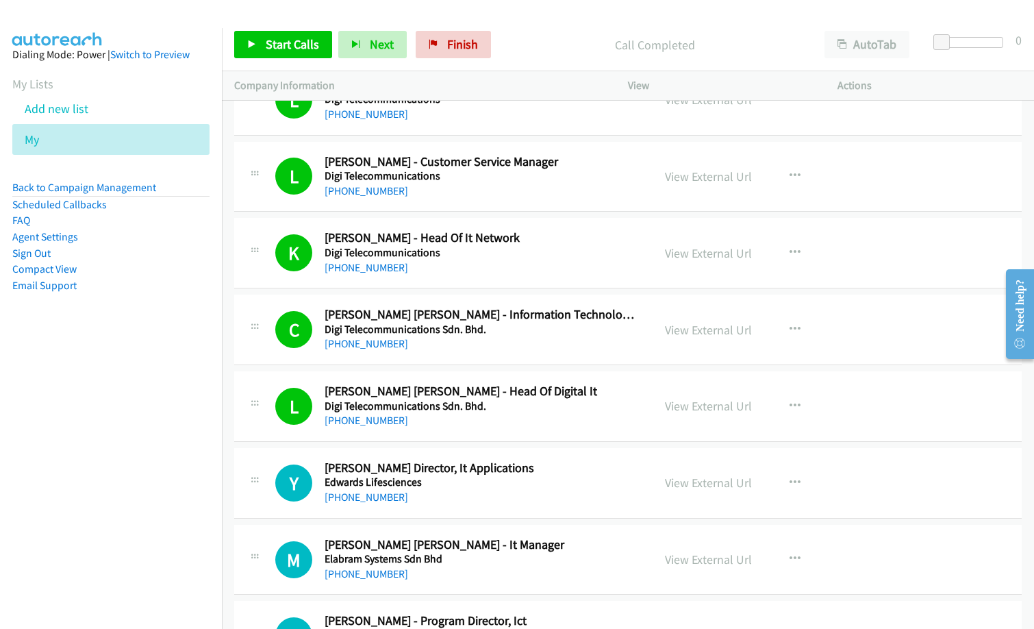
scroll to position [3699, 0]
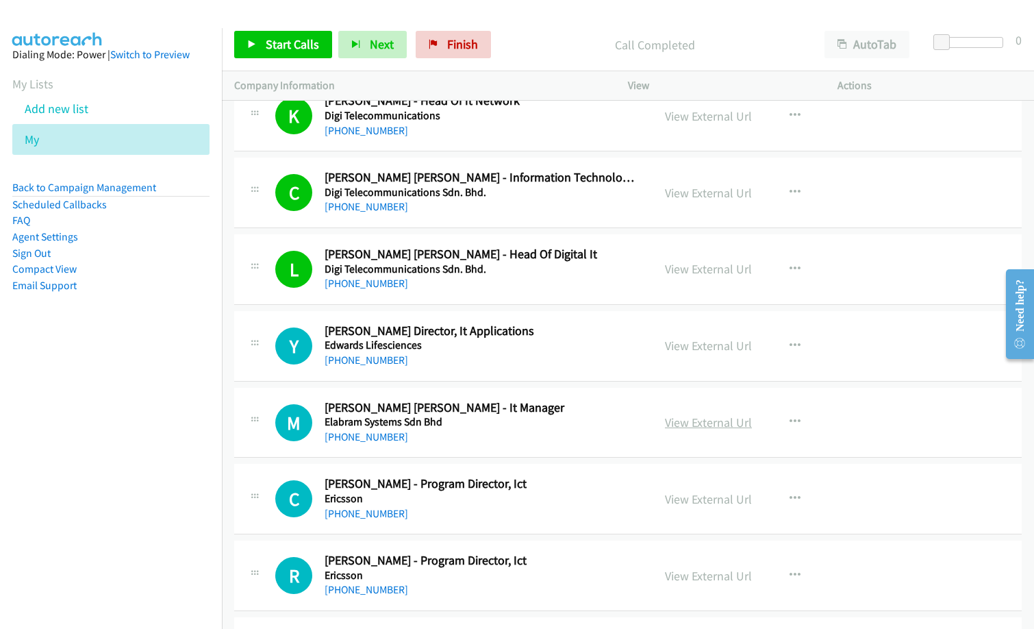
click at [711, 421] on link "View External Url" at bounding box center [708, 422] width 87 height 16
click at [712, 494] on link "View External Url" at bounding box center [708, 499] width 87 height 16
click at [310, 45] on span "Start Calls" at bounding box center [292, 44] width 53 height 16
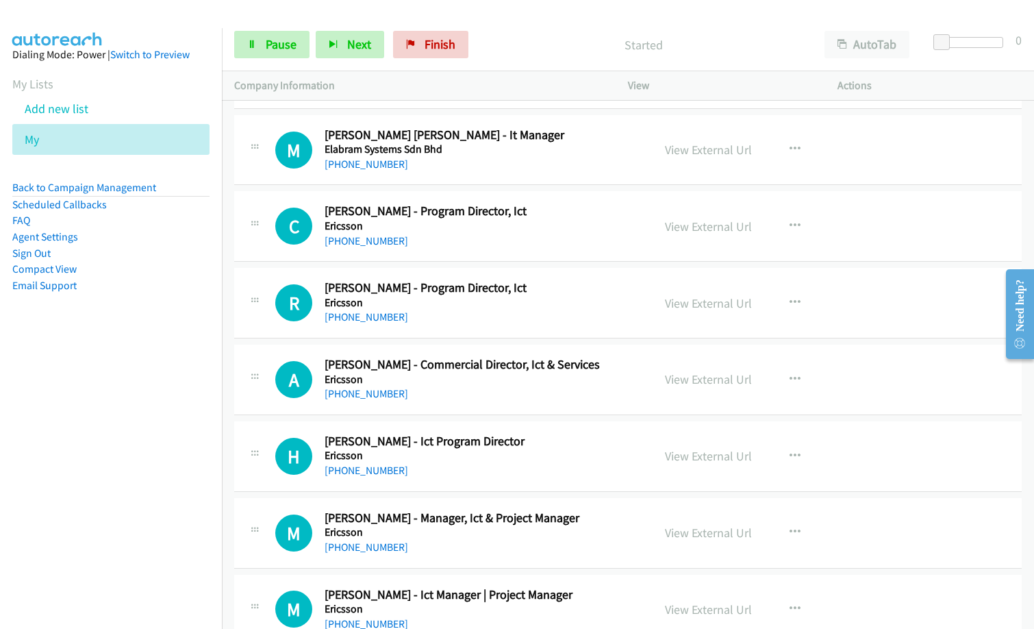
scroll to position [3973, 0]
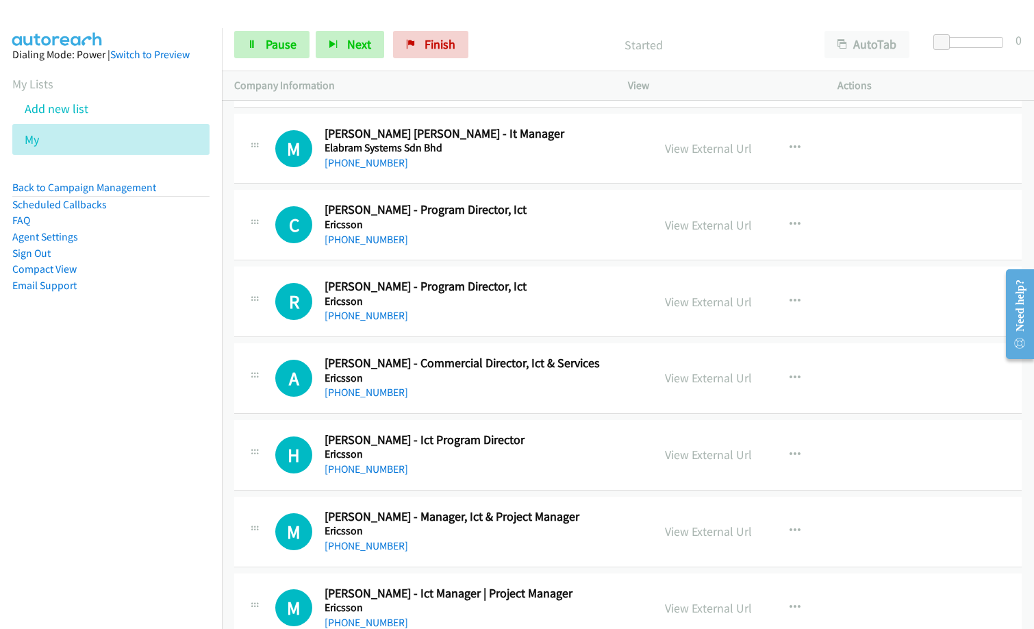
click at [494, 254] on div "C Callback Scheduled [PERSON_NAME] - Program Director, Ict Ericsson Asia/[GEOGR…" at bounding box center [628, 225] width 788 height 71
click at [679, 223] on link "View External Url" at bounding box center [708, 225] width 87 height 16
click at [268, 50] on span "Pause" at bounding box center [281, 44] width 31 height 16
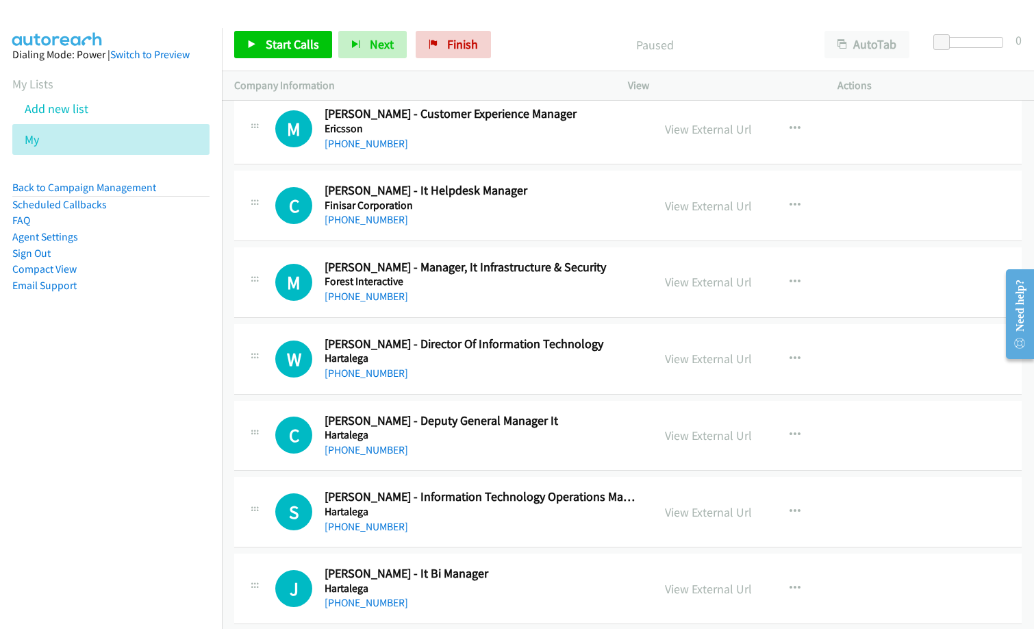
scroll to position [4453, 0]
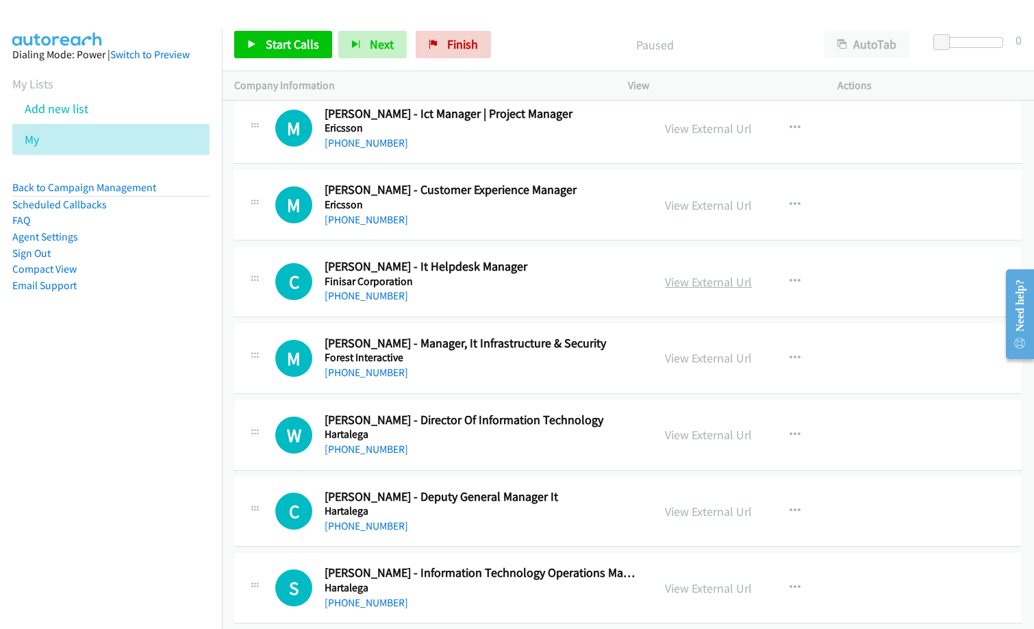
click at [719, 284] on link "View External Url" at bounding box center [708, 282] width 87 height 16
click at [719, 358] on link "View External Url" at bounding box center [708, 358] width 87 height 16
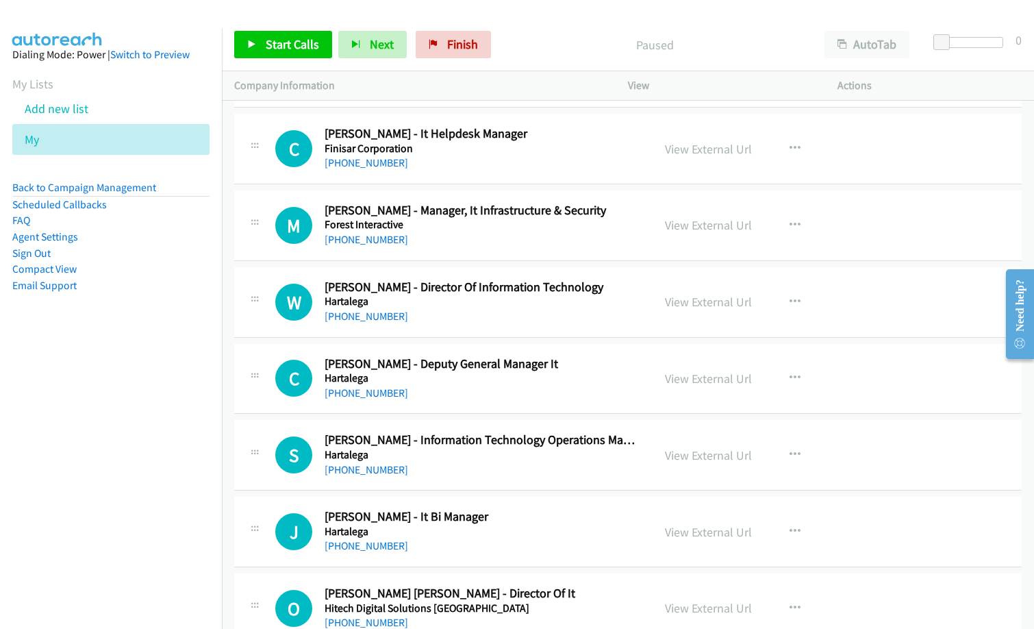
scroll to position [4590, 0]
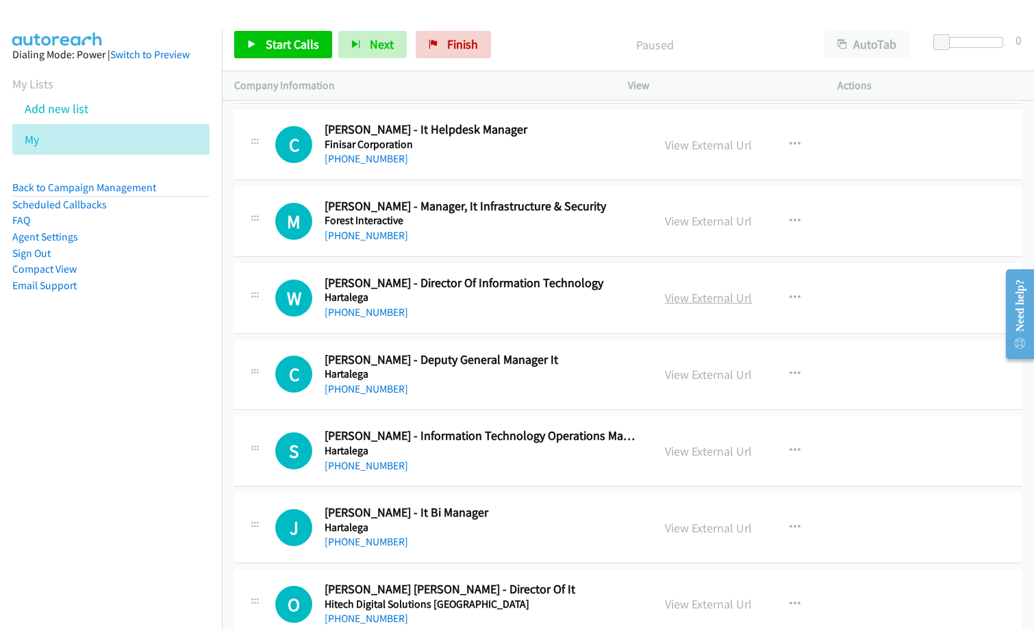
click at [685, 295] on link "View External Url" at bounding box center [708, 298] width 87 height 16
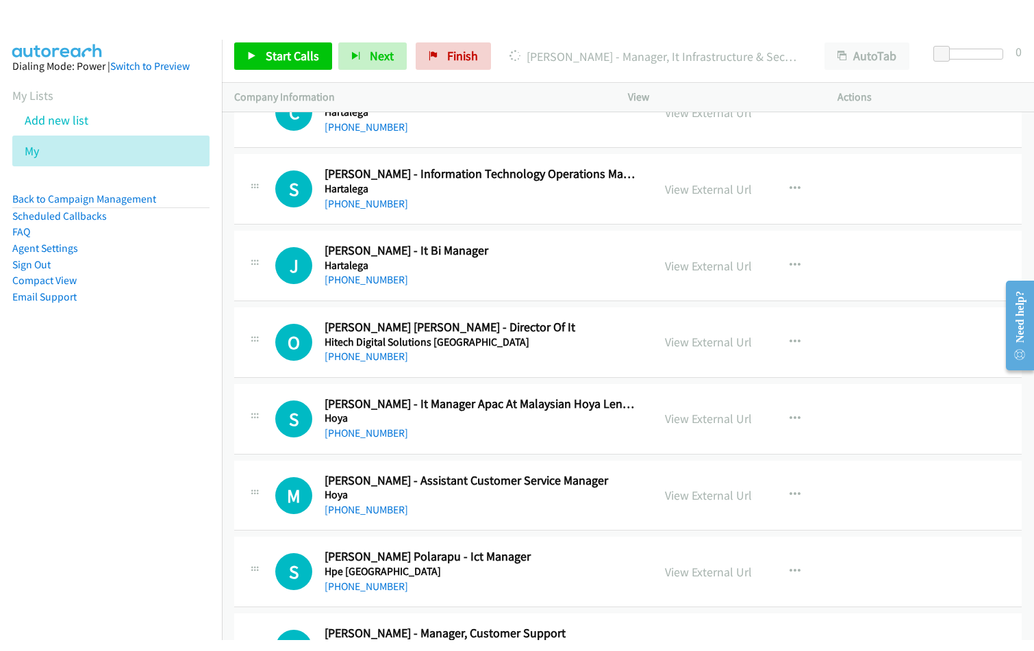
scroll to position [4864, 0]
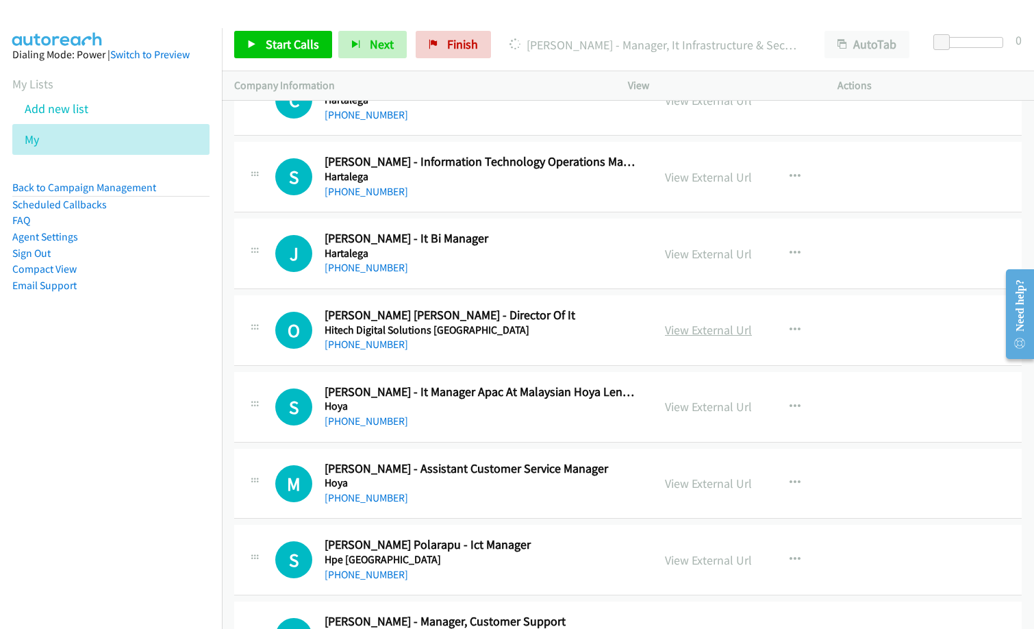
click at [723, 330] on link "View External Url" at bounding box center [708, 330] width 87 height 16
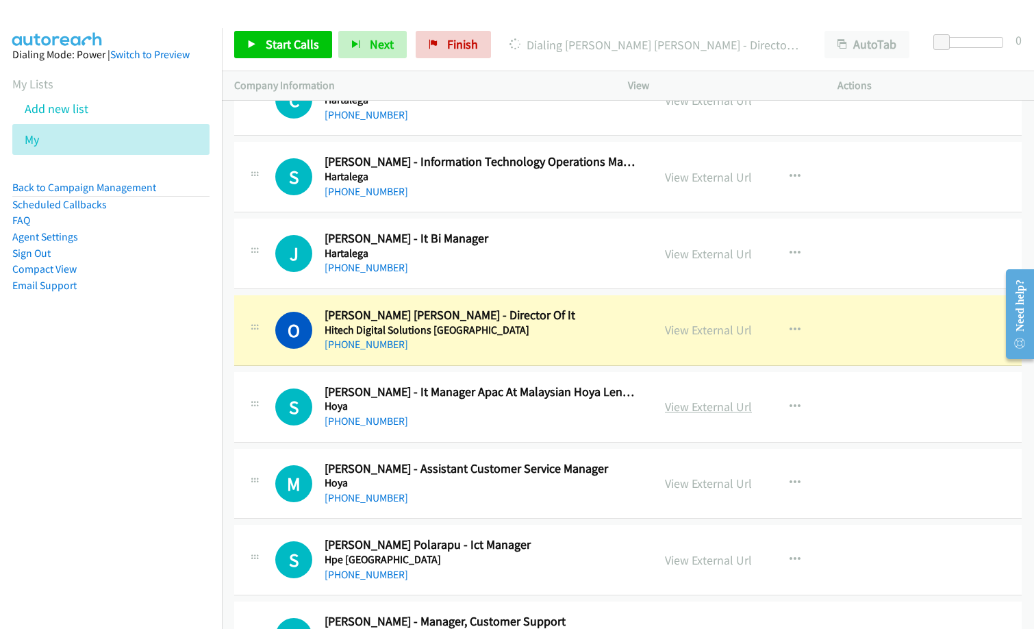
click at [684, 402] on link "View External Url" at bounding box center [708, 407] width 87 height 16
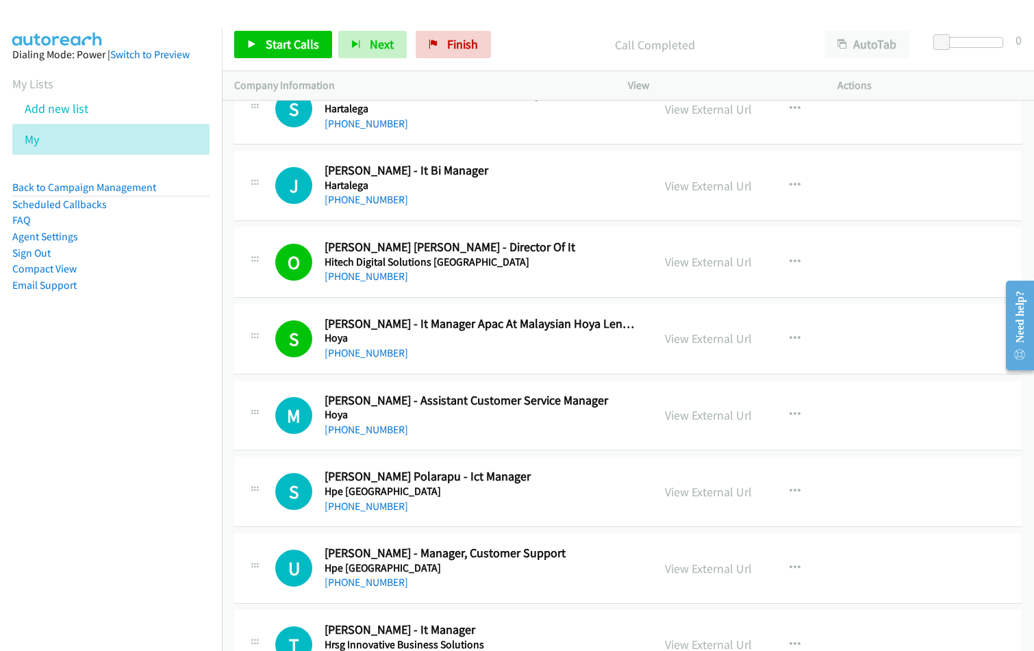
scroll to position [4932, 0]
click at [469, 426] on div "[PHONE_NUMBER]" at bounding box center [482, 429] width 314 height 16
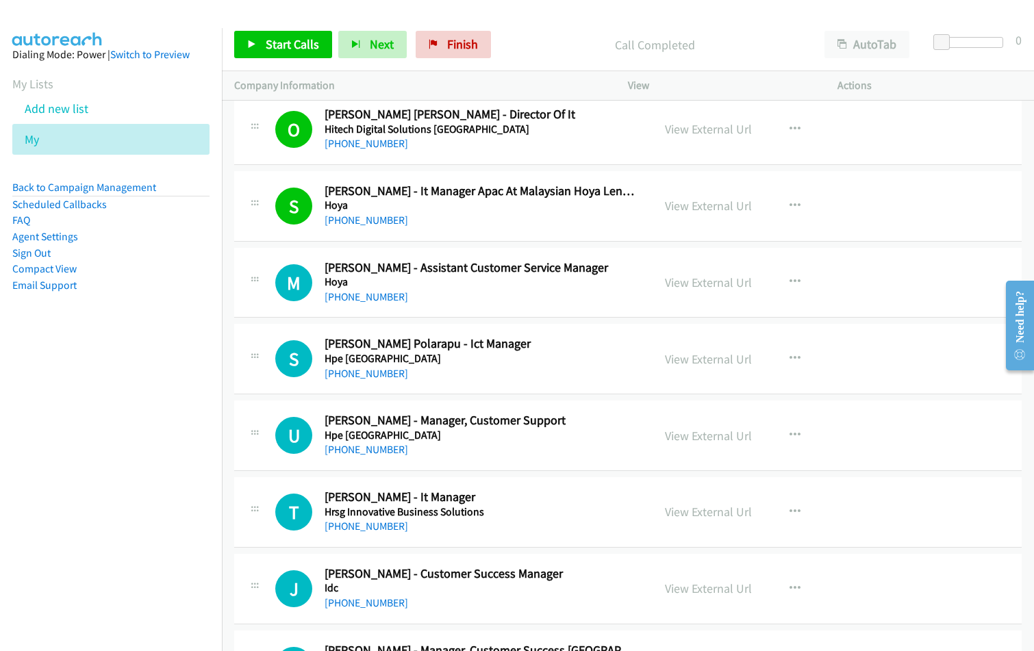
scroll to position [5069, 0]
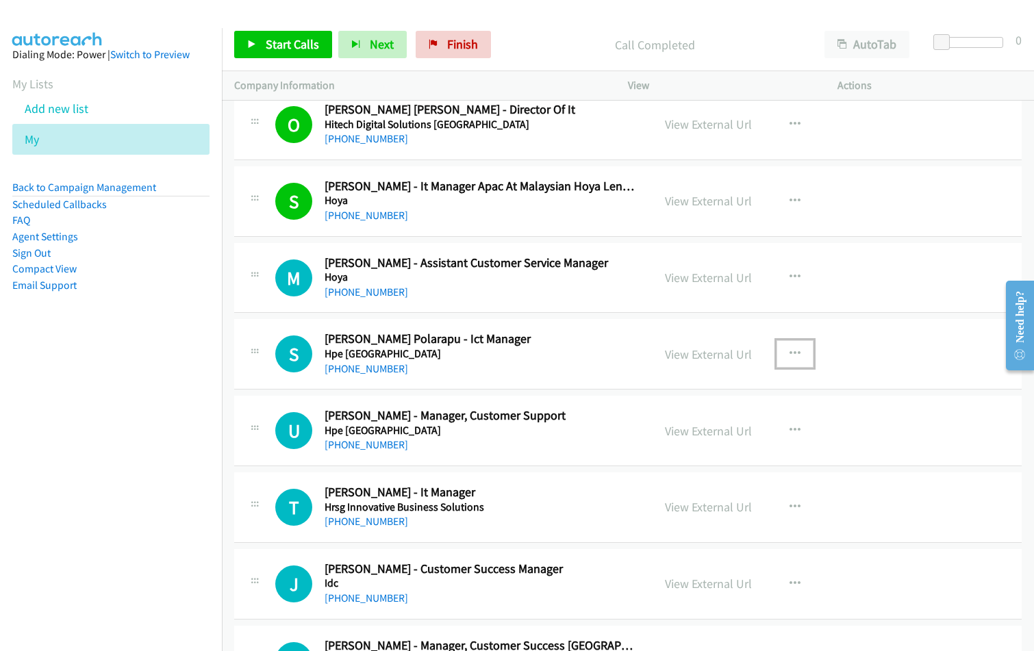
click at [790, 353] on icon "button" at bounding box center [795, 354] width 11 height 11
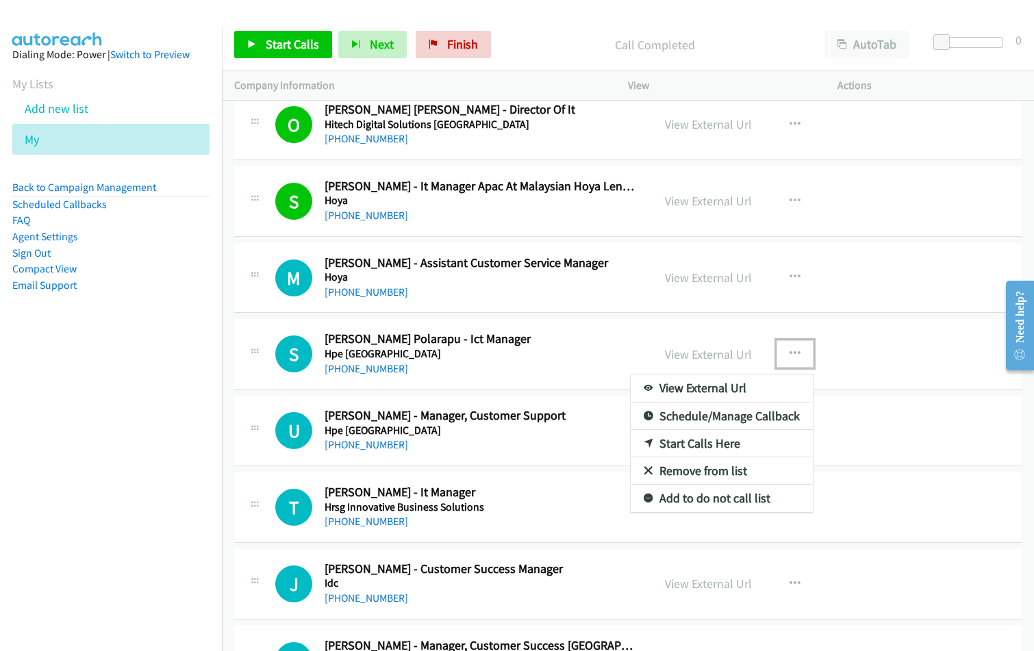
click at [708, 446] on link "Start Calls Here" at bounding box center [722, 443] width 182 height 27
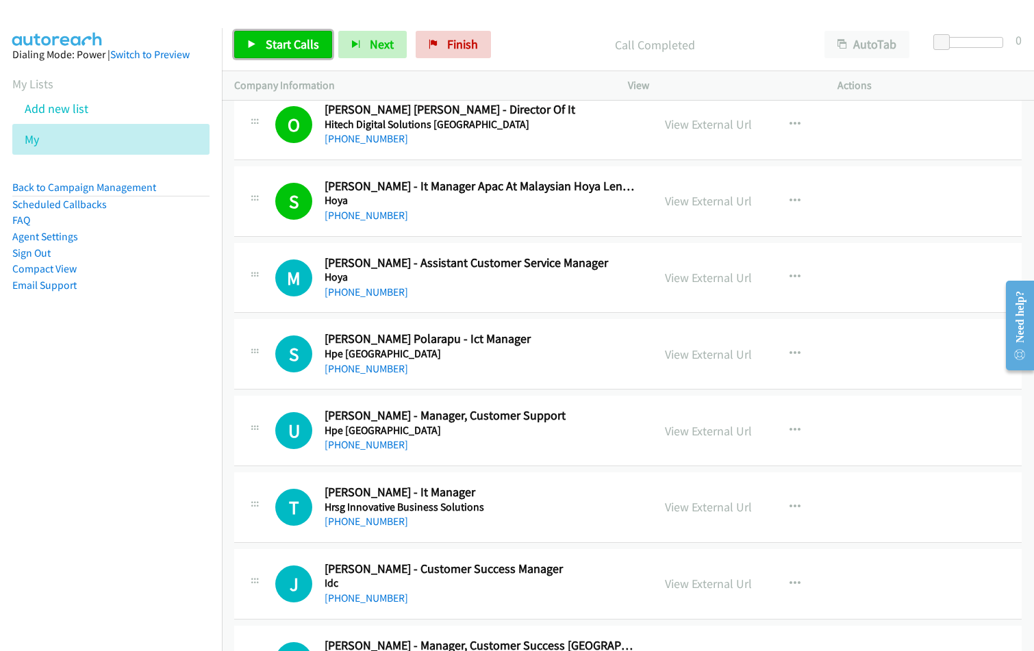
click at [284, 52] on link "Start Calls" at bounding box center [283, 44] width 98 height 27
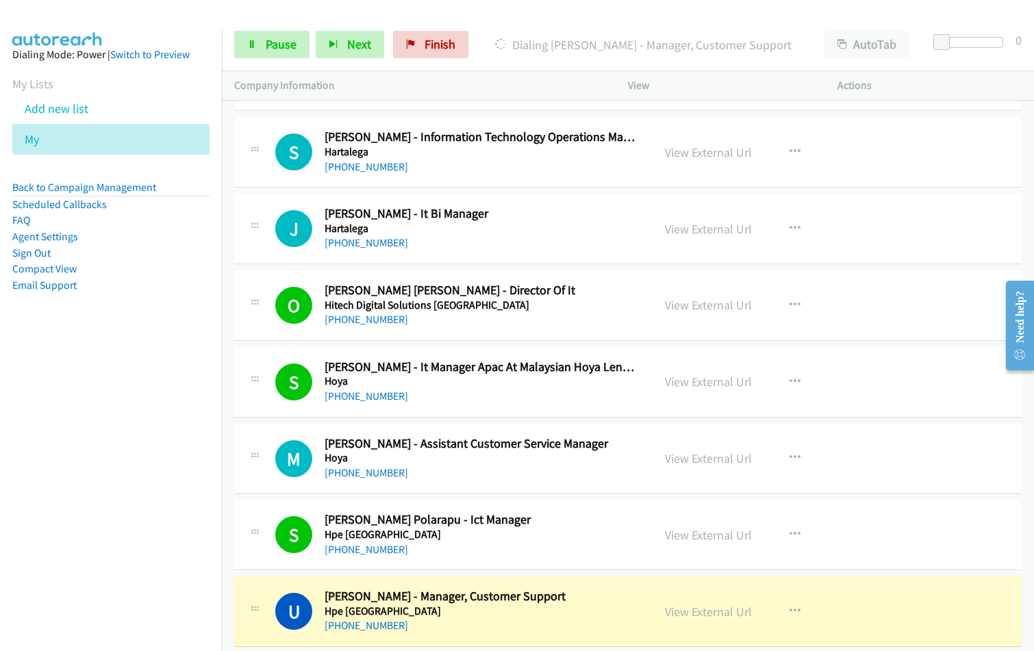
scroll to position [4864, 0]
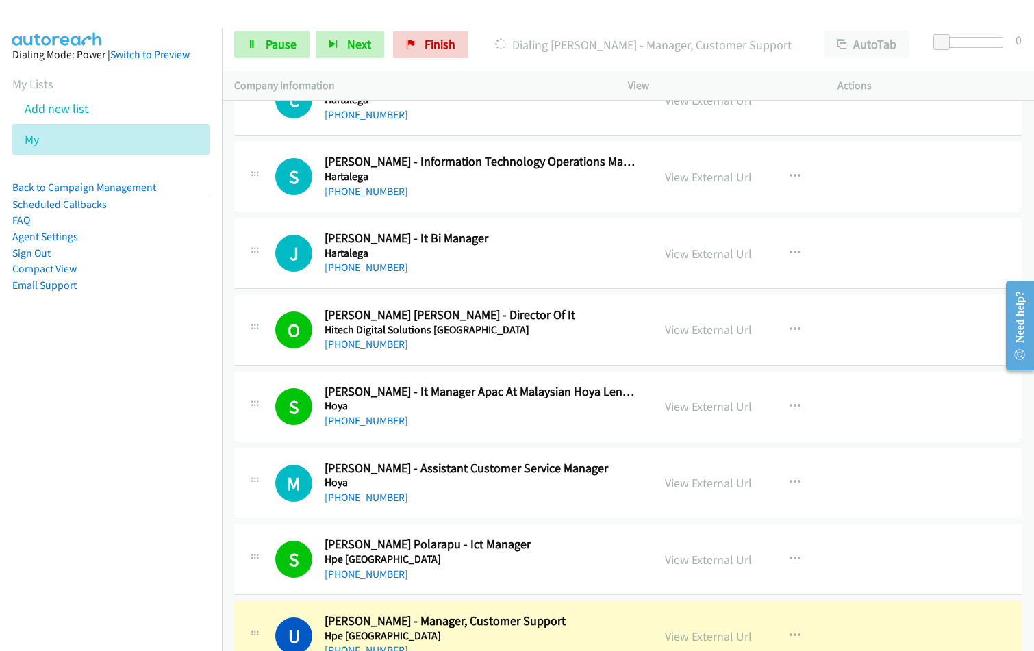
click at [486, 353] on div "O Callback Scheduled [PERSON_NAME] [PERSON_NAME] - Director Of It Hitech Digita…" at bounding box center [628, 330] width 788 height 71
click at [710, 251] on link "View External Url" at bounding box center [708, 254] width 87 height 16
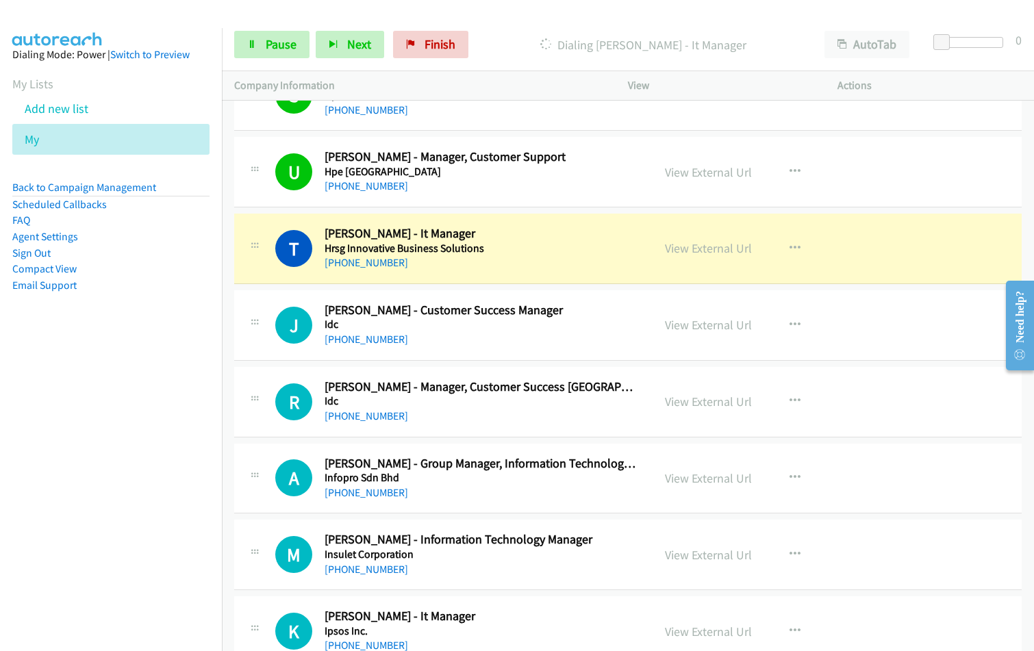
scroll to position [5343, 0]
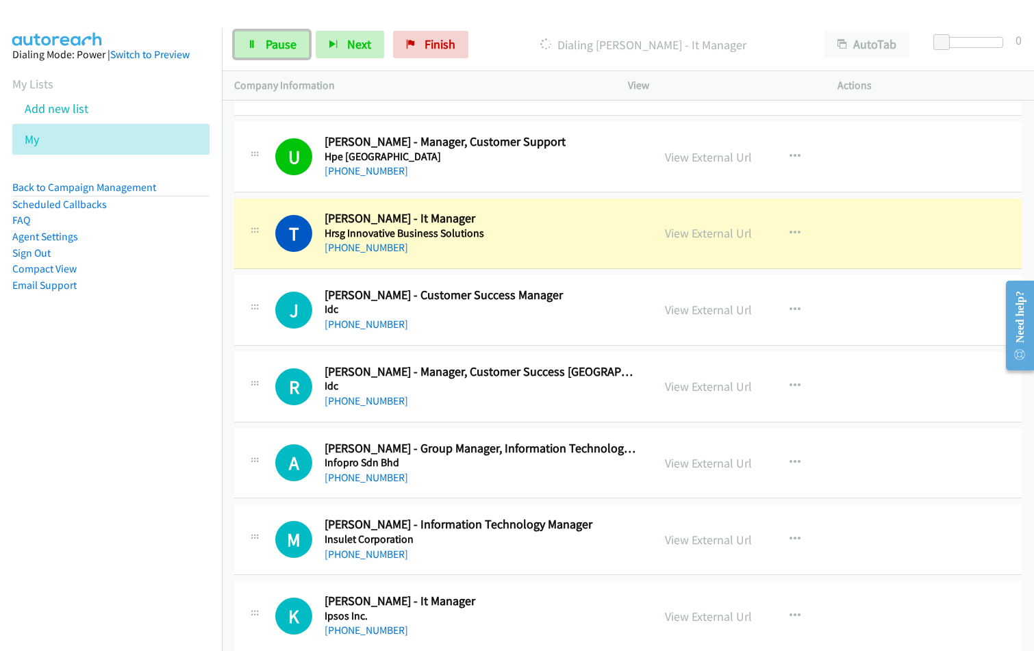
drag, startPoint x: 261, startPoint y: 40, endPoint x: 415, endPoint y: 105, distance: 167.3
click at [262, 40] on link "Pause" at bounding box center [271, 44] width 75 height 27
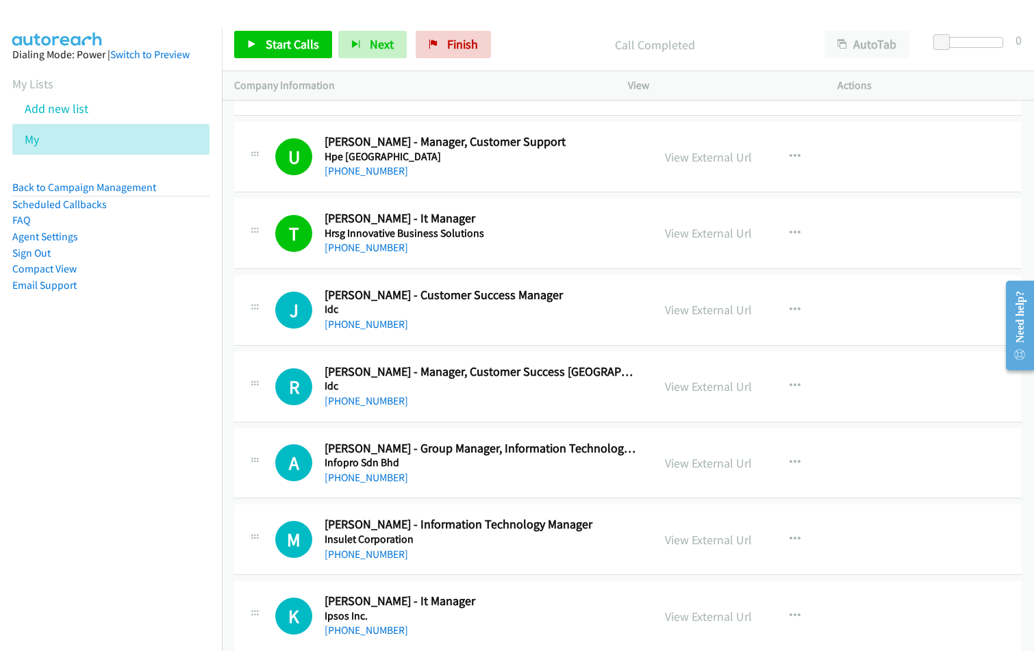
click at [127, 457] on nav "Dialing Mode: Power | Switch to Preview My Lists Add new list My Back to Campai…" at bounding box center [111, 353] width 223 height 651
click at [301, 48] on span "Start Calls" at bounding box center [292, 44] width 53 height 16
click at [729, 308] on link "View External Url" at bounding box center [708, 310] width 87 height 16
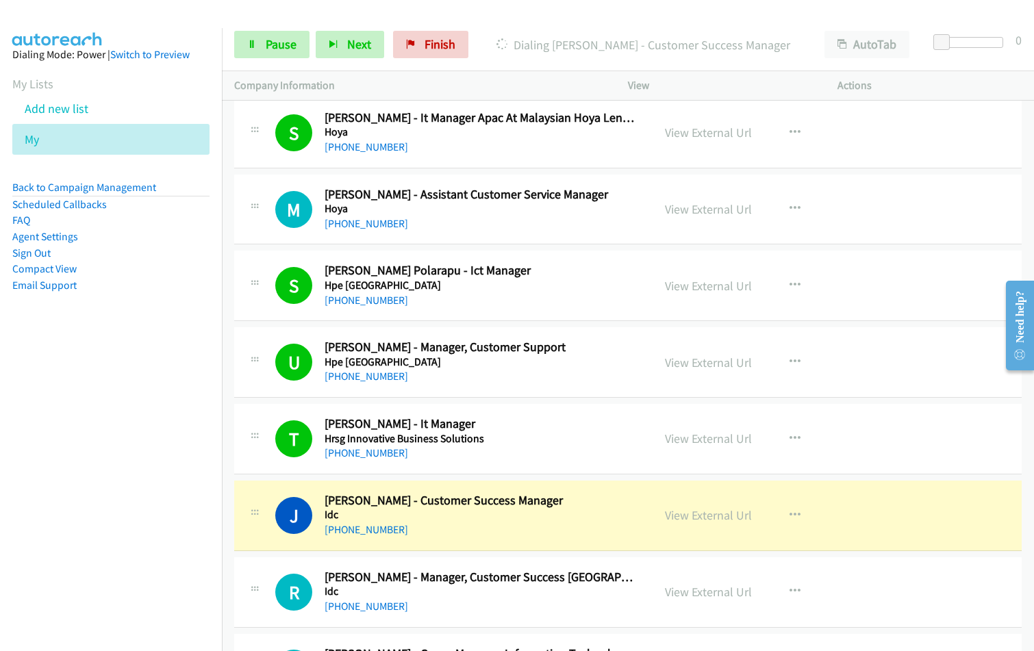
scroll to position [5412, 0]
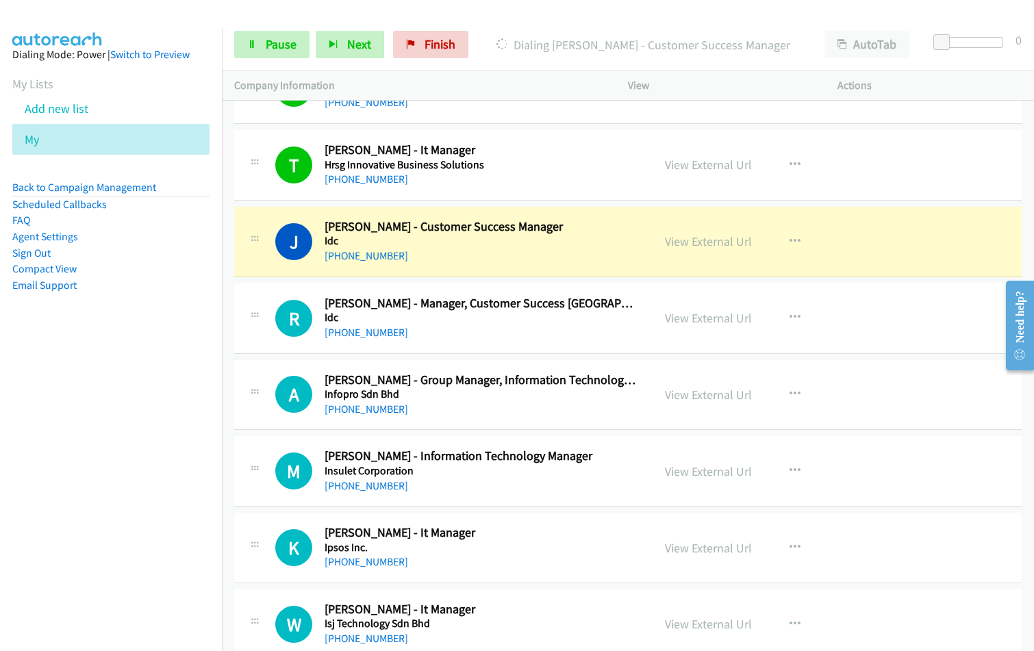
click at [508, 27] on div "Start Calls Pause Next Finish Dialing [PERSON_NAME] - Customer Success Manager …" at bounding box center [628, 44] width 812 height 53
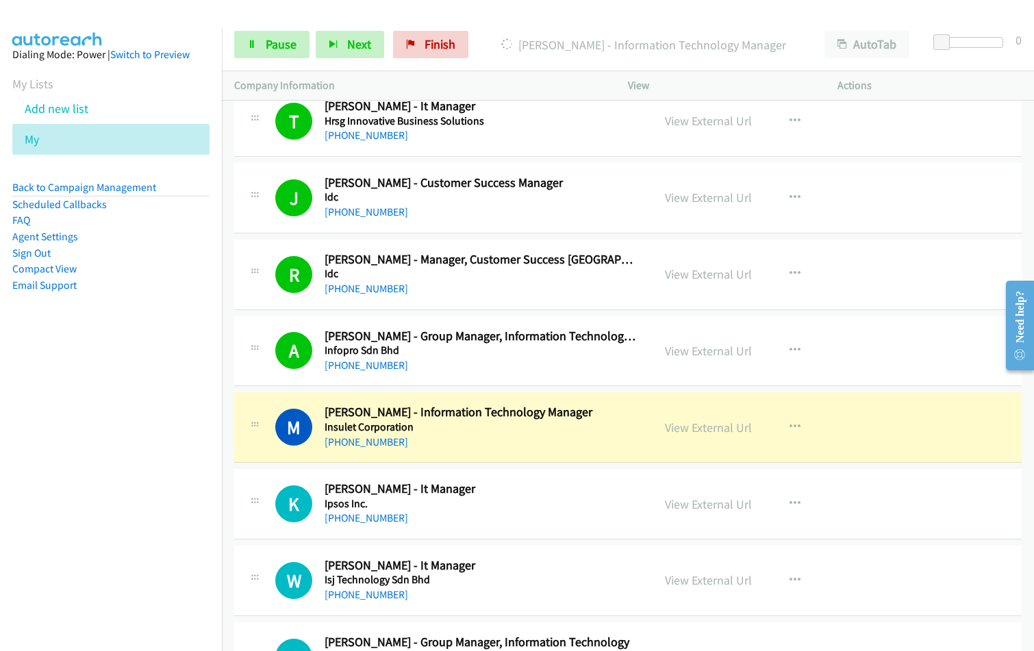
scroll to position [5480, 0]
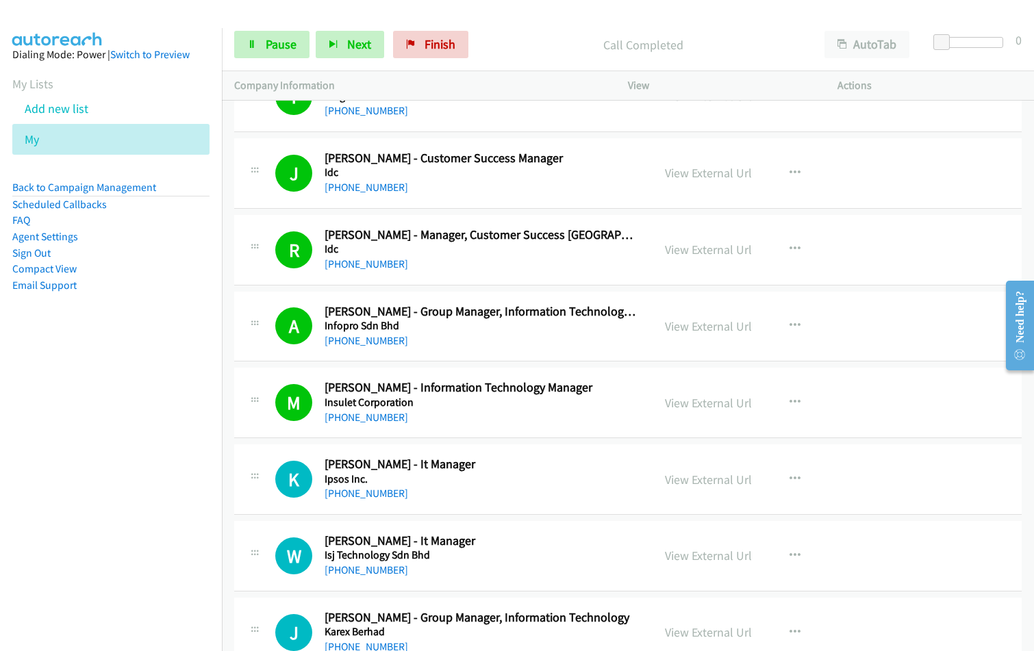
click at [486, 426] on div "M Callback Scheduled [PERSON_NAME] - Information Technology Manager Insulet Cor…" at bounding box center [628, 403] width 788 height 71
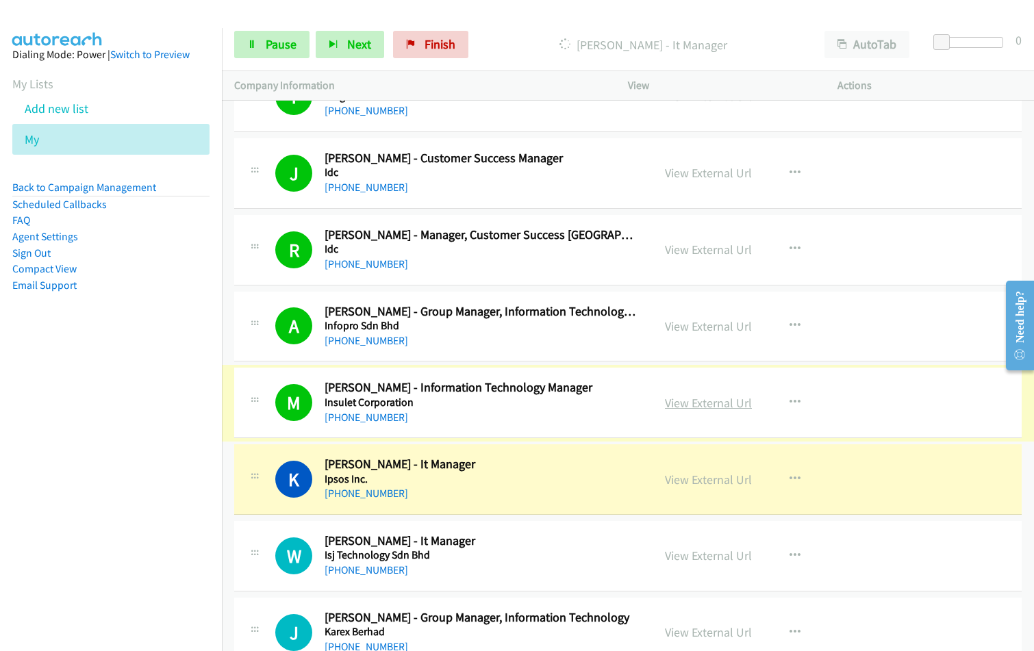
click at [697, 397] on link "View External Url" at bounding box center [708, 403] width 87 height 16
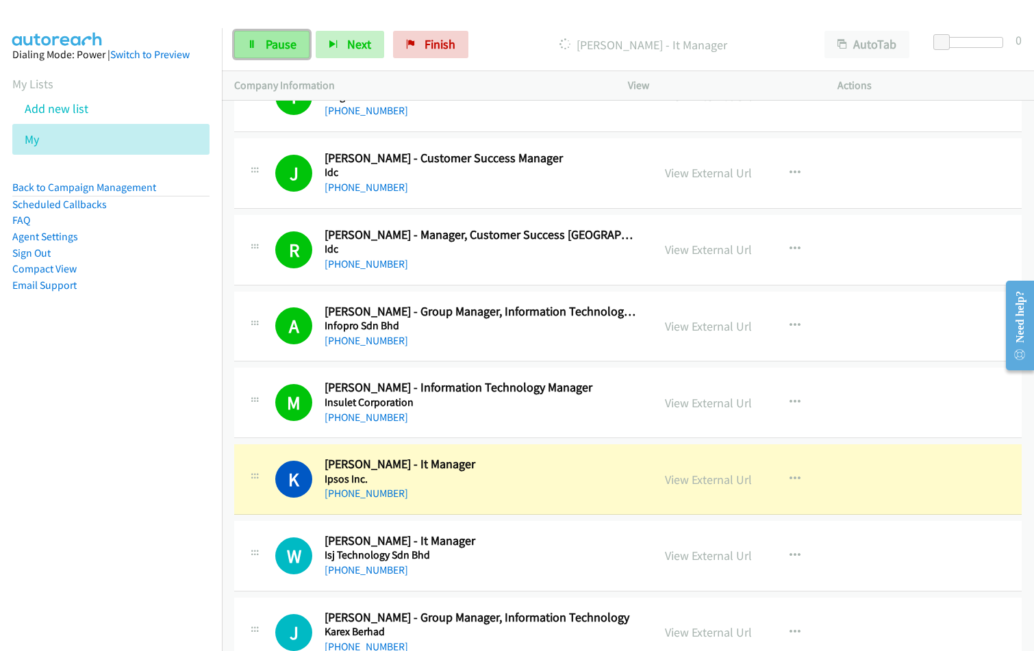
click at [252, 51] on link "Pause" at bounding box center [271, 44] width 75 height 27
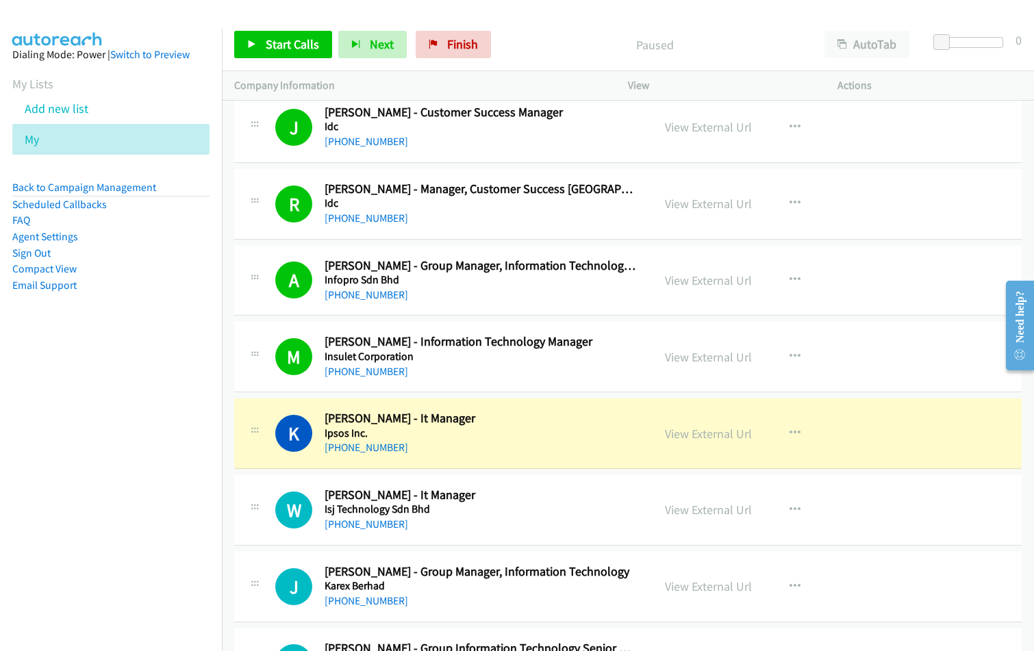
scroll to position [5549, 0]
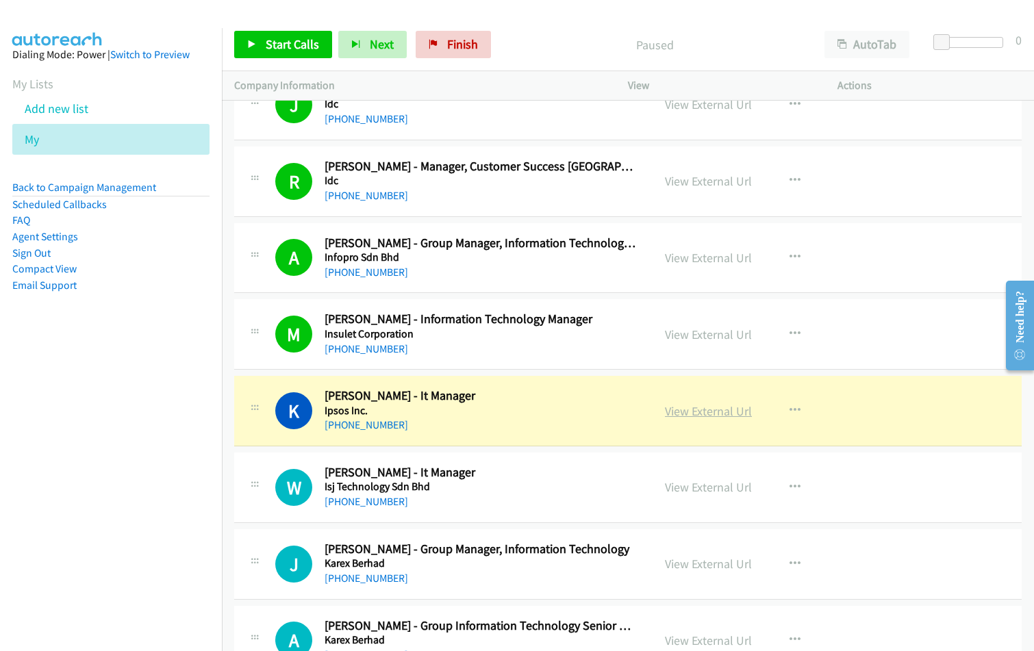
click at [693, 414] on link "View External Url" at bounding box center [708, 411] width 87 height 16
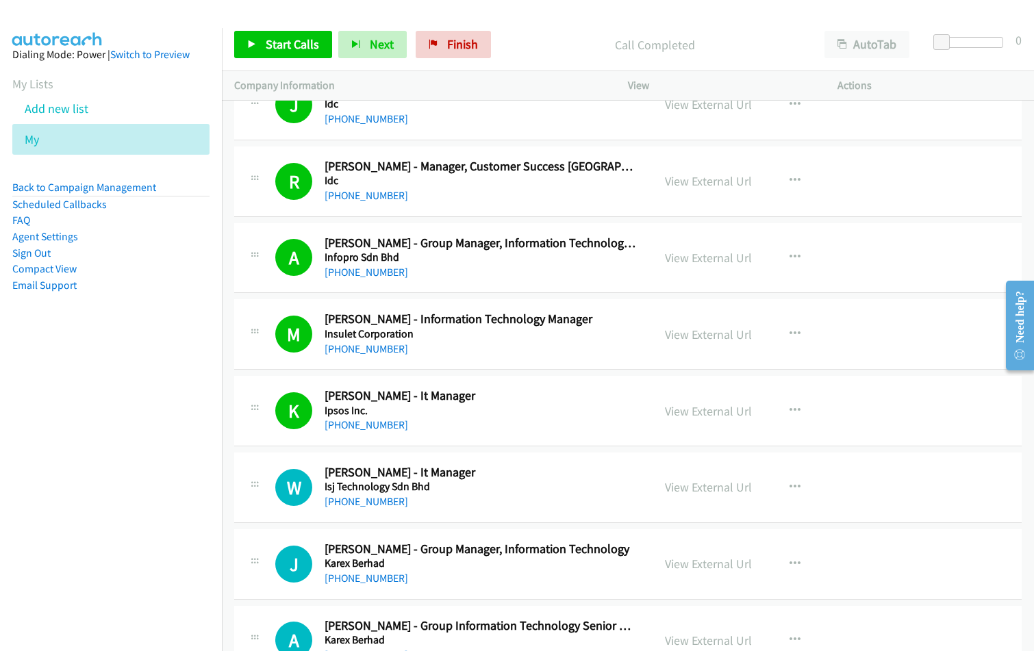
drag, startPoint x: 500, startPoint y: 354, endPoint x: 717, endPoint y: 67, distance: 359.9
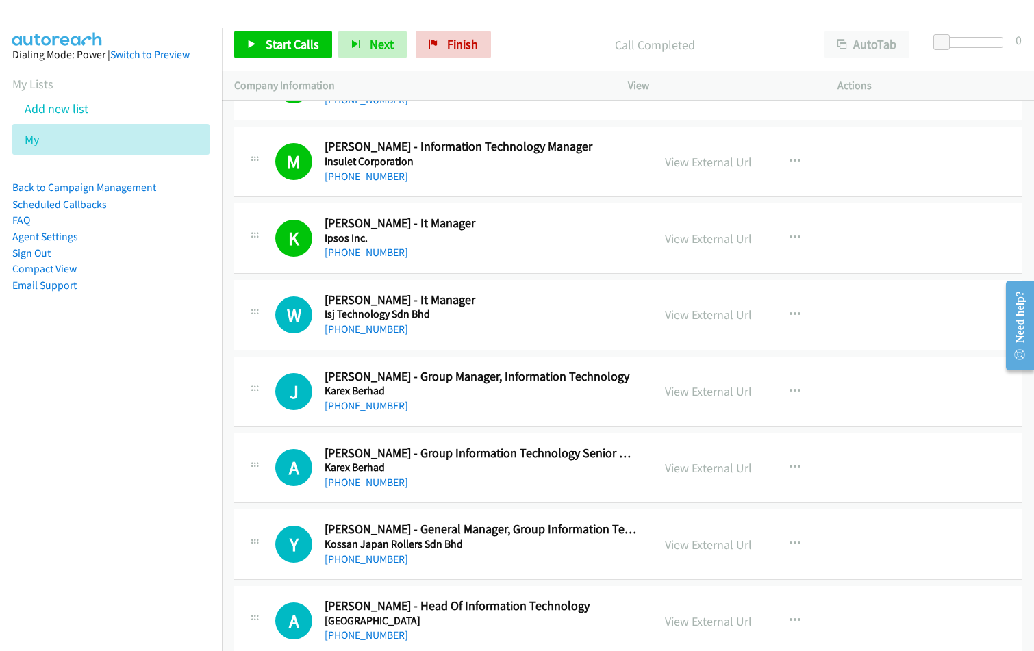
scroll to position [5754, 0]
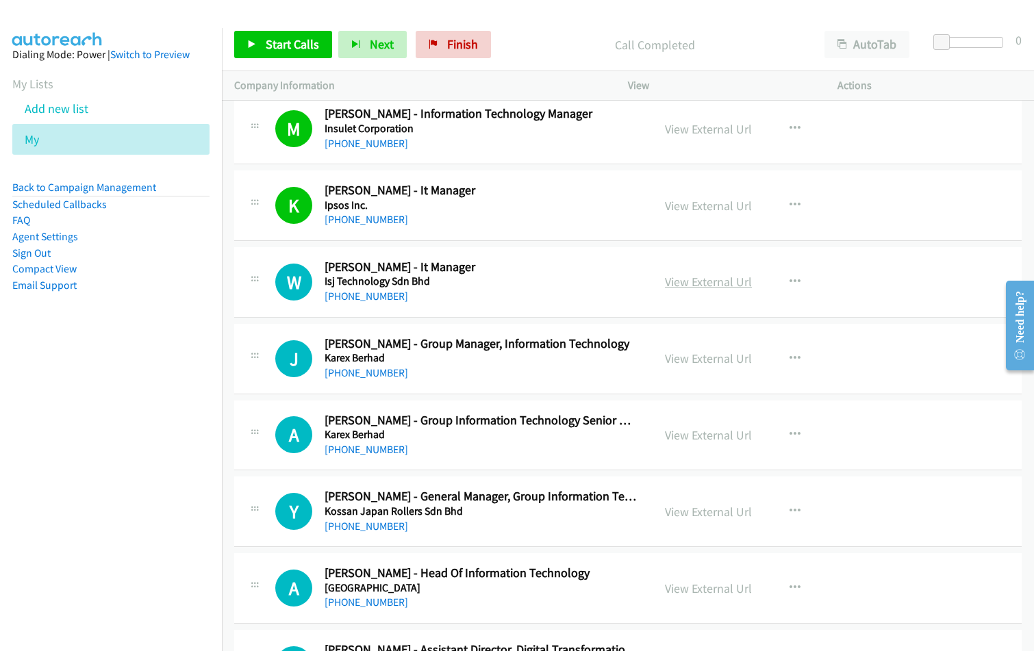
click at [704, 278] on link "View External Url" at bounding box center [708, 282] width 87 height 16
click at [308, 47] on span "Start Calls" at bounding box center [292, 44] width 53 height 16
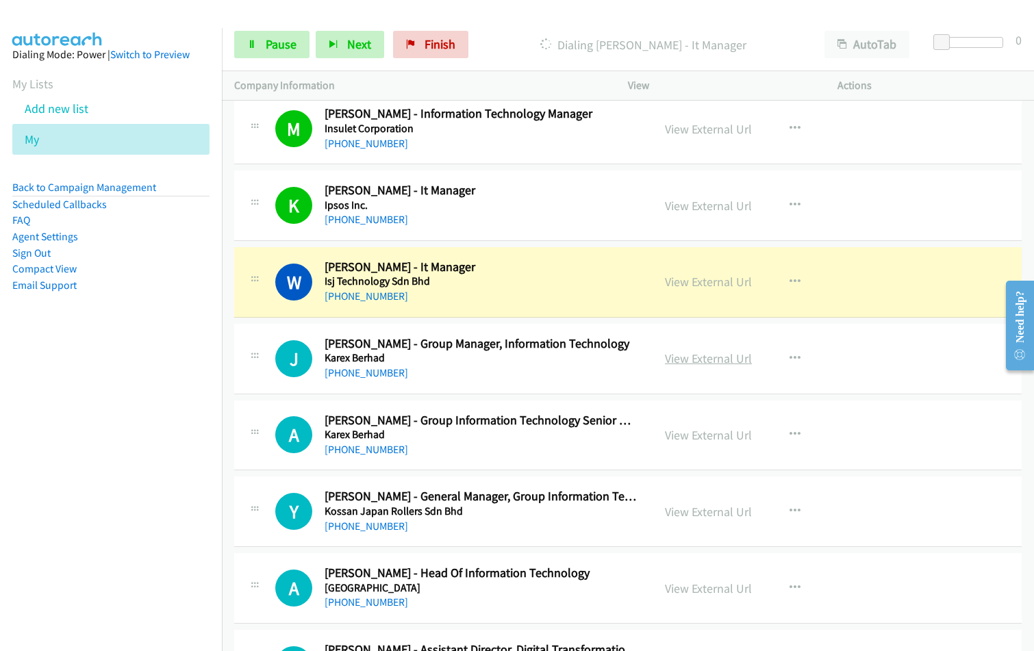
click at [688, 356] on link "View External Url" at bounding box center [708, 359] width 87 height 16
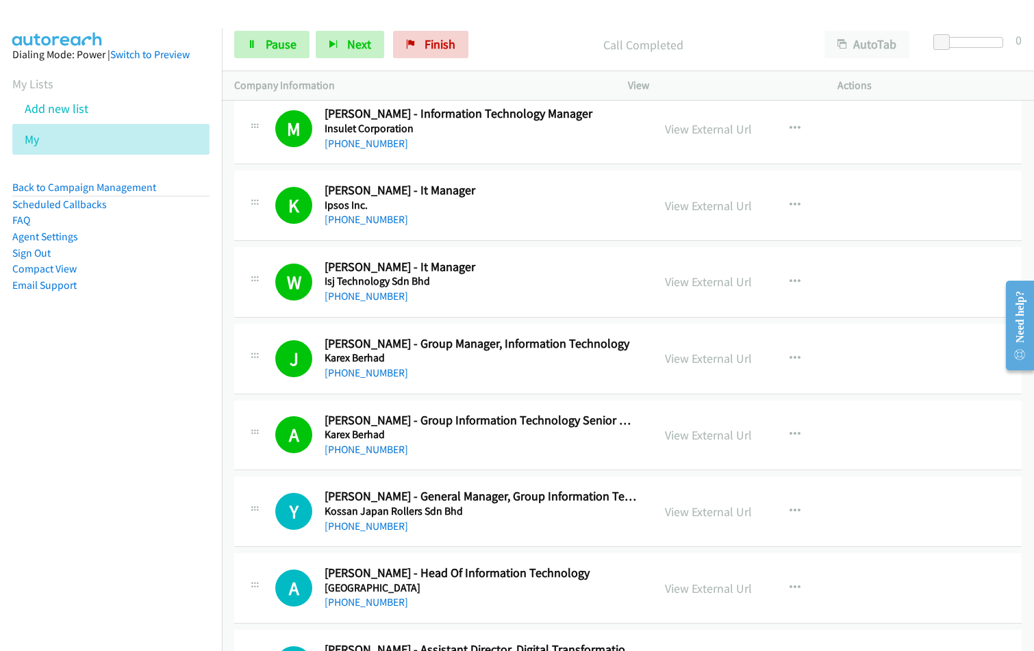
click at [164, 412] on nav "Dialing Mode: Power | Switch to Preview My Lists Add new list My Back to Campai…" at bounding box center [111, 353] width 223 height 651
click at [713, 511] on link "View External Url" at bounding box center [708, 512] width 87 height 16
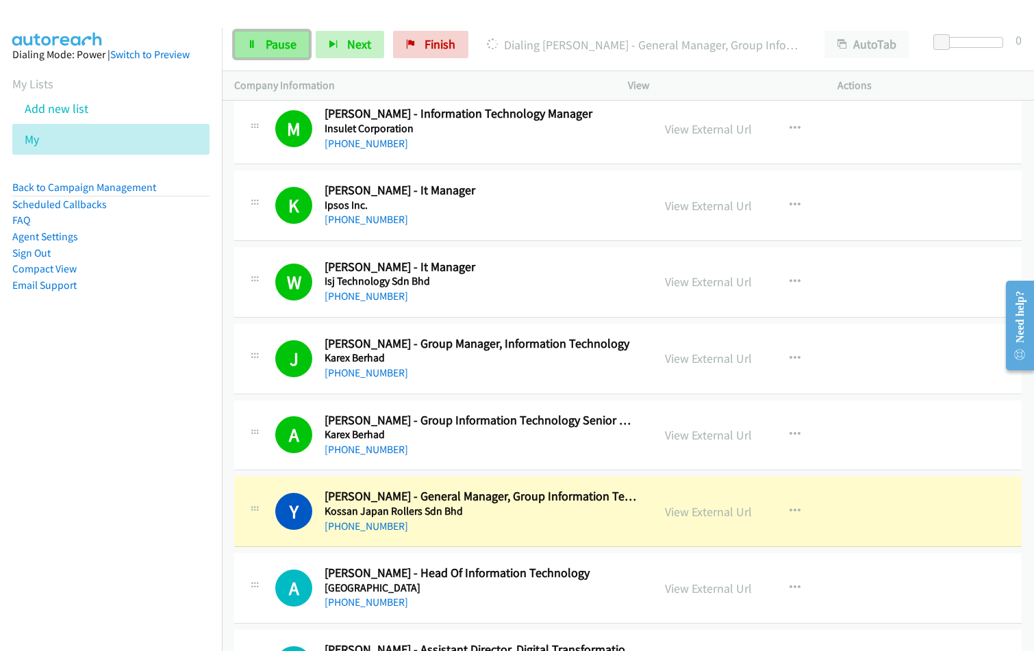
click at [260, 31] on link "Pause" at bounding box center [271, 44] width 75 height 27
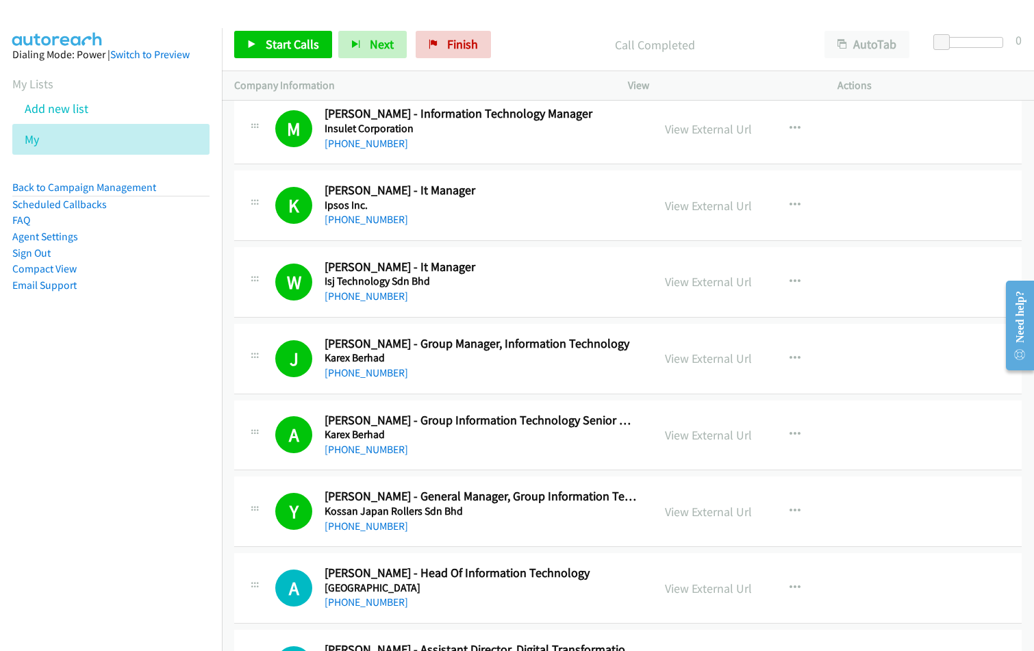
click at [611, 526] on div "[PHONE_NUMBER]" at bounding box center [482, 527] width 314 height 16
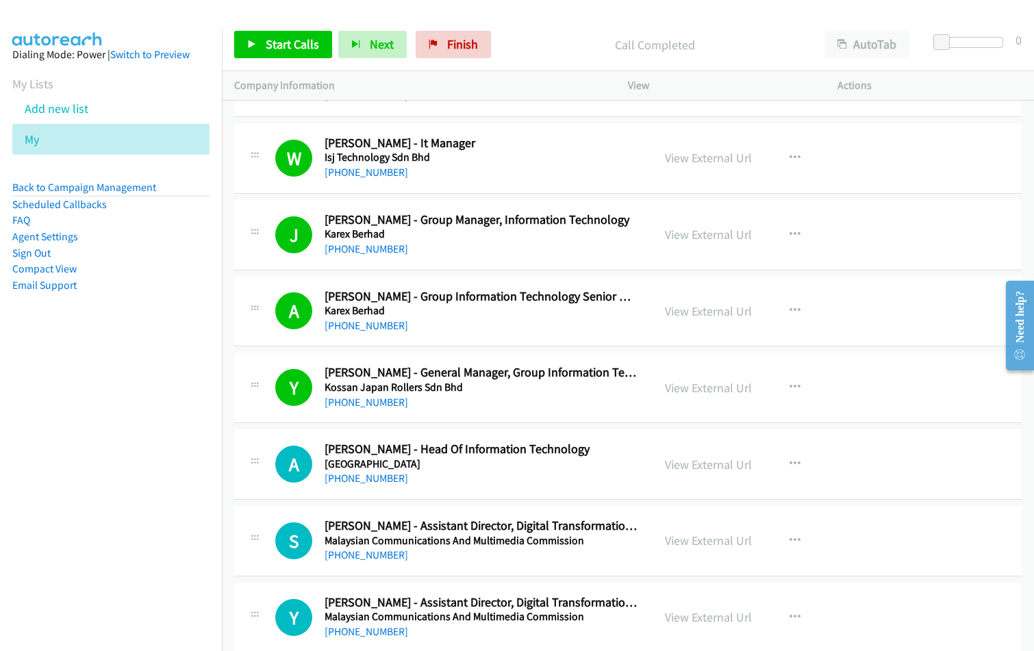
scroll to position [5891, 0]
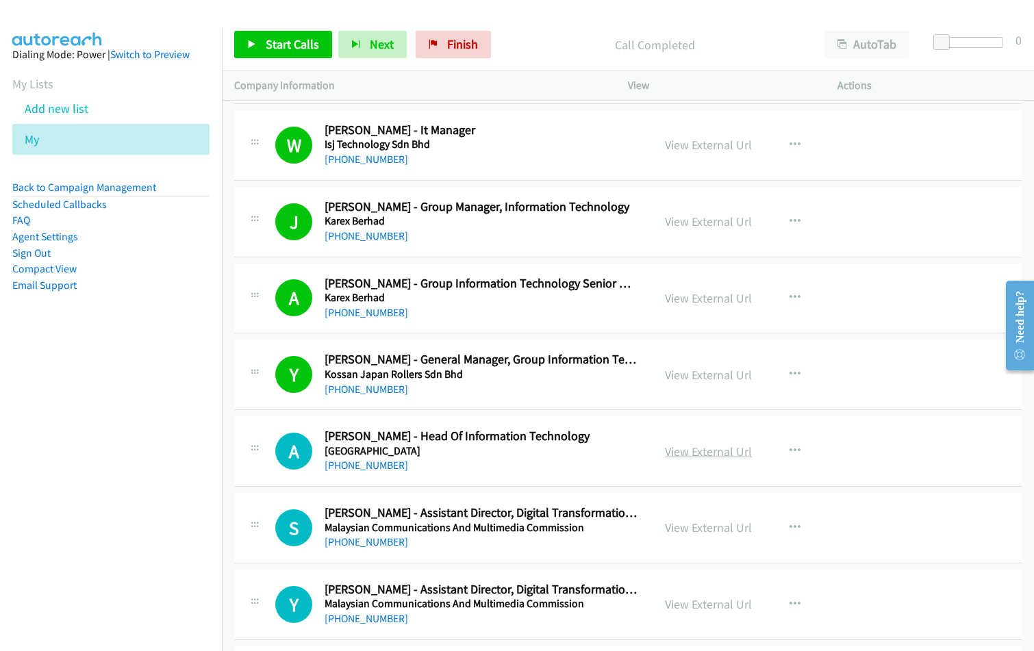
click at [728, 456] on link "View External Url" at bounding box center [708, 452] width 87 height 16
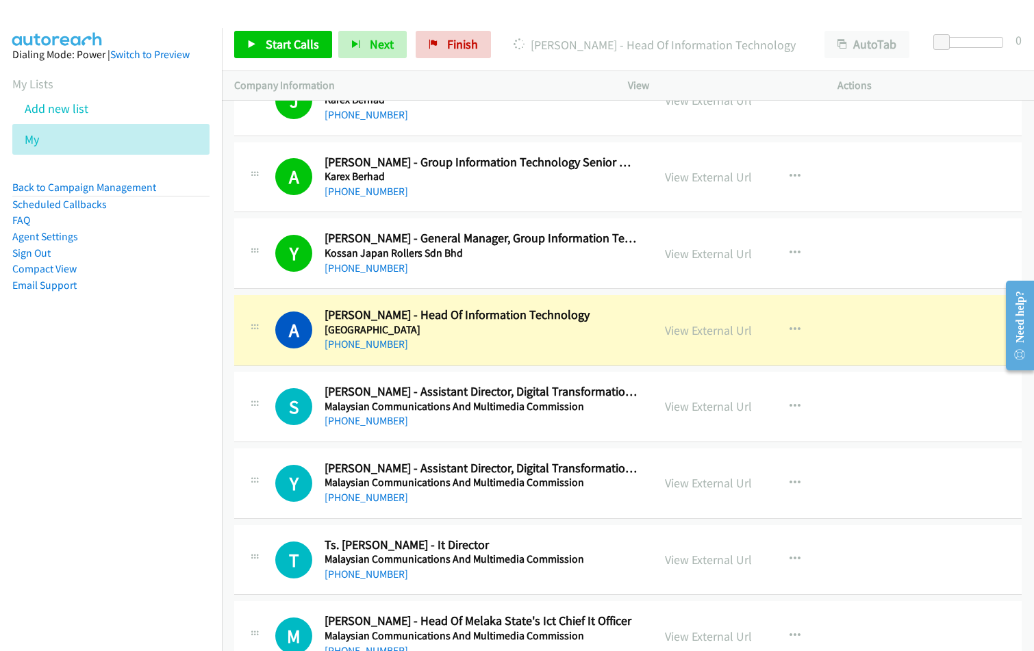
scroll to position [6028, 0]
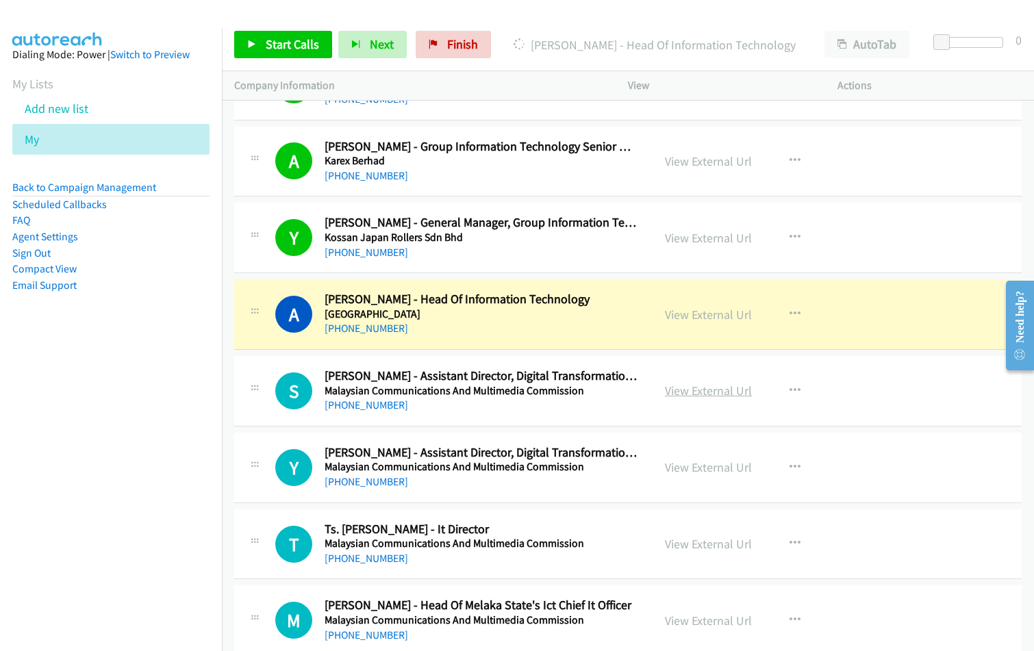
click at [711, 395] on link "View External Url" at bounding box center [708, 391] width 87 height 16
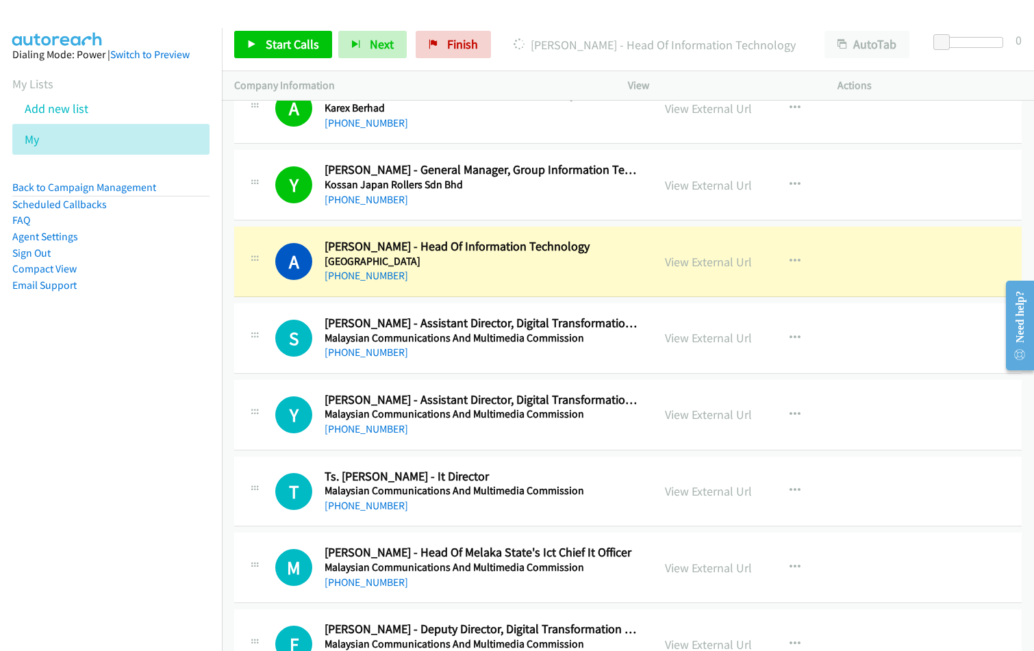
scroll to position [6097, 0]
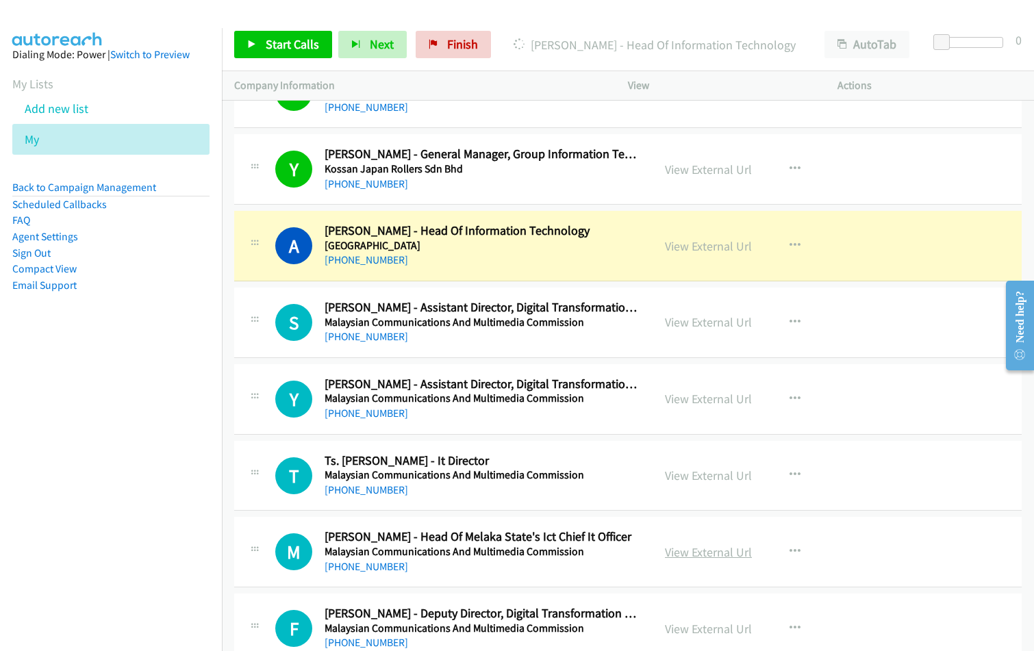
click at [717, 558] on link "View External Url" at bounding box center [708, 553] width 87 height 16
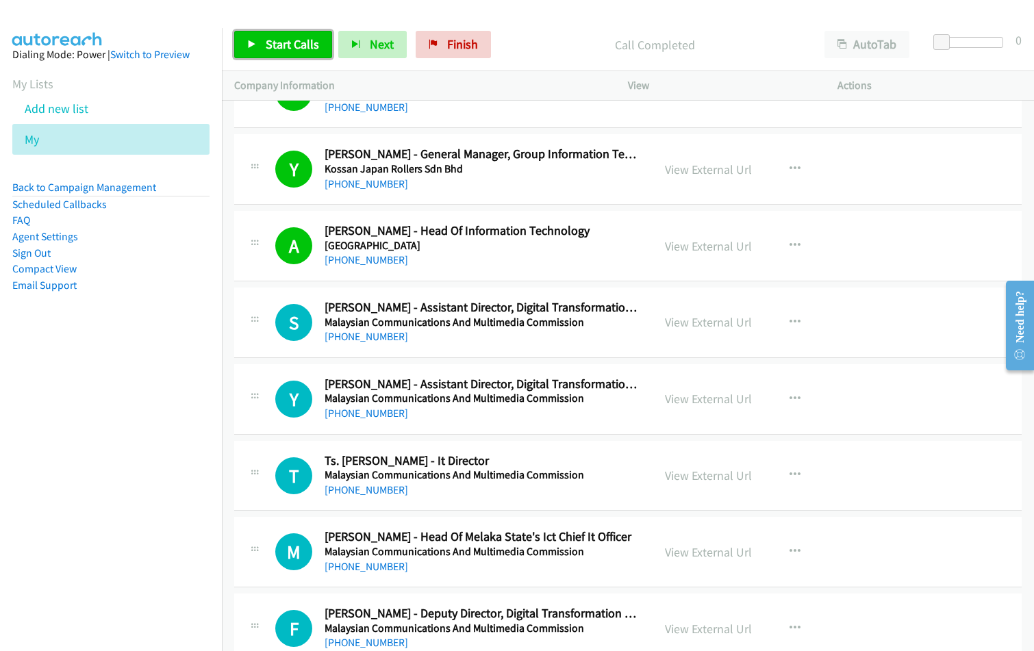
click at [304, 51] on span "Start Calls" at bounding box center [292, 44] width 53 height 16
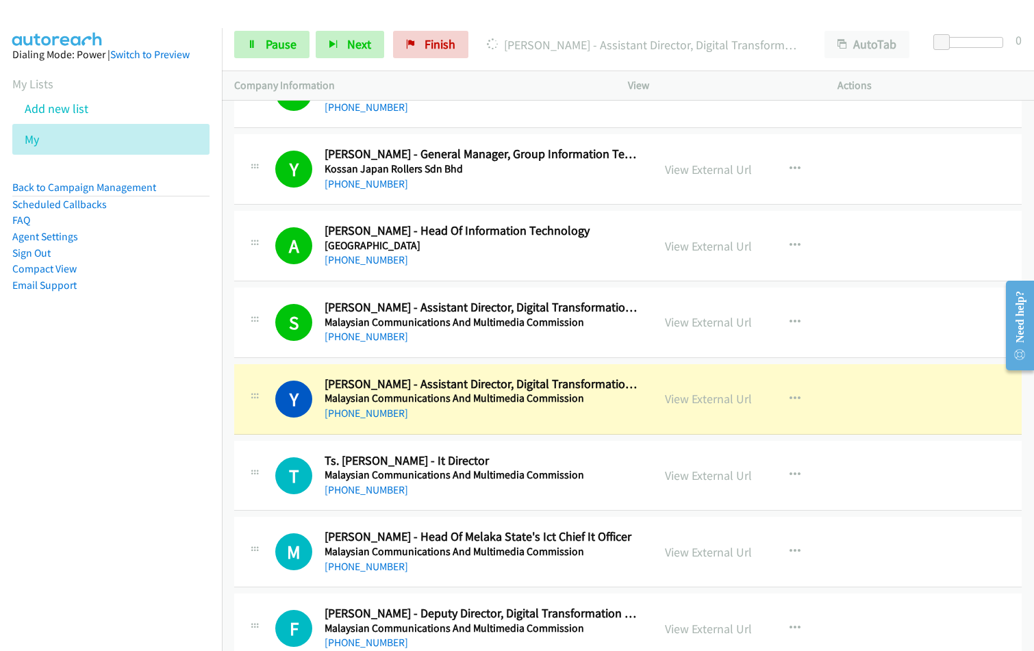
click at [539, 443] on div "T Callback Scheduled Ts. [PERSON_NAME] - It Director Malaysian Communications A…" at bounding box center [628, 476] width 788 height 71
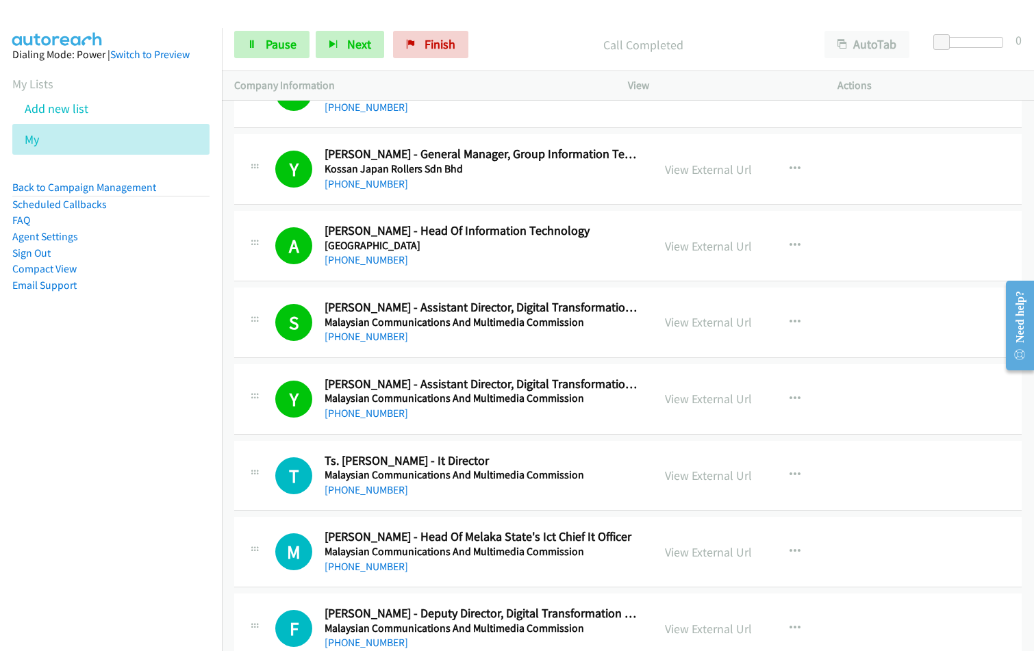
scroll to position [6166, 0]
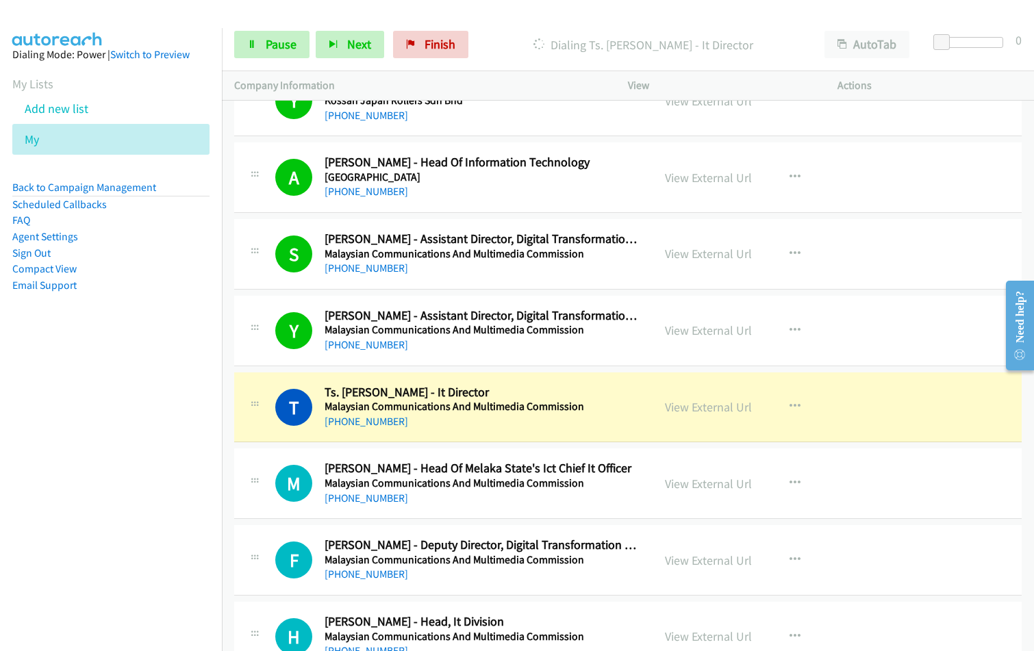
click at [108, 523] on nav "Dialing Mode: Power | Switch to Preview My Lists Add new list My Back to Campai…" at bounding box center [111, 353] width 223 height 651
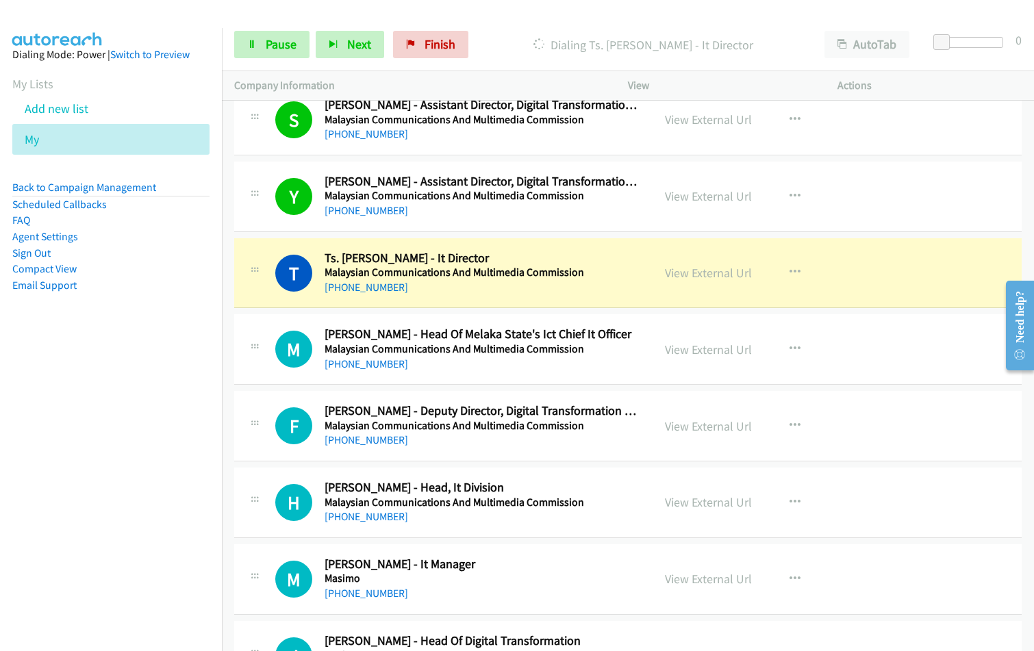
scroll to position [6303, 0]
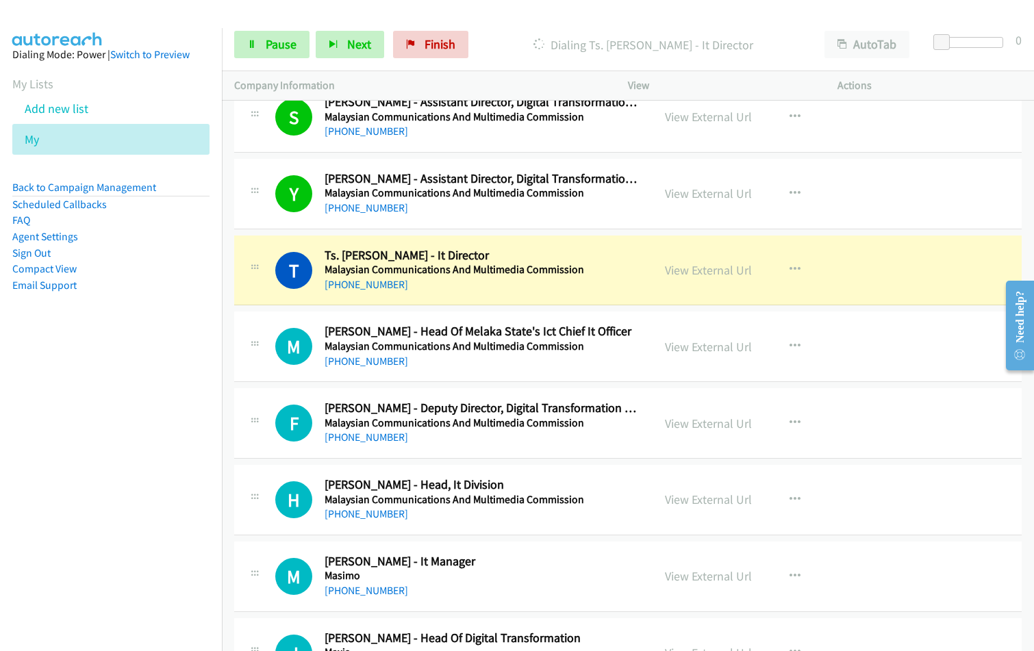
click at [486, 311] on td "M Callback Scheduled [PERSON_NAME] - Head Of Melaka State's Ict Chief It Office…" at bounding box center [628, 347] width 812 height 77
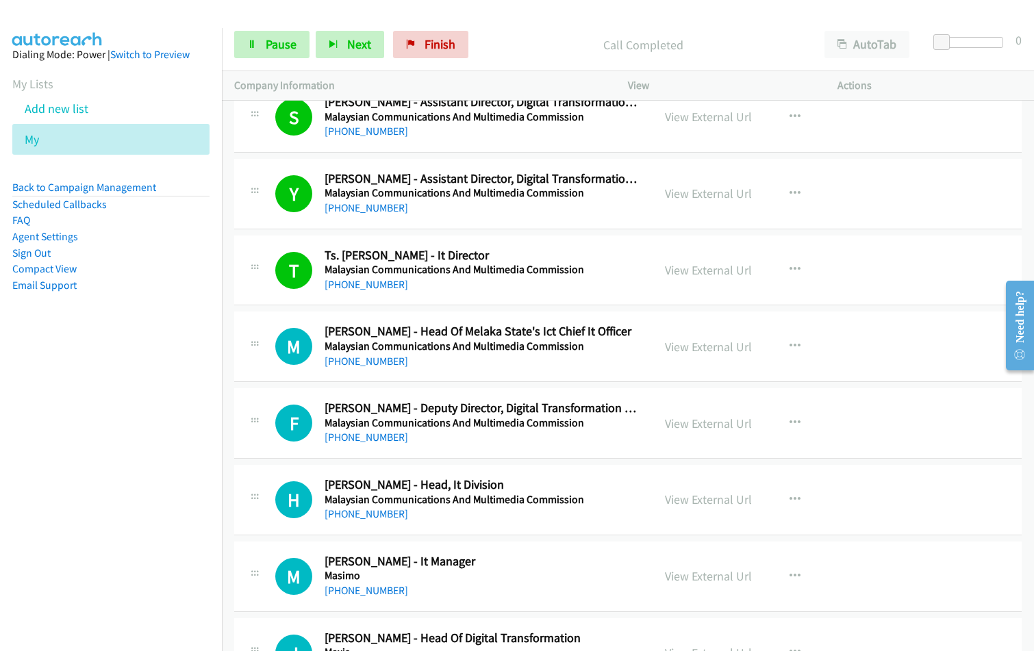
click at [225, 406] on td "F Callback Scheduled [PERSON_NAME] - Deputy Director, Digital Transformation & …" at bounding box center [628, 424] width 812 height 77
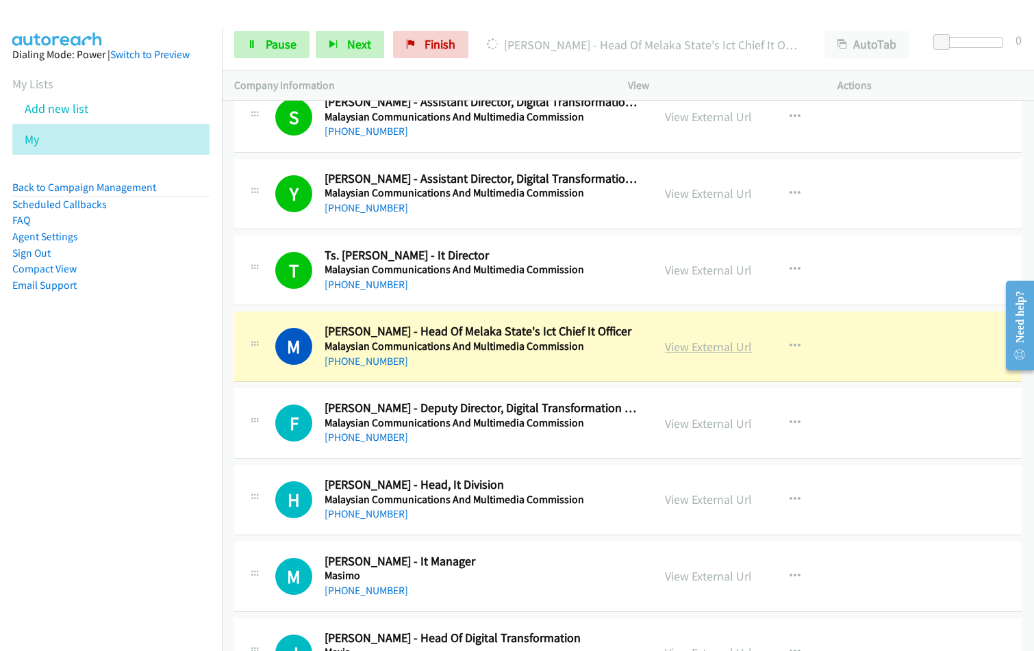
click at [725, 351] on link "View External Url" at bounding box center [708, 347] width 87 height 16
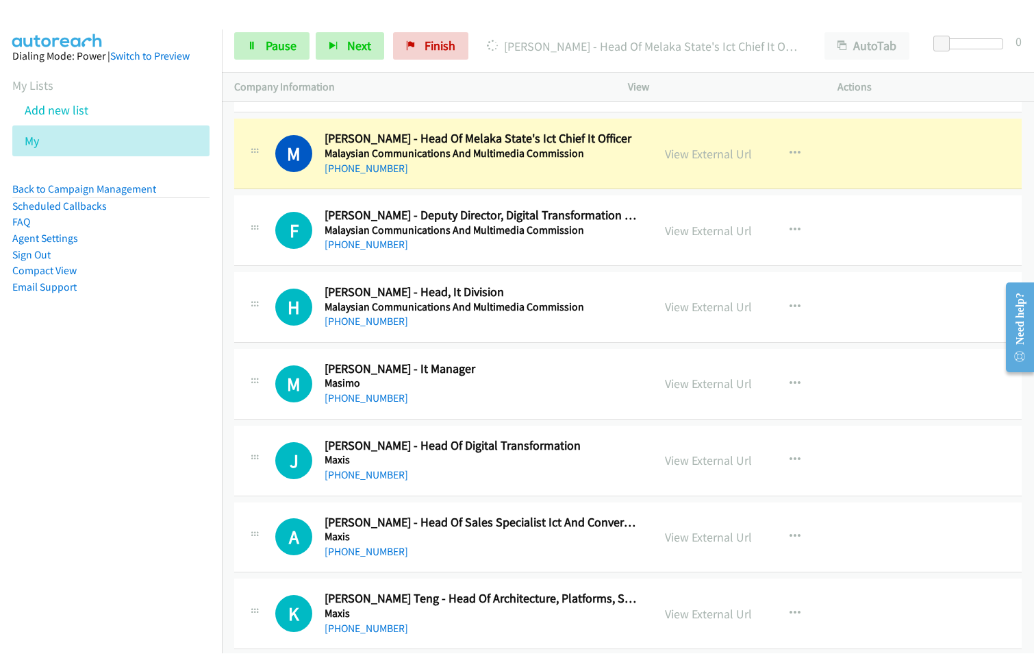
scroll to position [6508, 0]
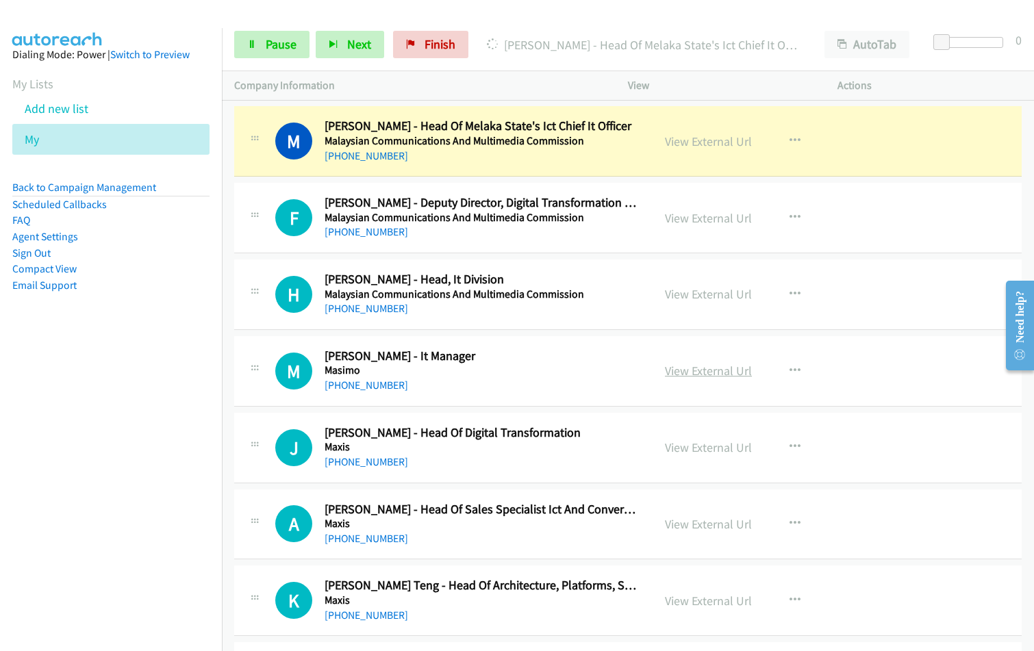
click at [699, 371] on link "View External Url" at bounding box center [708, 371] width 87 height 16
click at [704, 447] on link "View External Url" at bounding box center [708, 448] width 87 height 16
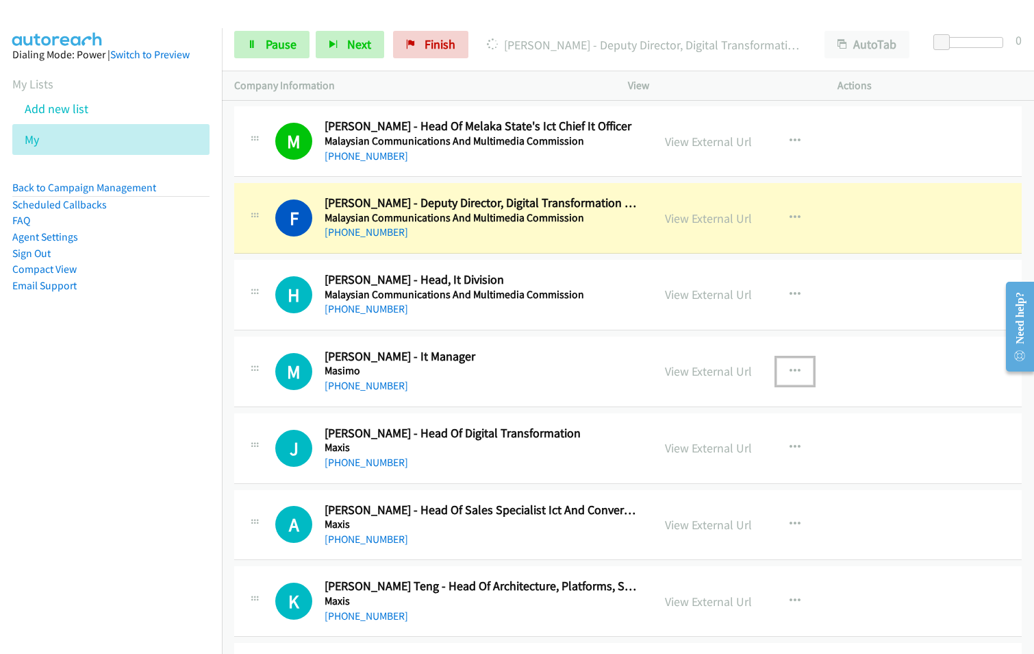
click at [793, 370] on icon "button" at bounding box center [795, 371] width 11 height 11
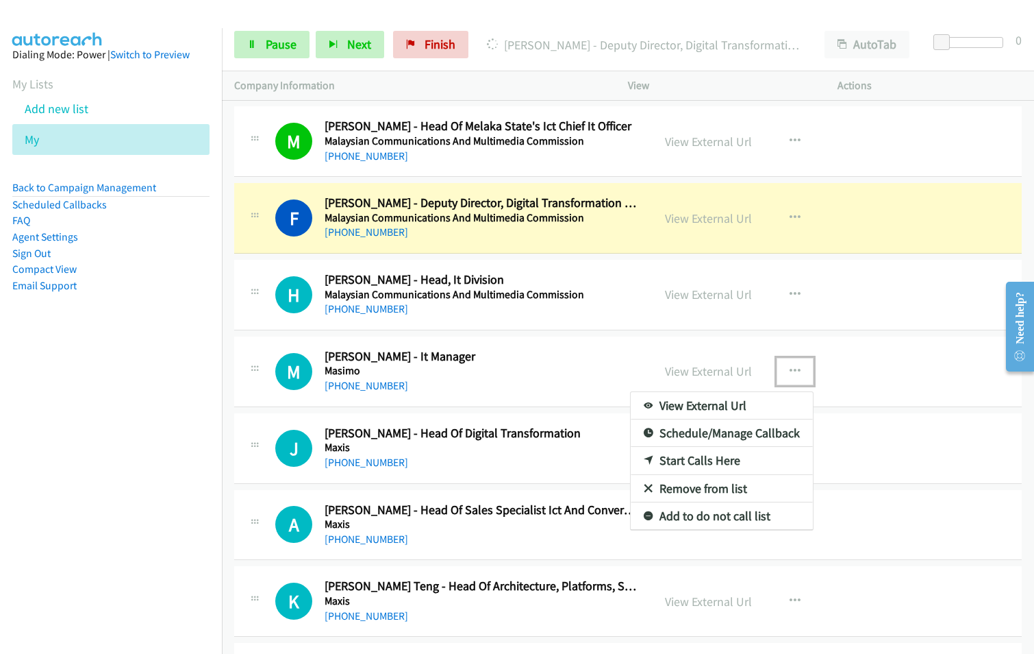
click at [725, 491] on link "Remove from list" at bounding box center [722, 488] width 182 height 27
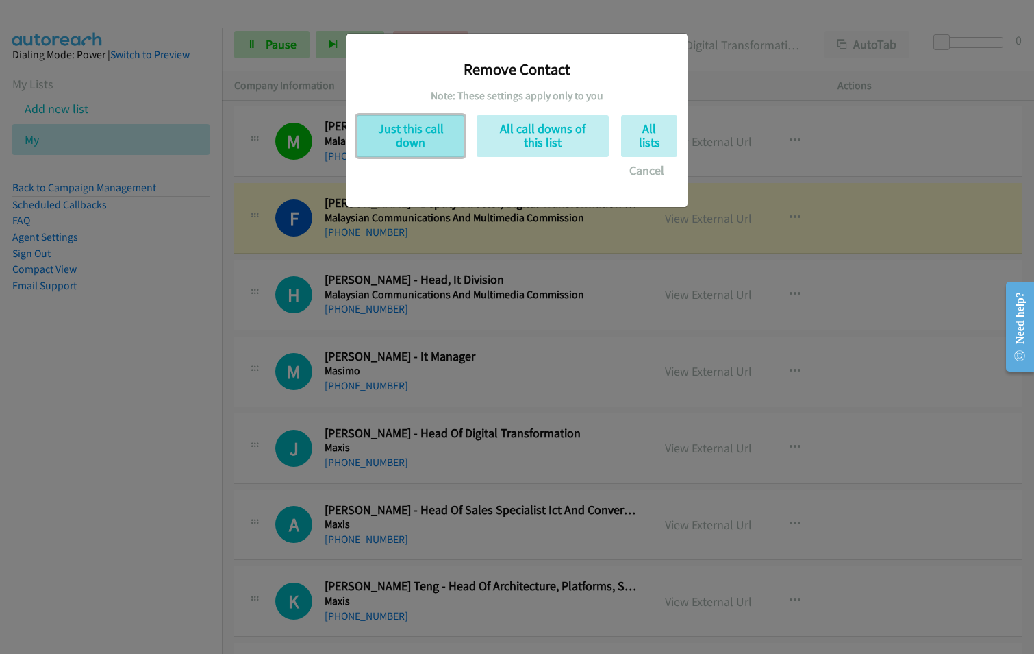
click at [421, 134] on button "Just this call down" at bounding box center [411, 136] width 108 height 42
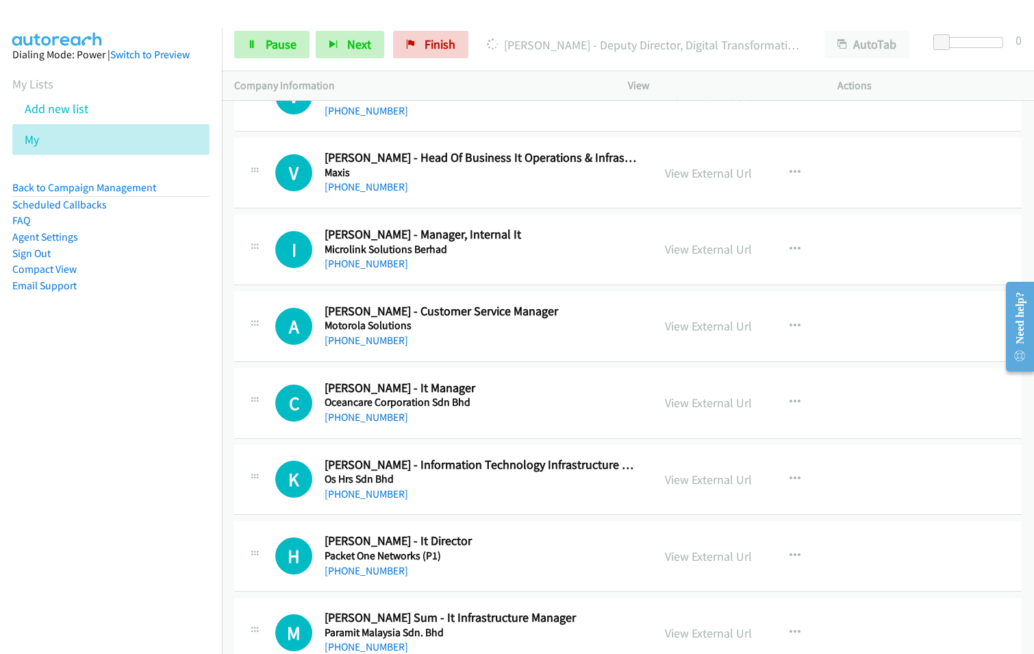
scroll to position [7741, 0]
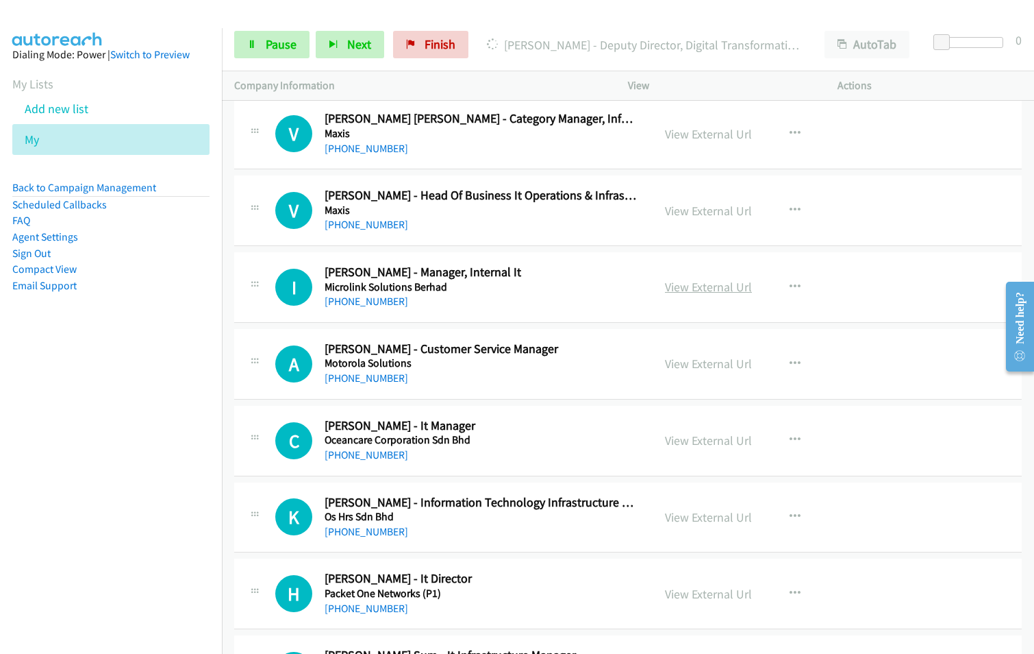
click at [718, 284] on link "View External Url" at bounding box center [708, 287] width 87 height 16
click at [717, 360] on link "View External Url" at bounding box center [708, 364] width 87 height 16
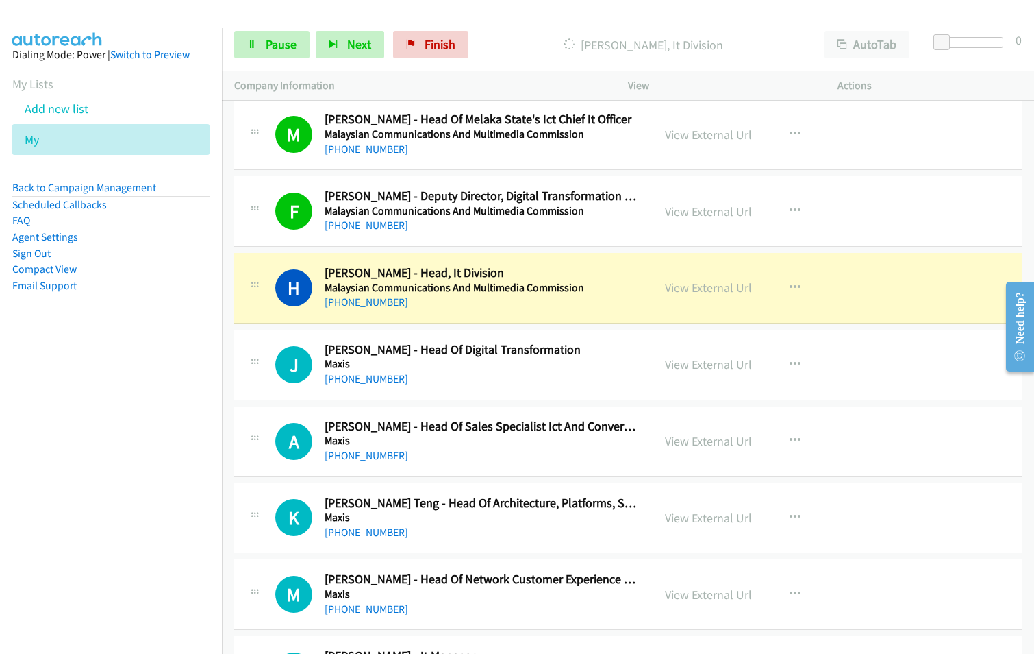
scroll to position [6440, 0]
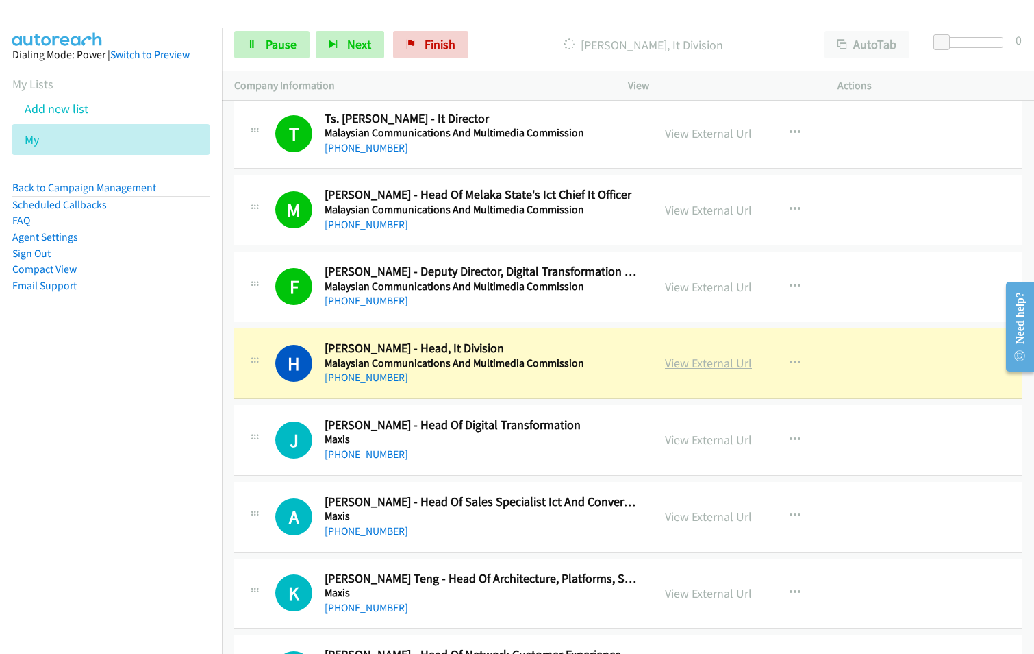
click at [718, 364] on link "View External Url" at bounding box center [708, 363] width 87 height 16
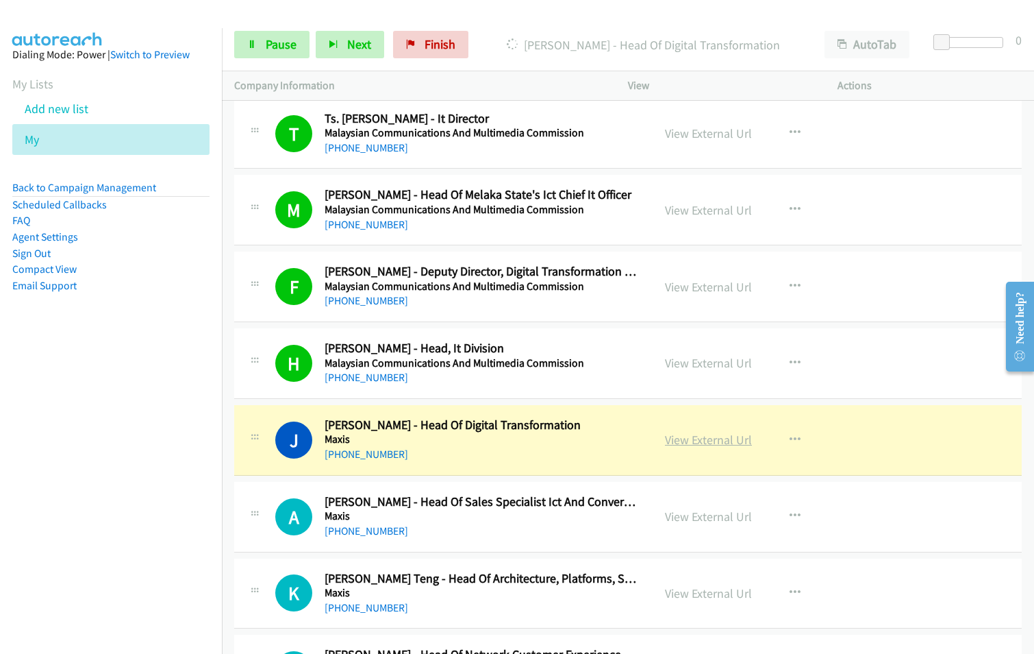
click at [700, 441] on link "View External Url" at bounding box center [708, 440] width 87 height 16
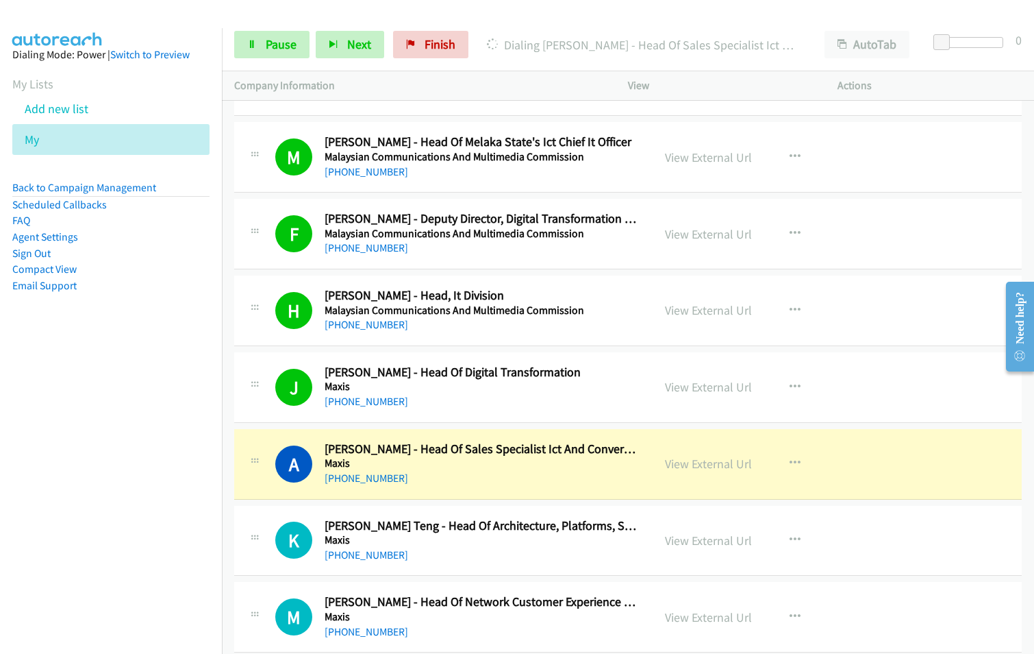
scroll to position [6508, 0]
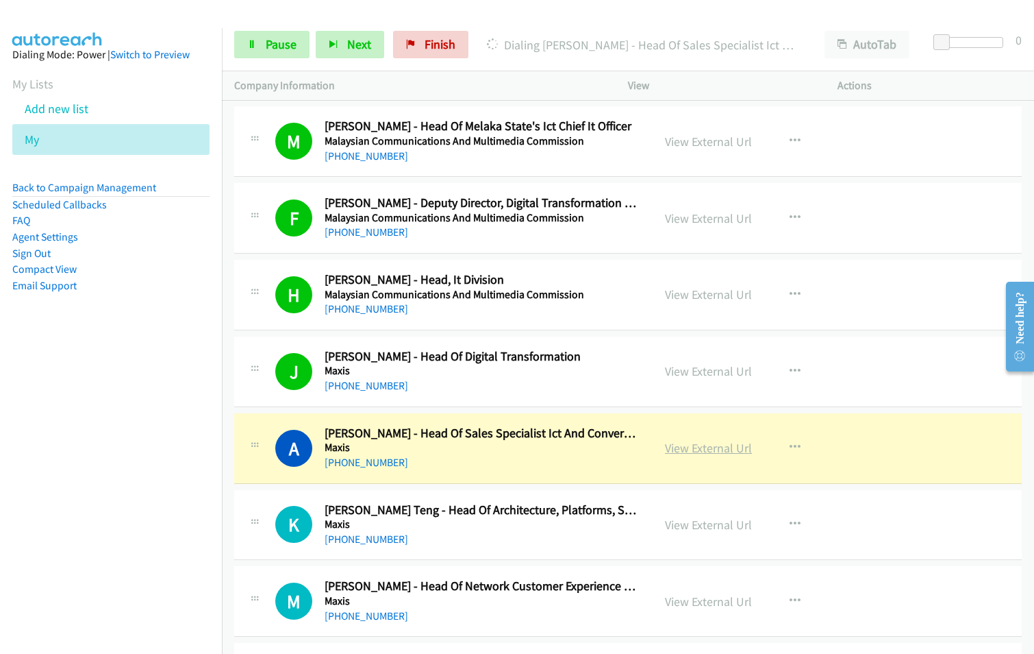
click at [699, 449] on link "View External Url" at bounding box center [708, 448] width 87 height 16
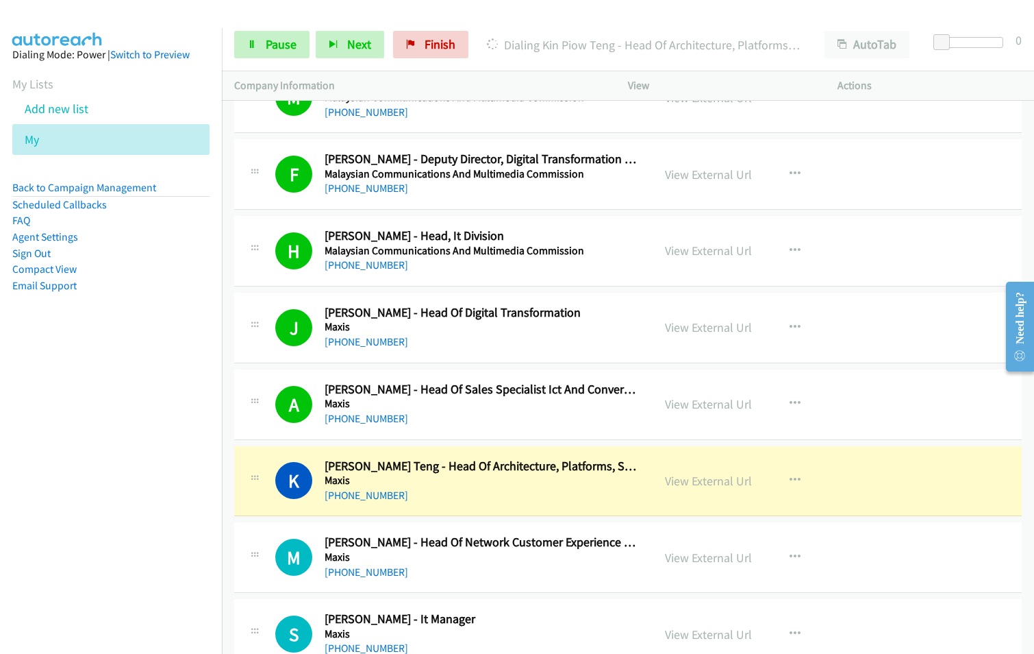
scroll to position [6577, 0]
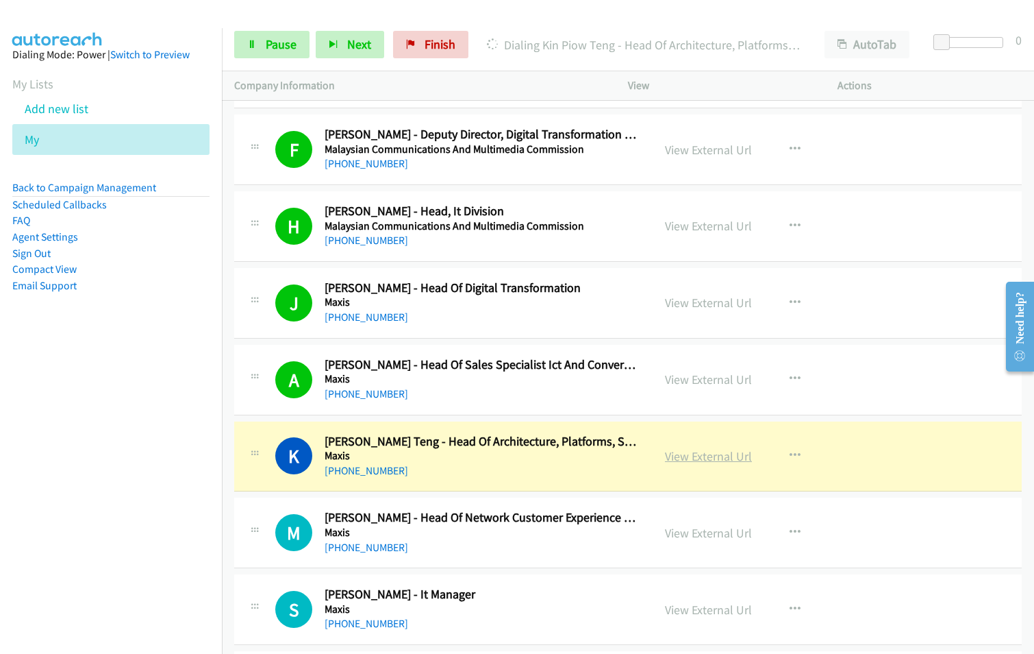
click at [722, 462] on link "View External Url" at bounding box center [708, 456] width 87 height 16
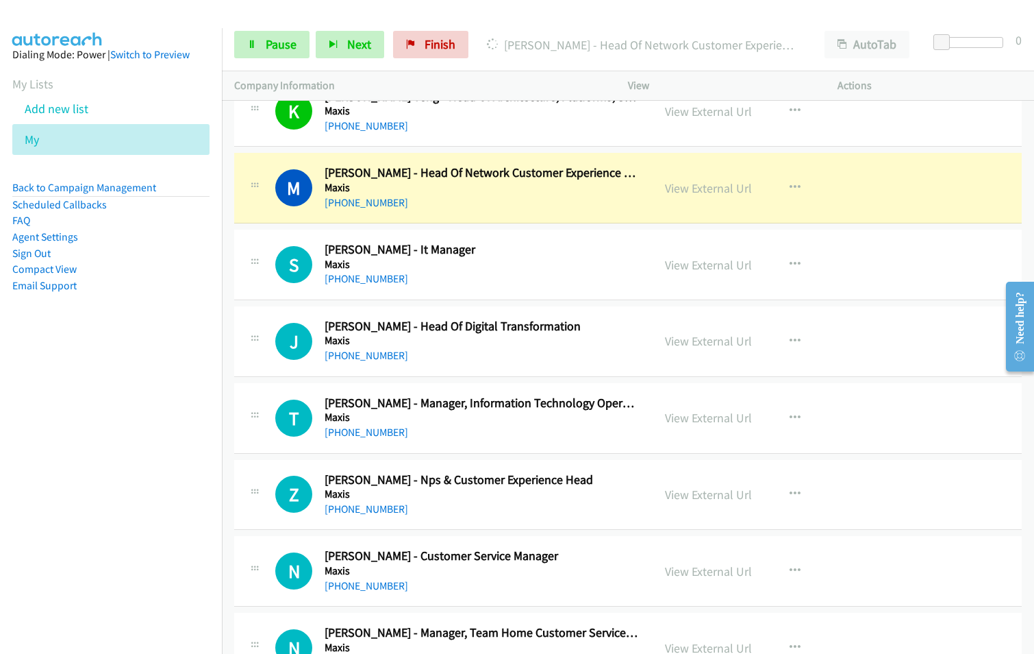
scroll to position [6782, 0]
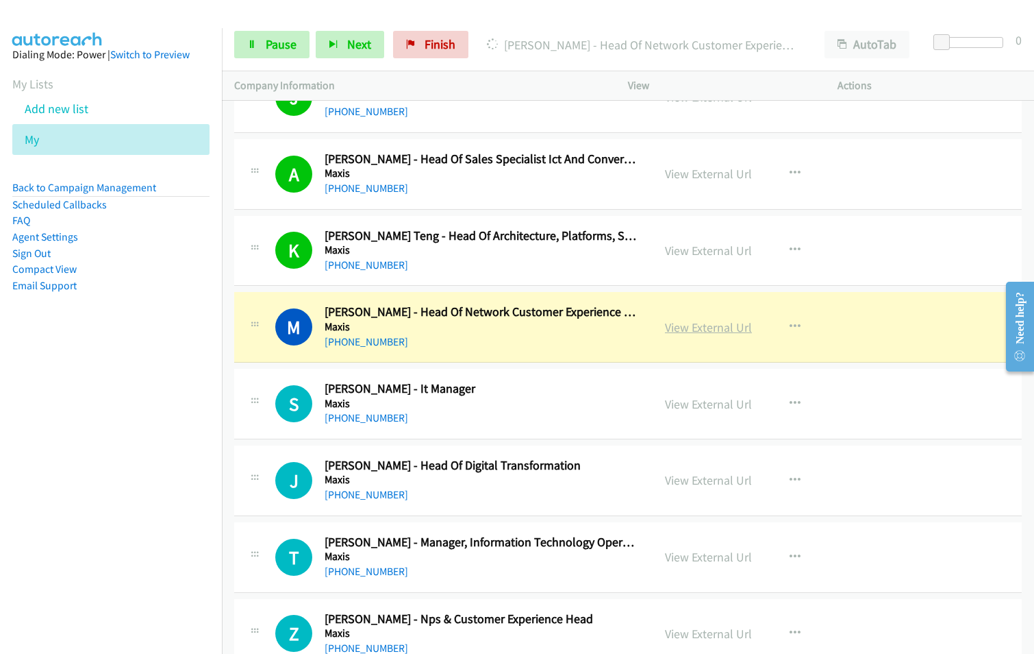
click at [692, 319] on link "View External Url" at bounding box center [708, 327] width 87 height 16
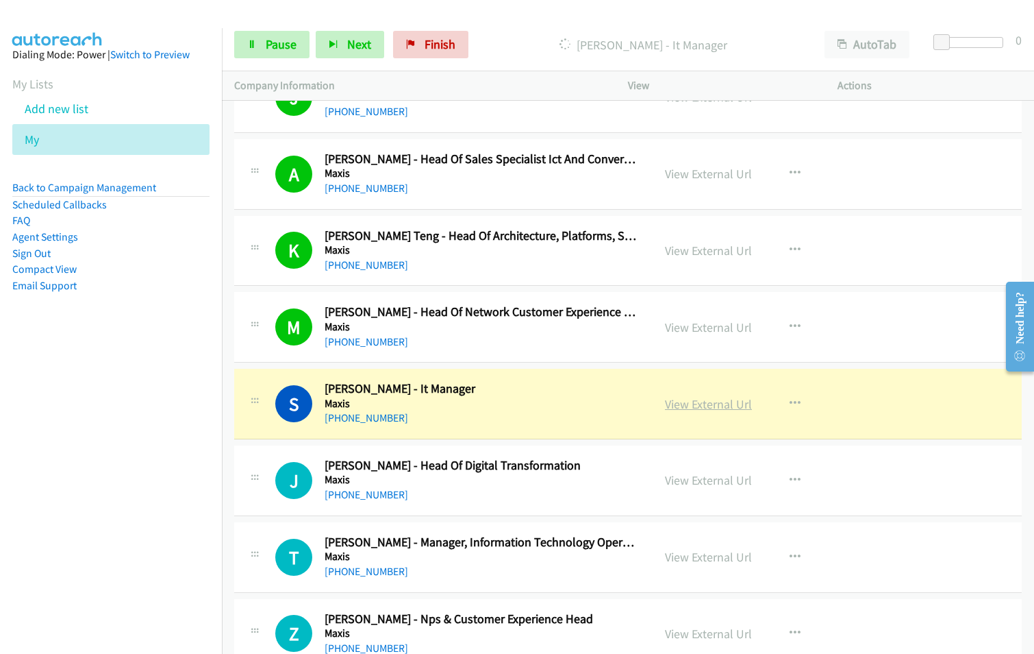
click at [727, 404] on link "View External Url" at bounding box center [708, 404] width 87 height 16
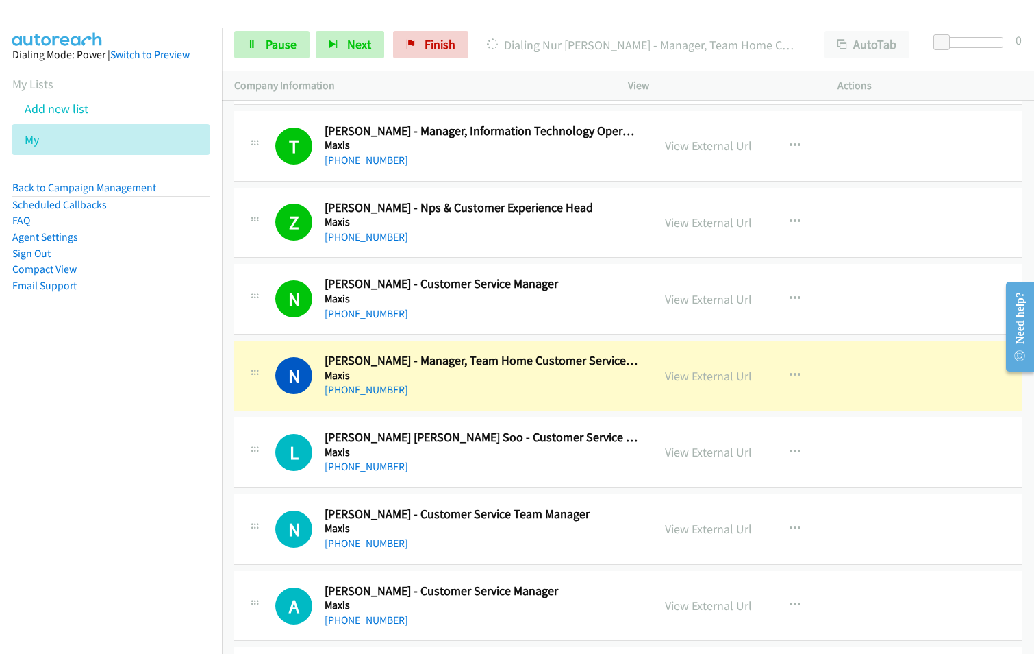
scroll to position [7262, 0]
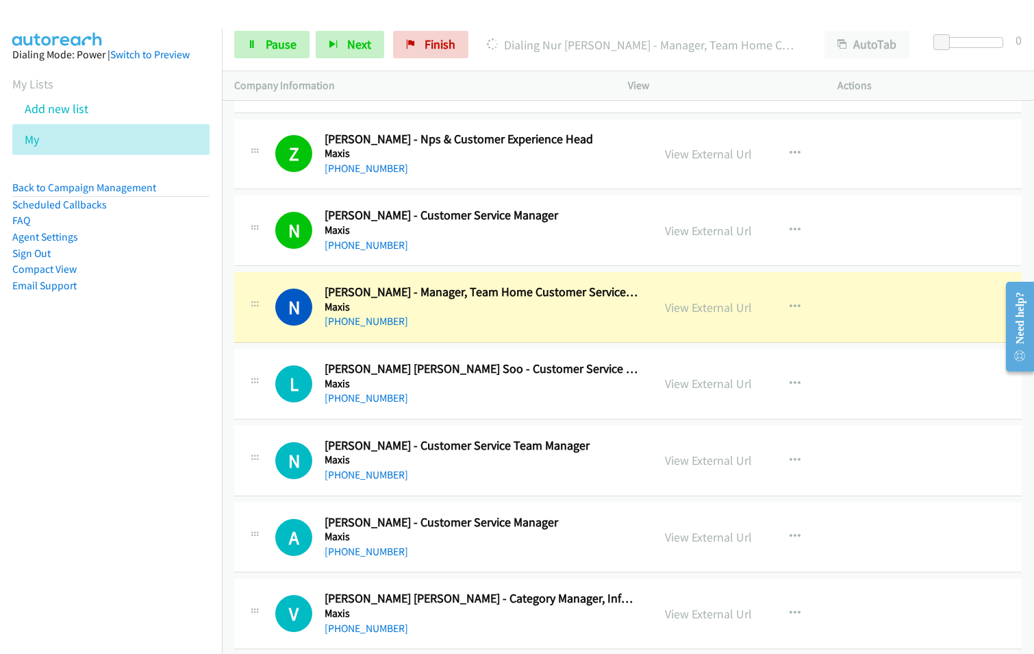
click at [465, 318] on div "[PHONE_NUMBER]" at bounding box center [482, 321] width 314 height 16
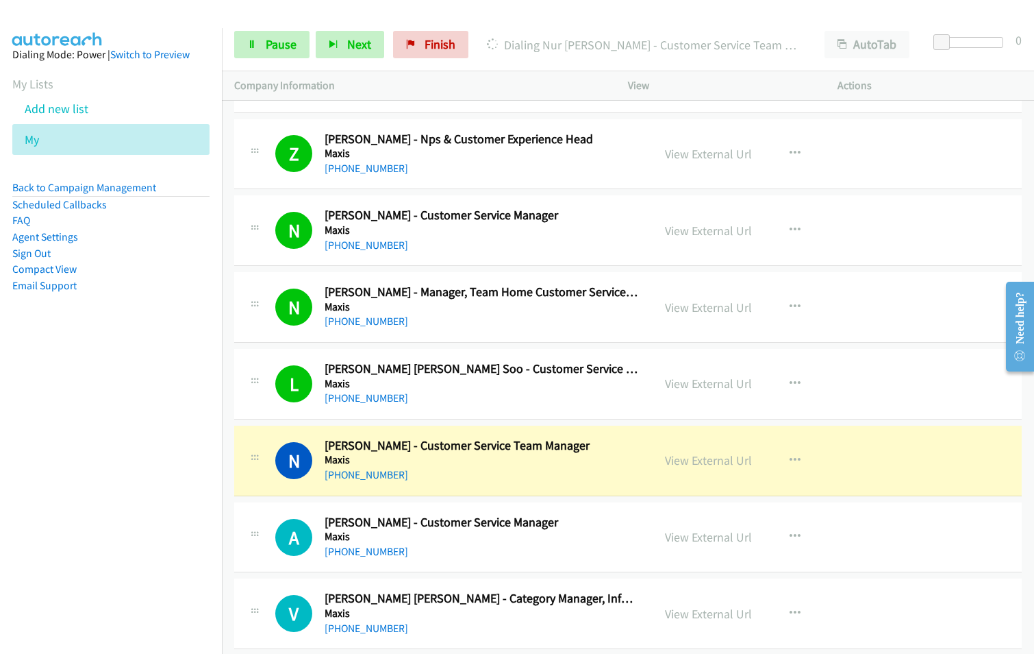
click at [142, 293] on li "Email Support" at bounding box center [110, 285] width 197 height 16
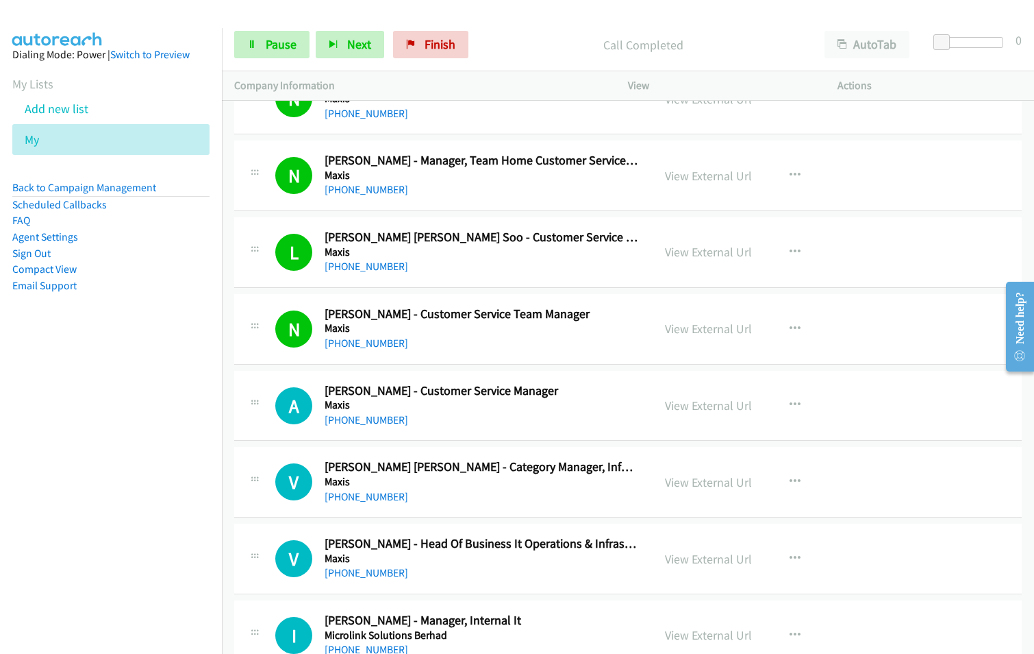
scroll to position [7399, 0]
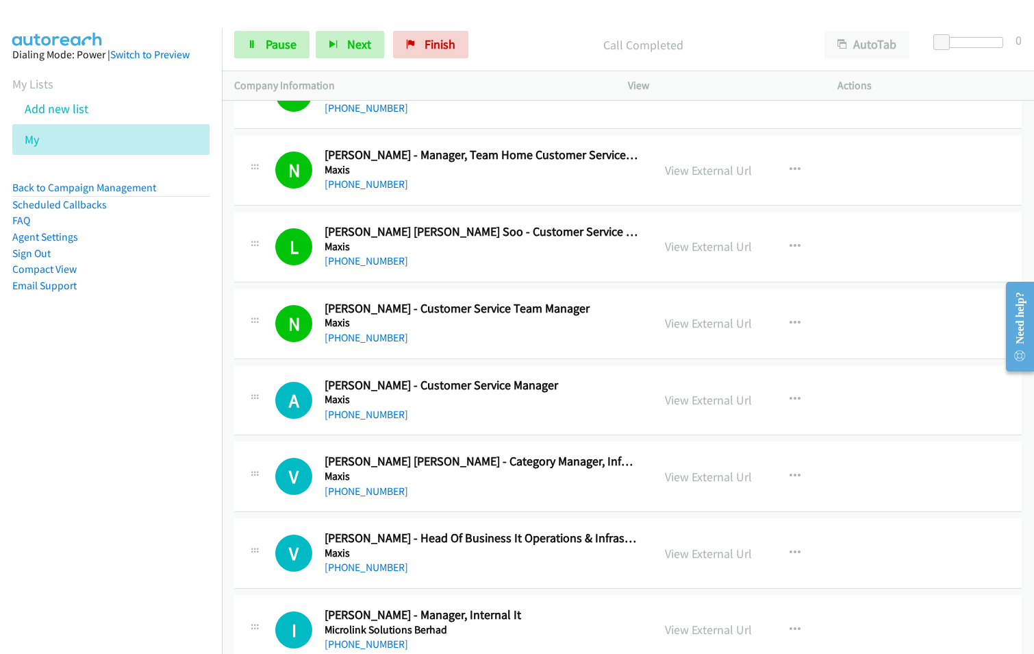
click at [135, 486] on nav "Dialing Mode: Power | Switch to Preview My Lists Add new list My Back to Campai…" at bounding box center [111, 355] width 223 height 654
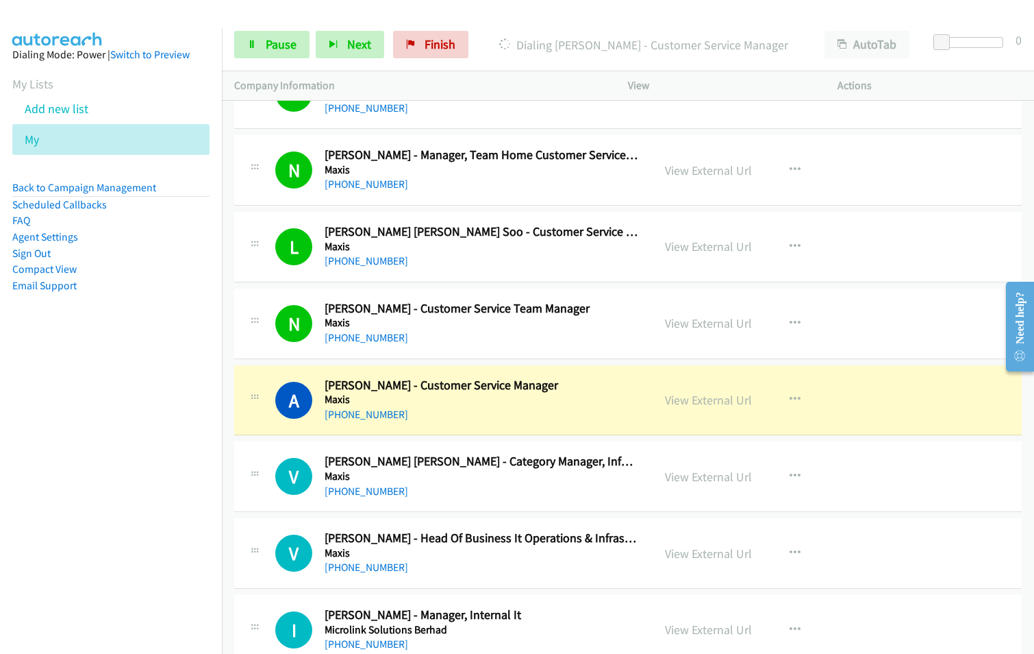
click at [135, 486] on nav "Dialing Mode: Power | Switch to Preview My Lists Add new list My Back to Campai…" at bounding box center [111, 355] width 223 height 654
click at [708, 406] on link "View External Url" at bounding box center [708, 400] width 87 height 16
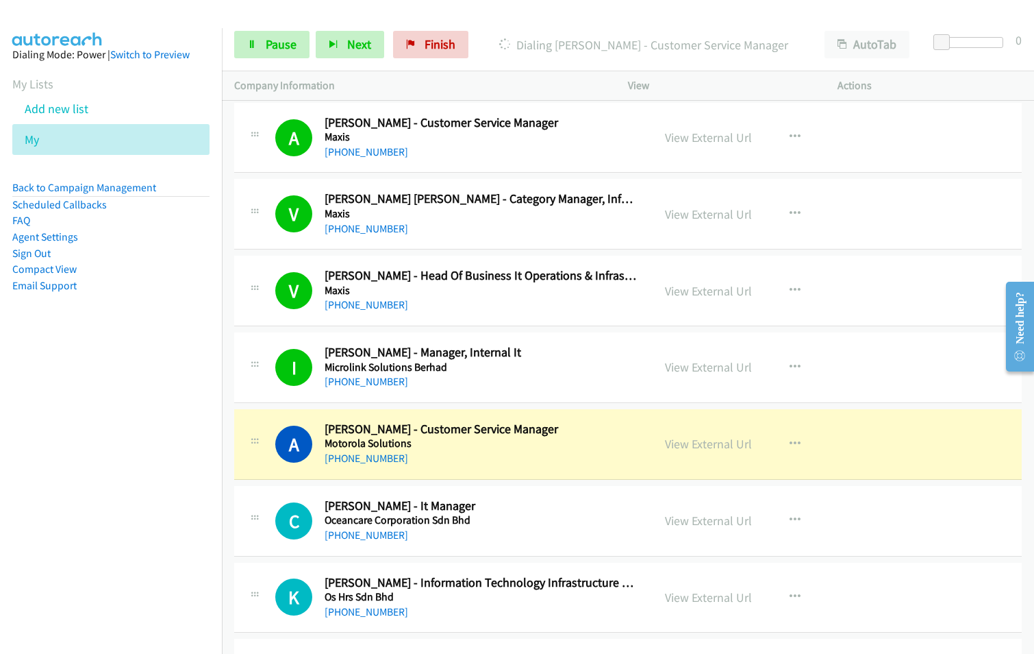
scroll to position [7673, 0]
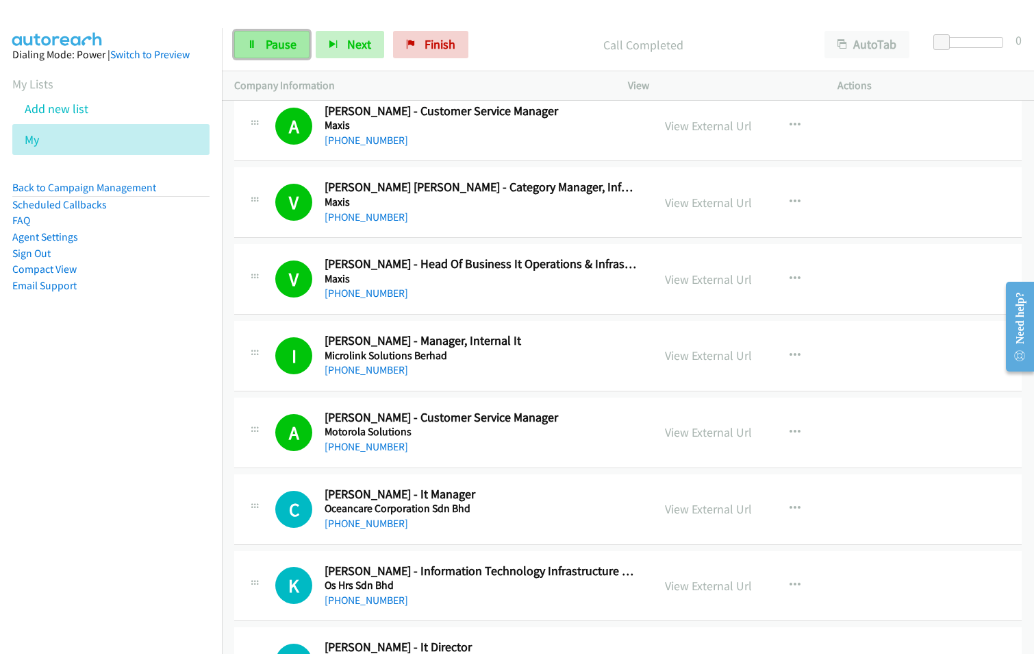
click at [277, 47] on span "Pause" at bounding box center [281, 44] width 31 height 16
click at [292, 58] on link "Start Calls" at bounding box center [283, 44] width 98 height 27
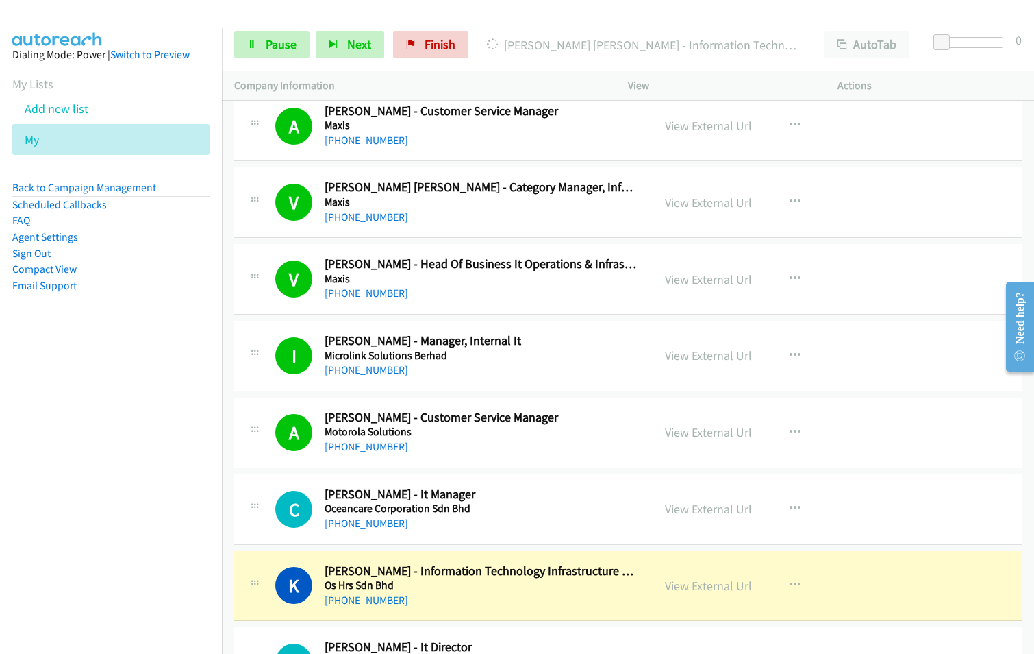
click at [86, 521] on nav "Dialing Mode: Power | Switch to Preview My Lists Add new list My Back to Campai…" at bounding box center [111, 355] width 223 height 654
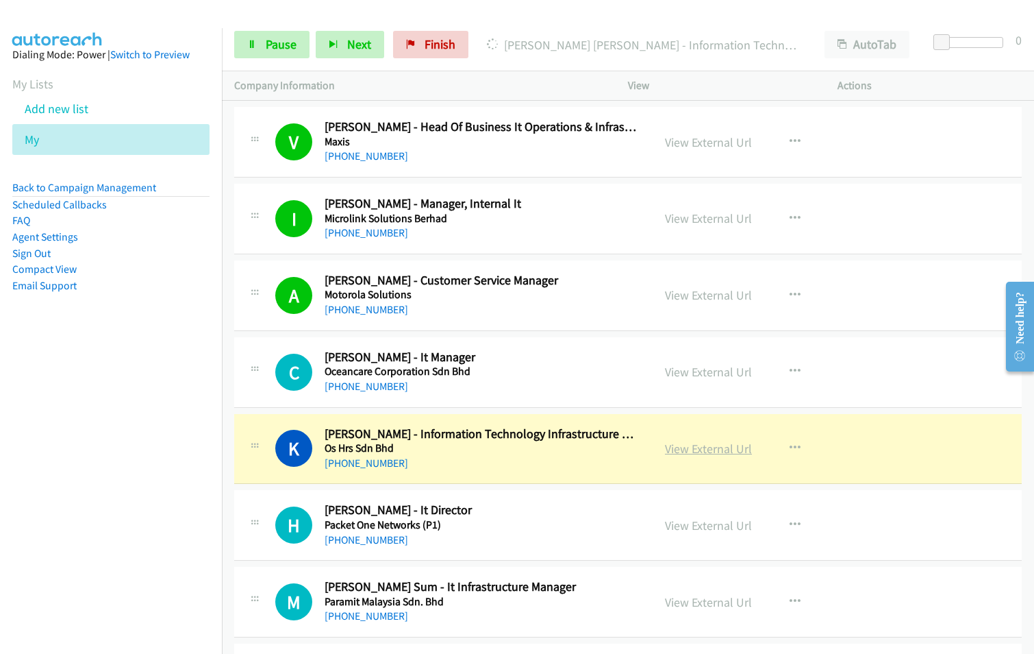
click at [712, 446] on link "View External Url" at bounding box center [708, 448] width 87 height 16
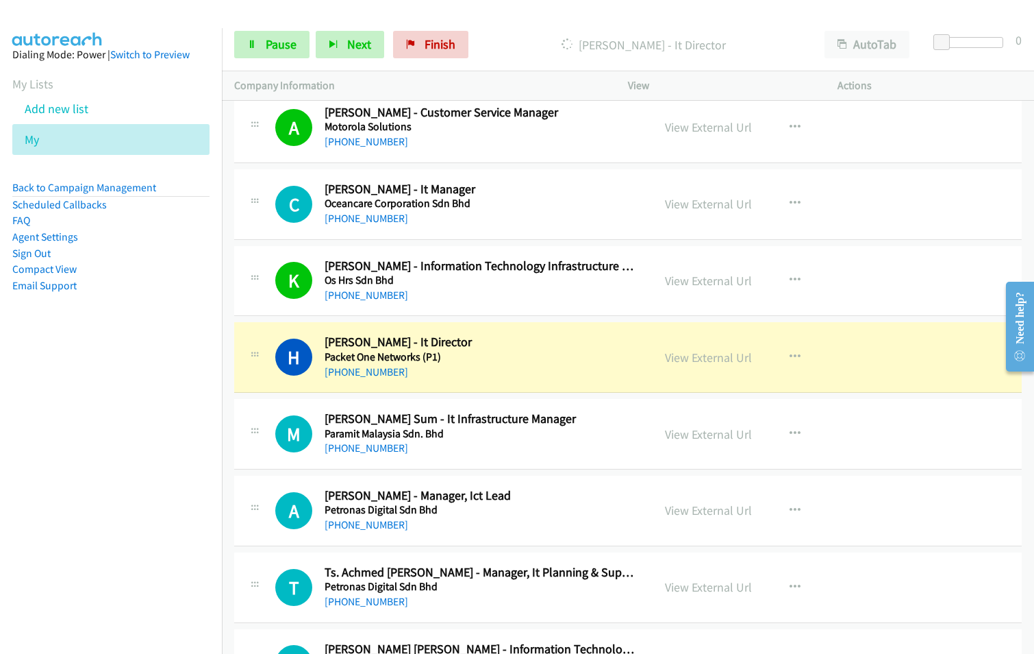
scroll to position [8015, 0]
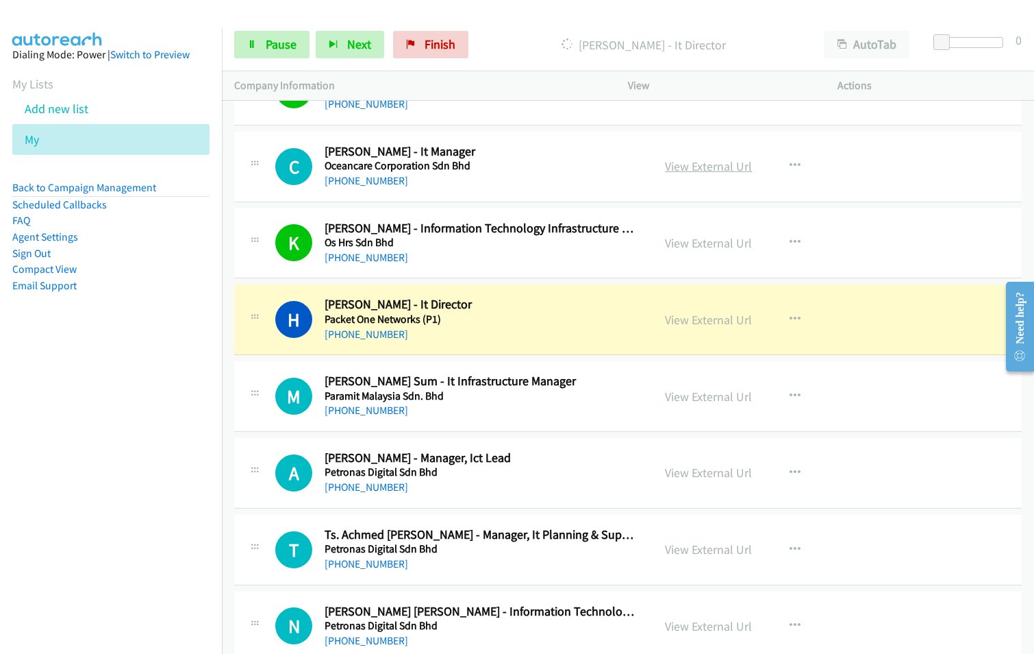
click at [701, 165] on link "View External Url" at bounding box center [708, 166] width 87 height 16
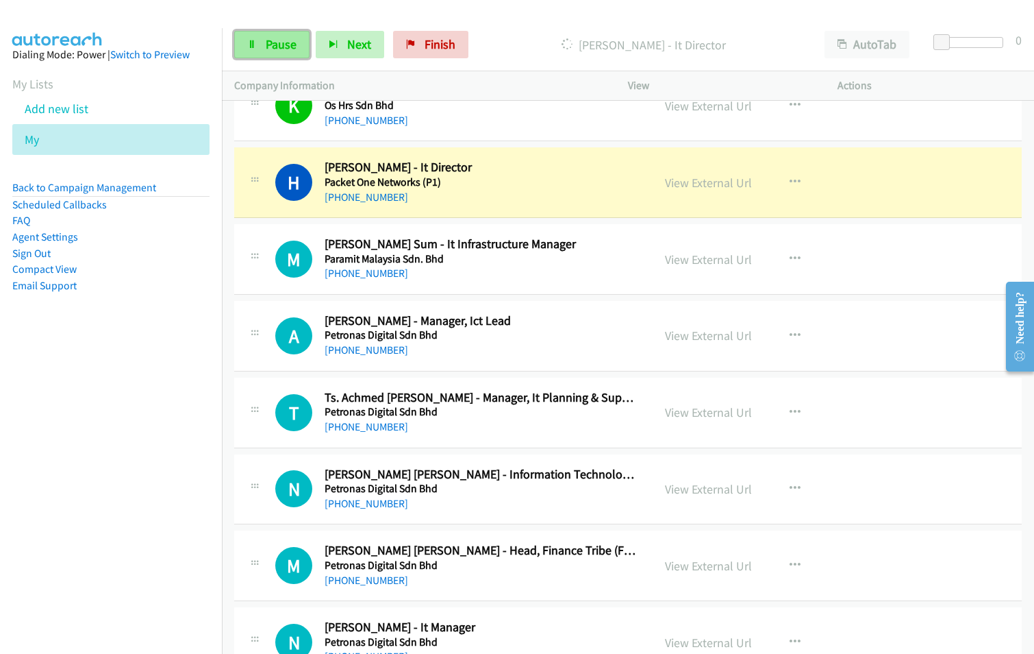
click at [277, 42] on span "Pause" at bounding box center [281, 44] width 31 height 16
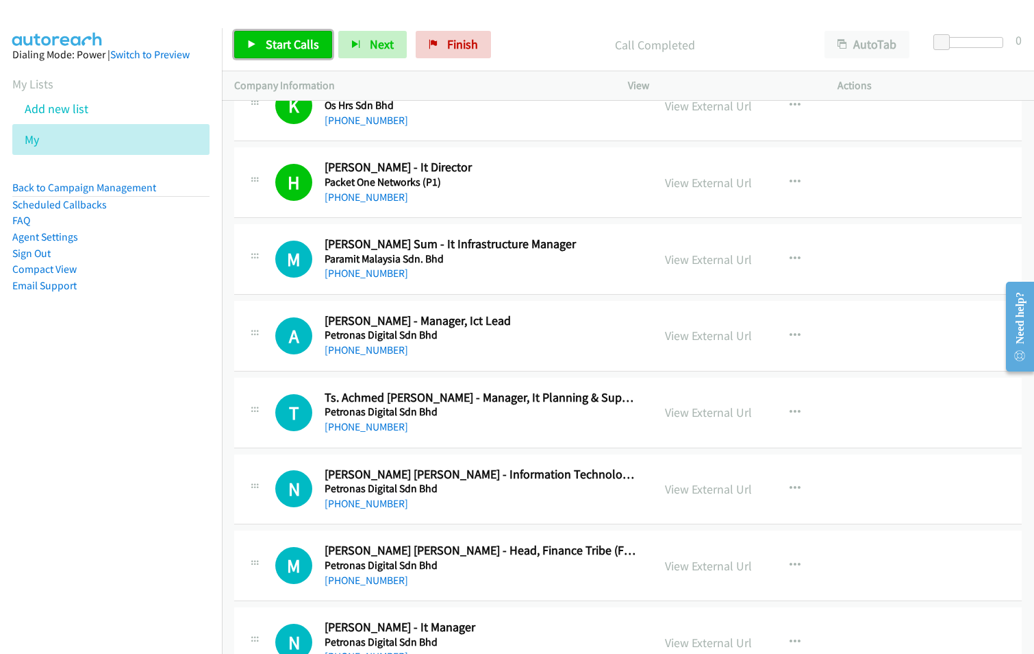
click at [289, 51] on span "Start Calls" at bounding box center [292, 44] width 53 height 16
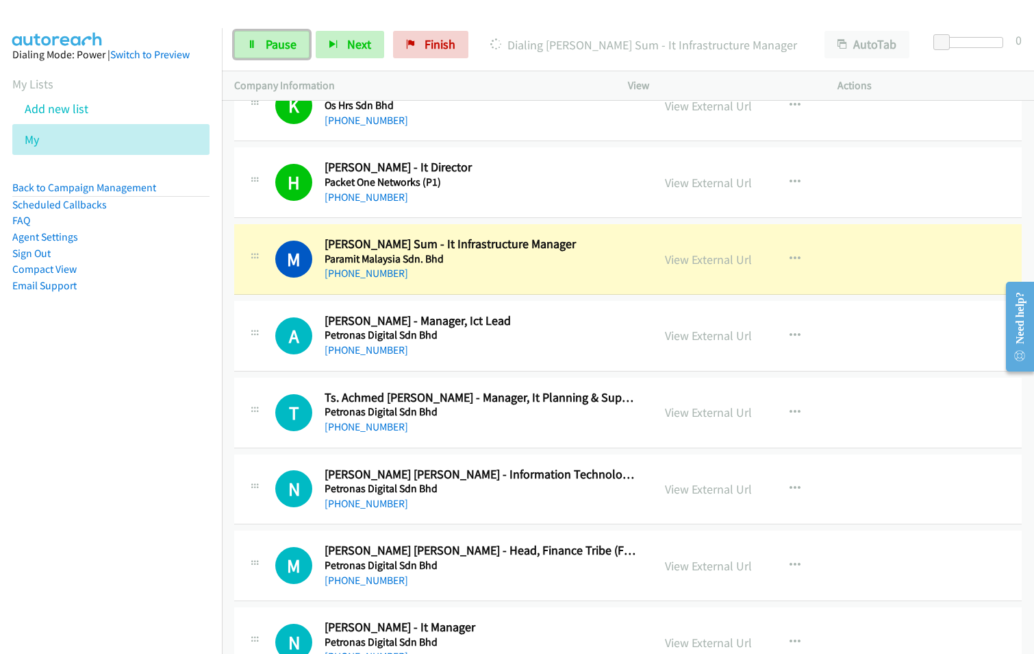
drag, startPoint x: 280, startPoint y: 55, endPoint x: 334, endPoint y: 110, distance: 76.5
click at [280, 55] on link "Pause" at bounding box center [271, 44] width 75 height 27
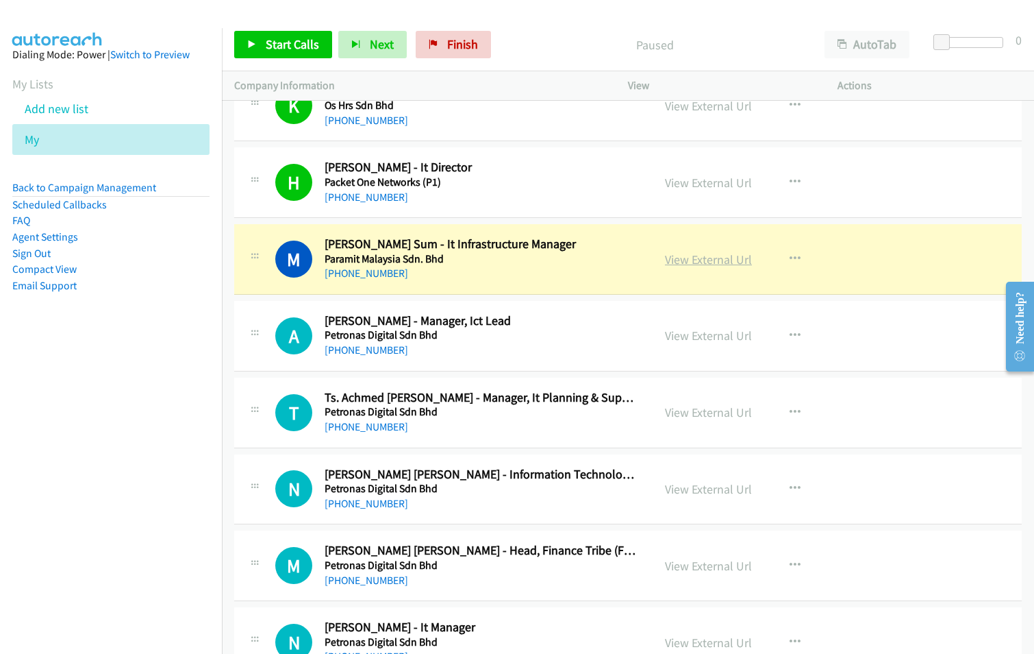
click at [720, 264] on link "View External Url" at bounding box center [708, 259] width 87 height 16
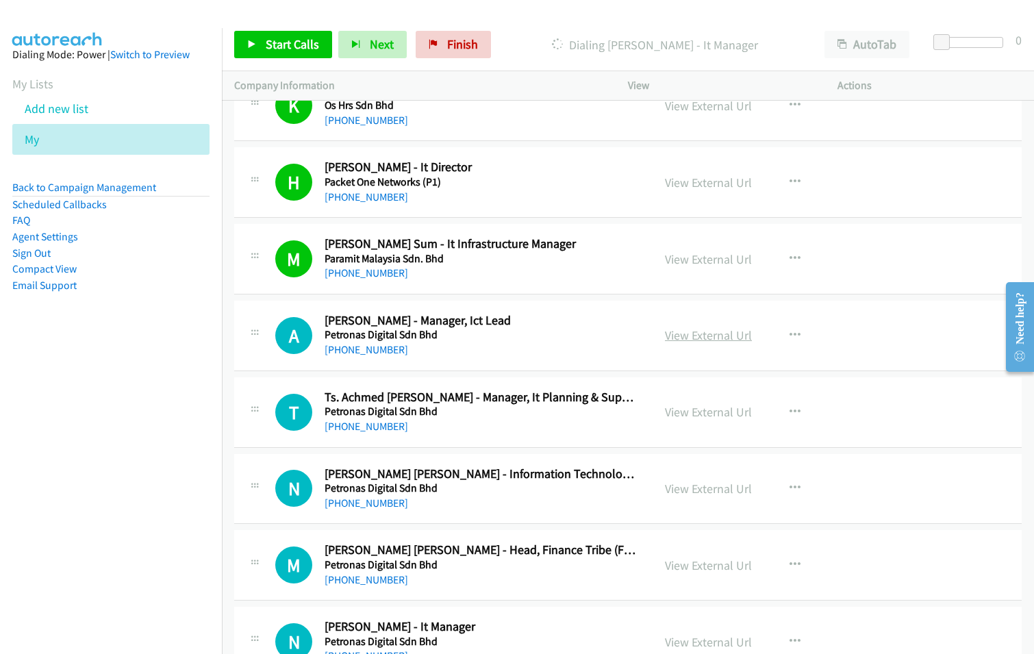
click at [730, 333] on link "View External Url" at bounding box center [708, 335] width 87 height 16
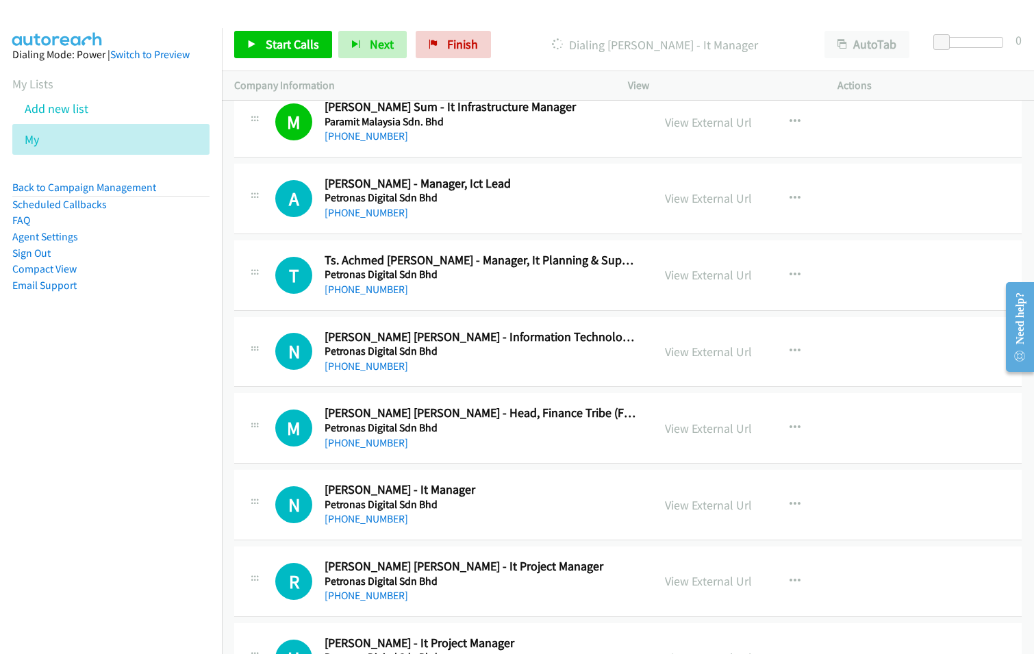
scroll to position [8084, 0]
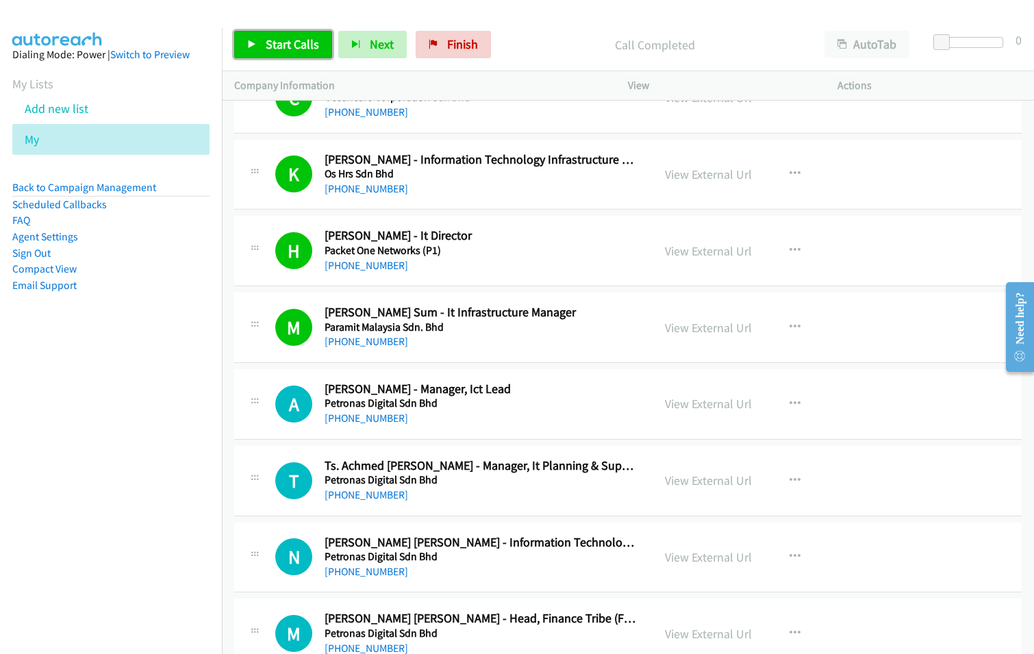
click at [308, 55] on link "Start Calls" at bounding box center [283, 44] width 98 height 27
click at [708, 16] on div at bounding box center [511, 26] width 1022 height 53
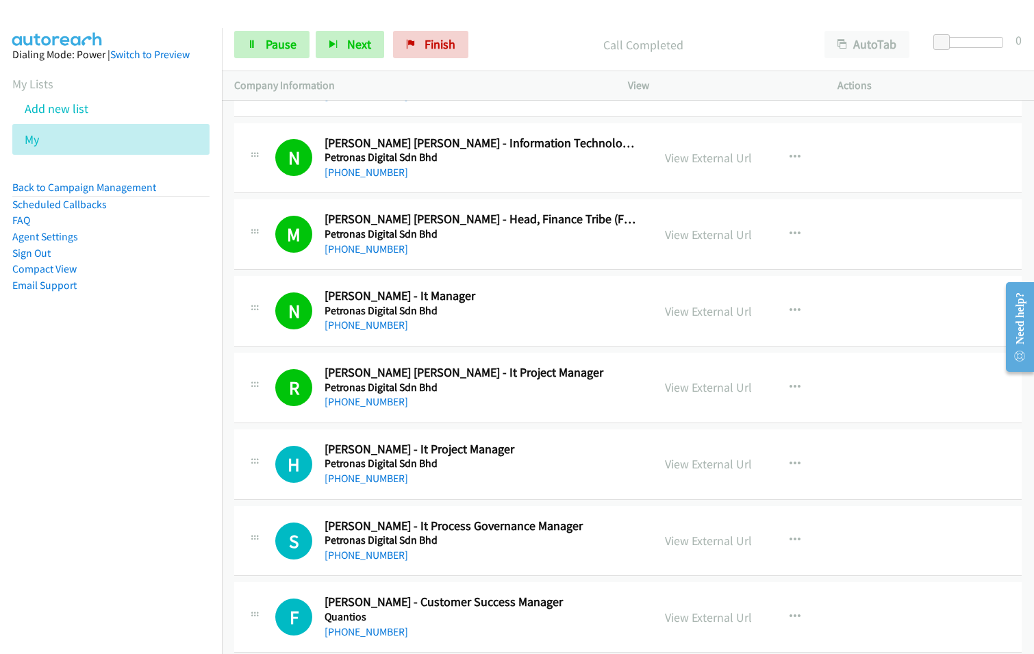
scroll to position [8632, 0]
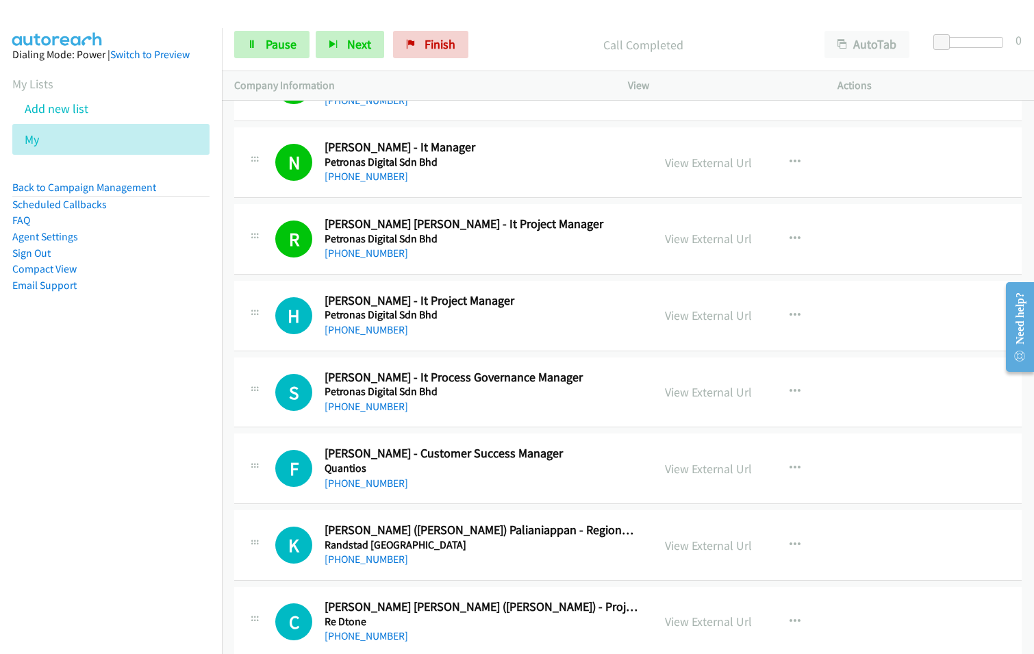
drag, startPoint x: 136, startPoint y: 377, endPoint x: 153, endPoint y: 375, distance: 17.9
click at [136, 377] on nav "Dialing Mode: Power | Switch to Preview My Lists Add new list My Back to Campai…" at bounding box center [111, 355] width 223 height 654
click at [491, 478] on div "[PHONE_NUMBER]" at bounding box center [482, 483] width 314 height 16
click at [710, 470] on link "View External Url" at bounding box center [708, 469] width 87 height 16
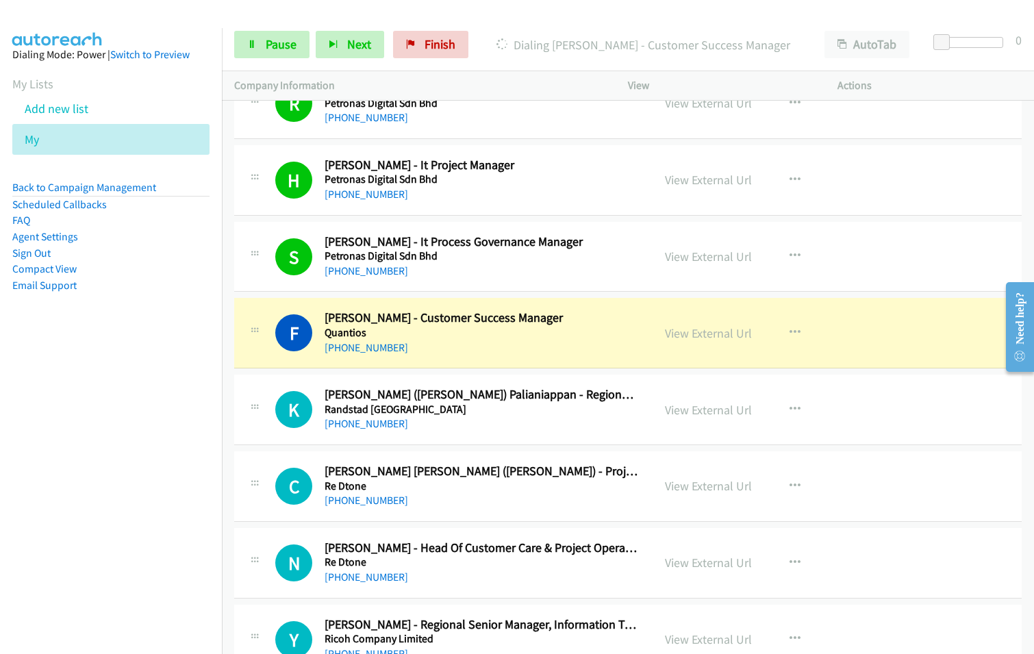
scroll to position [8769, 0]
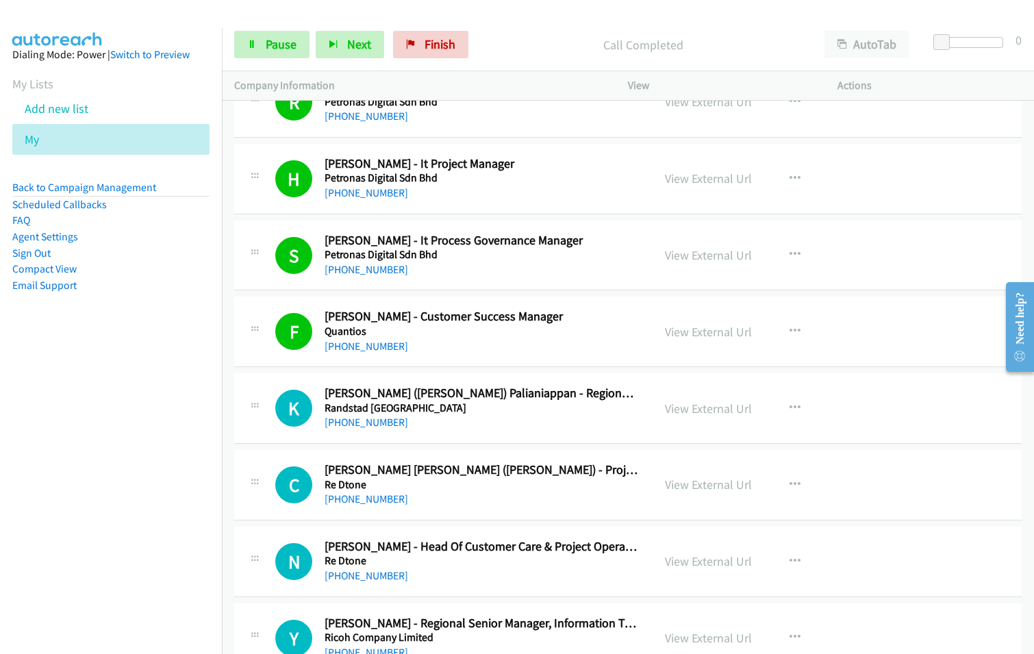
drag, startPoint x: 549, startPoint y: 318, endPoint x: 581, endPoint y: 319, distance: 32.2
click at [549, 318] on h2 "[PERSON_NAME] - Customer Success Manager" at bounding box center [482, 317] width 314 height 16
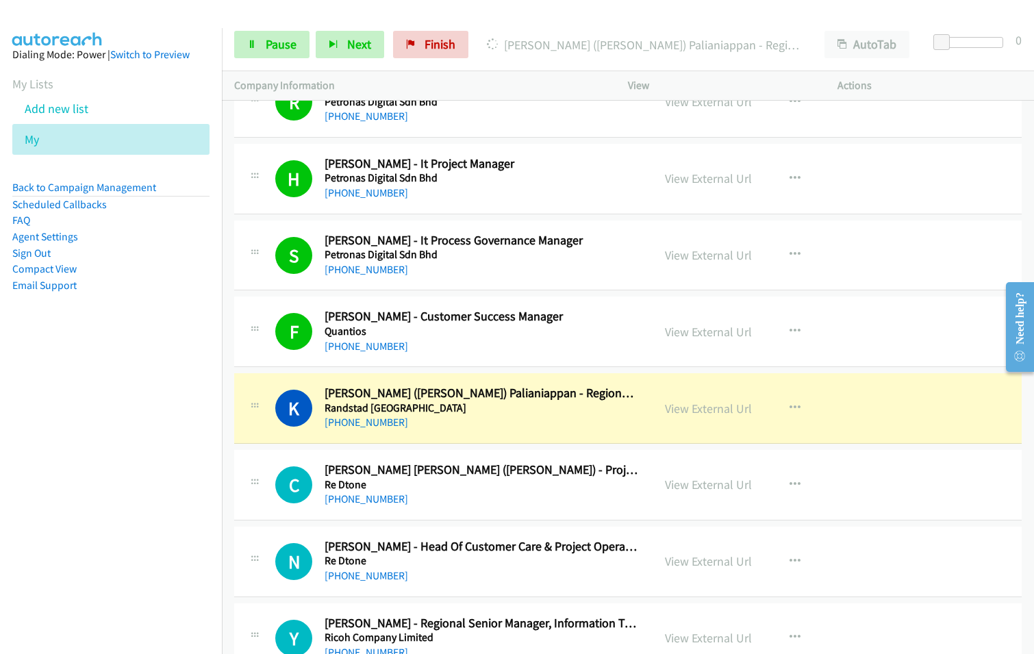
drag, startPoint x: 499, startPoint y: 336, endPoint x: 758, endPoint y: 0, distance: 424.0
click at [713, 408] on link "View External Url" at bounding box center [708, 409] width 87 height 16
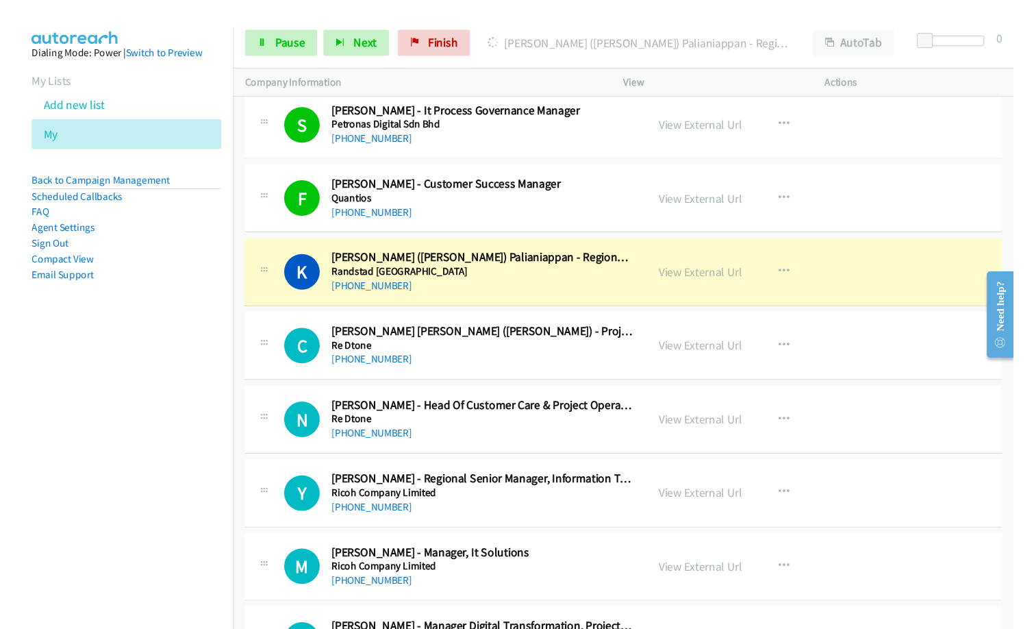
scroll to position [8906, 0]
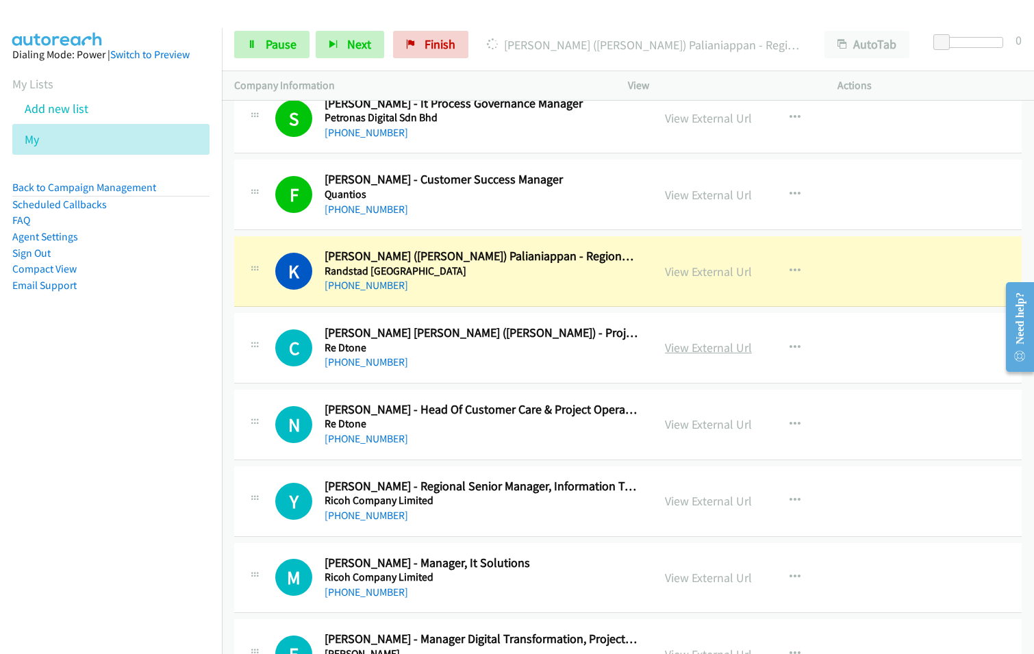
click at [717, 345] on link "View External Url" at bounding box center [708, 348] width 87 height 16
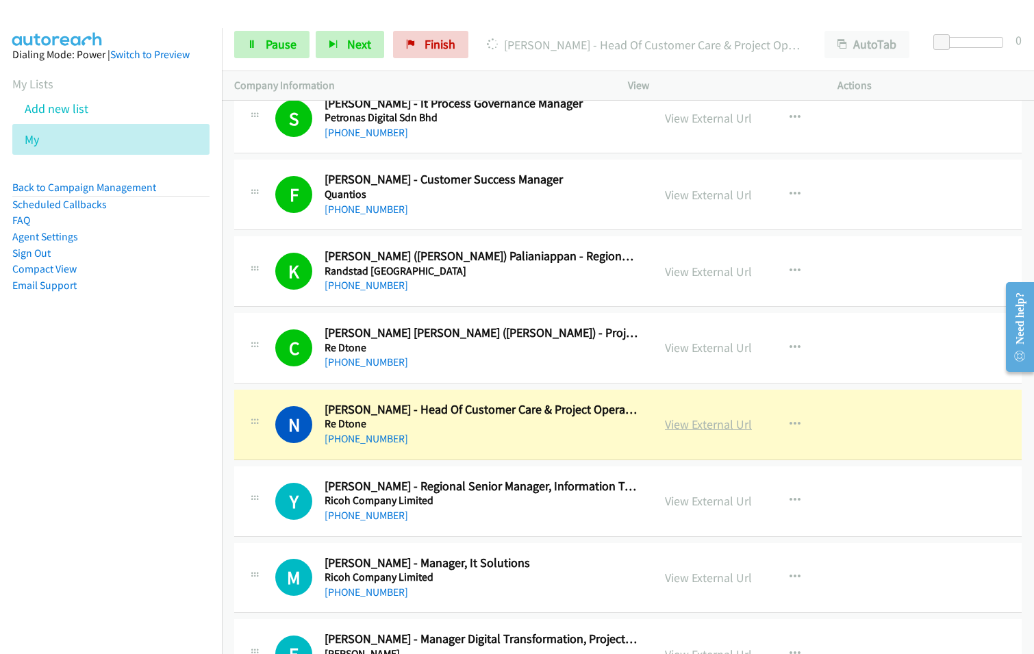
click at [710, 425] on link "View External Url" at bounding box center [708, 425] width 87 height 16
click at [268, 51] on span "Pause" at bounding box center [281, 44] width 31 height 16
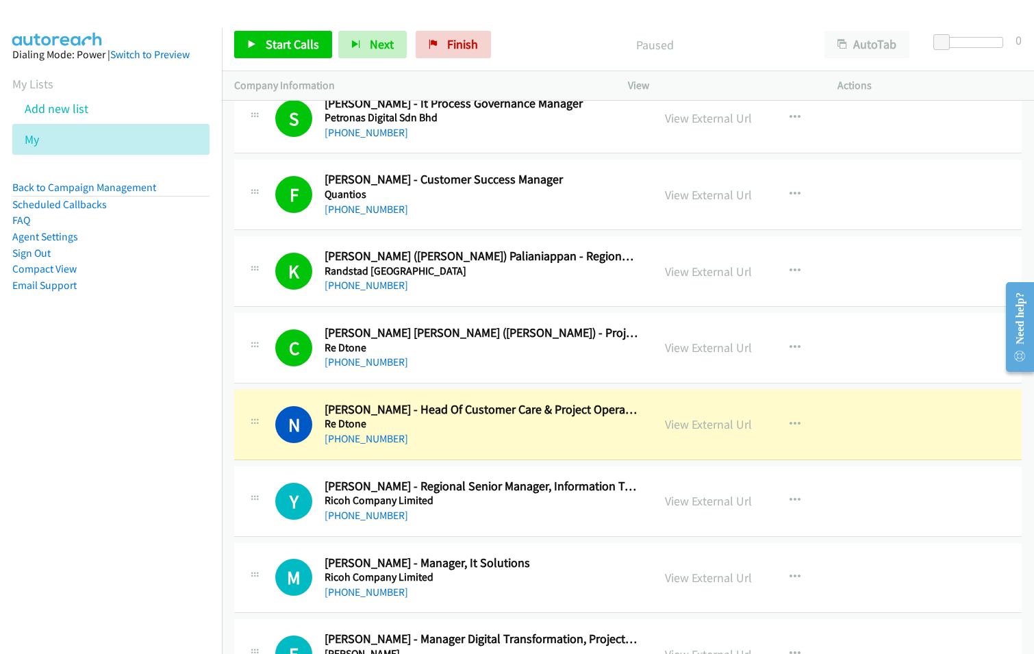
click at [523, 49] on p "Paused" at bounding box center [655, 45] width 290 height 18
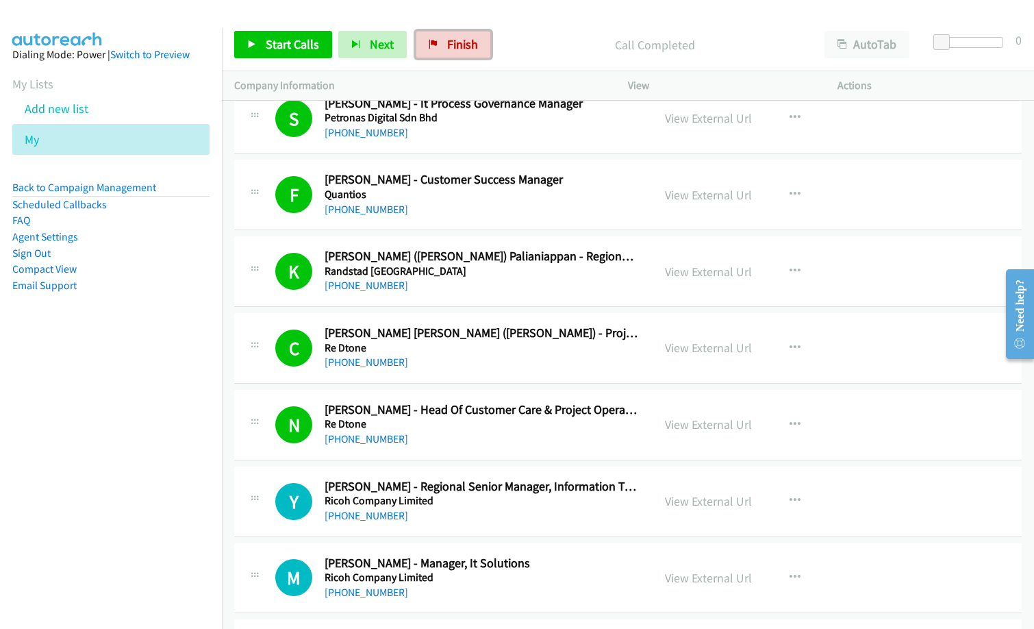
click at [454, 37] on span "Finish" at bounding box center [462, 44] width 31 height 16
